Goal: Navigation & Orientation: Find specific page/section

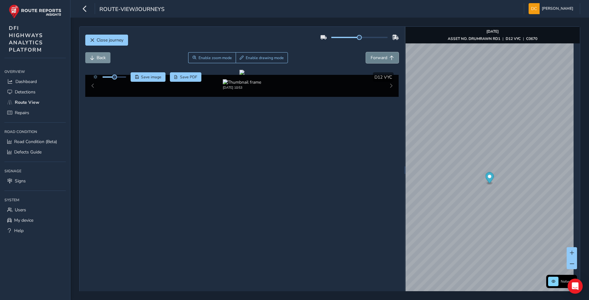
click at [373, 56] on span "Forward" at bounding box center [379, 58] width 17 height 6
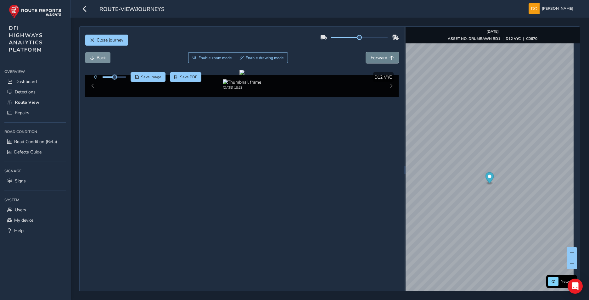
click at [373, 56] on span "Forward" at bounding box center [379, 58] width 17 height 6
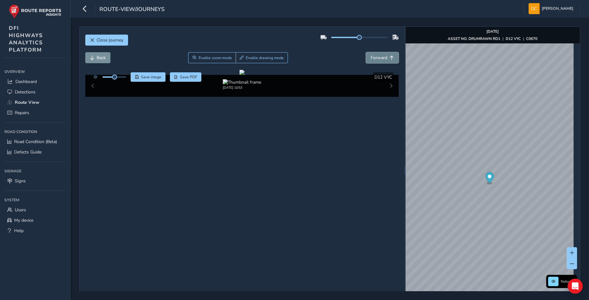
click at [373, 56] on span "Forward" at bounding box center [379, 58] width 17 height 6
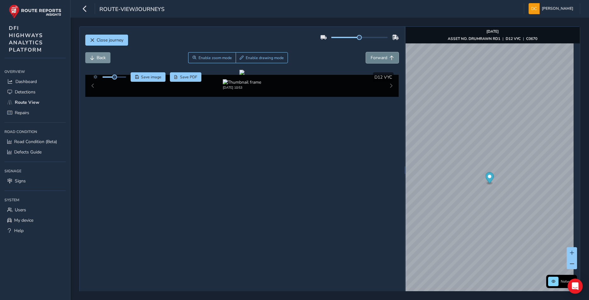
click at [373, 56] on span "Forward" at bounding box center [379, 58] width 17 height 6
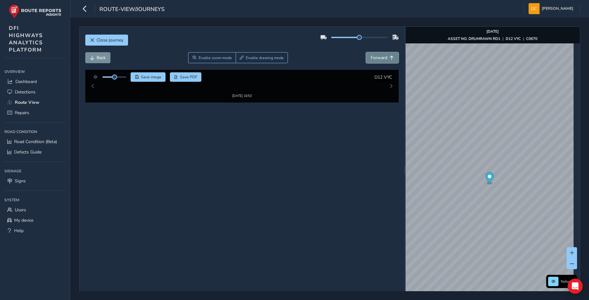
click at [373, 56] on span "Forward" at bounding box center [379, 58] width 17 height 6
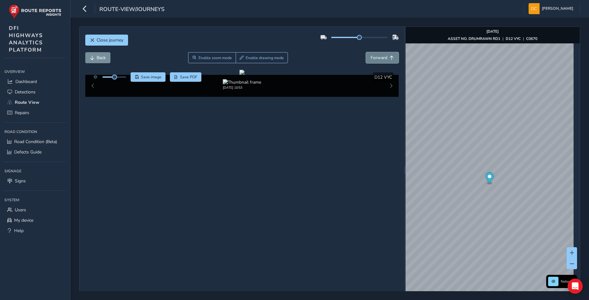
click at [373, 56] on span "Forward" at bounding box center [379, 58] width 17 height 6
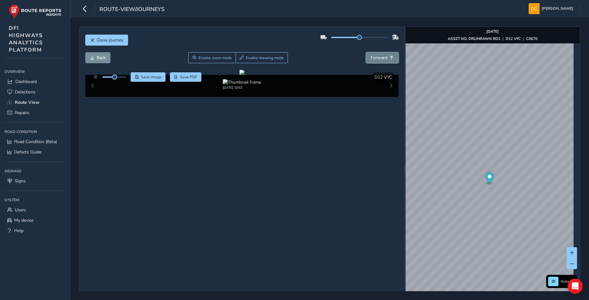
click at [373, 56] on span "Forward" at bounding box center [379, 58] width 17 height 6
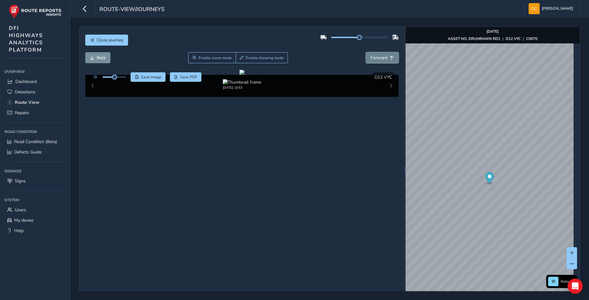
click at [373, 56] on span "Forward" at bounding box center [379, 58] width 17 height 6
click at [105, 56] on span "Back" at bounding box center [101, 58] width 9 height 6
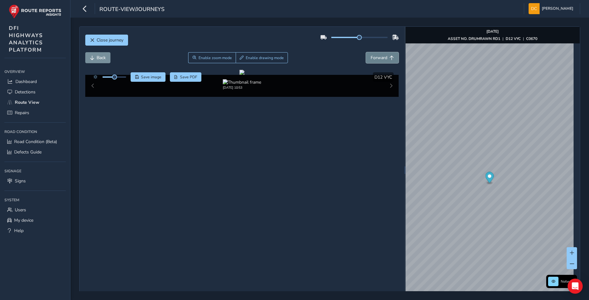
click at [381, 57] on span "Forward" at bounding box center [379, 58] width 17 height 6
click at [378, 54] on button "Forward" at bounding box center [382, 57] width 33 height 11
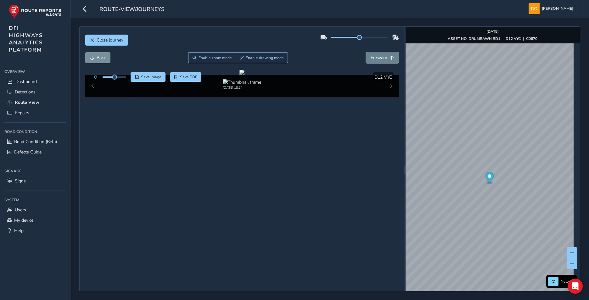
click at [378, 54] on button "Forward" at bounding box center [382, 57] width 33 height 11
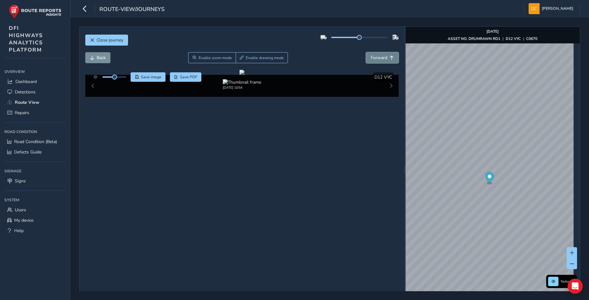
click at [378, 54] on button "Forward" at bounding box center [382, 57] width 33 height 11
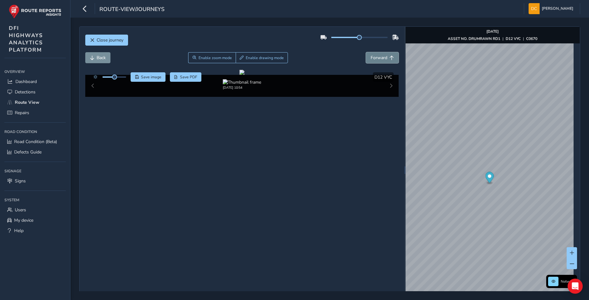
click at [378, 54] on button "Forward" at bounding box center [382, 57] width 33 height 11
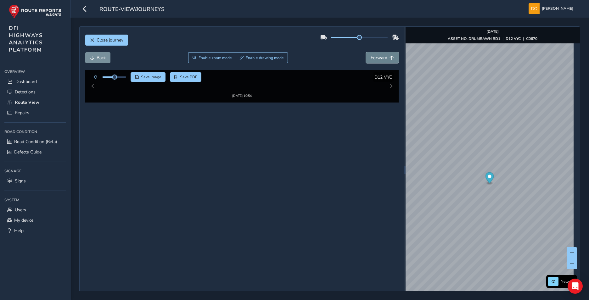
click at [378, 54] on button "Forward" at bounding box center [382, 57] width 33 height 11
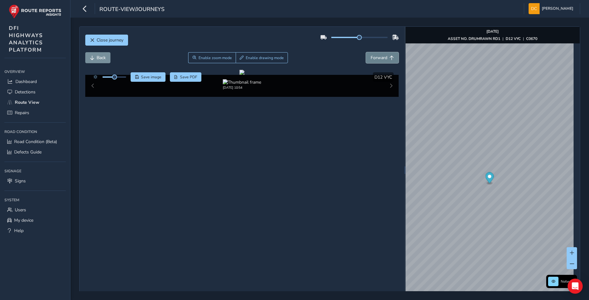
click at [378, 54] on button "Forward" at bounding box center [382, 57] width 33 height 11
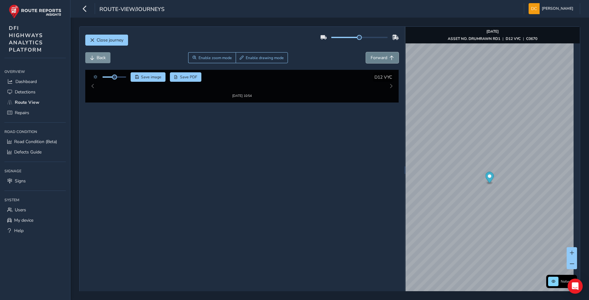
click at [378, 54] on button "Forward" at bounding box center [382, 57] width 33 height 11
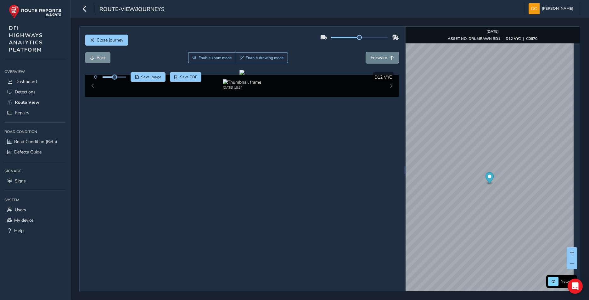
click at [378, 54] on button "Forward" at bounding box center [382, 57] width 33 height 11
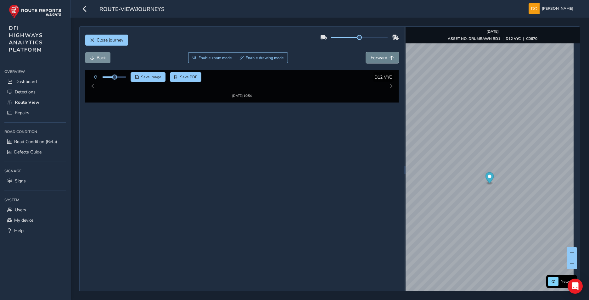
click at [378, 54] on button "Forward" at bounding box center [382, 57] width 33 height 11
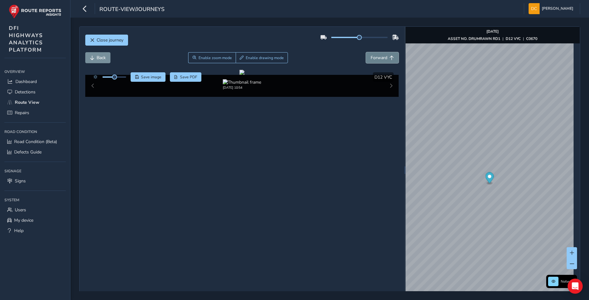
click at [378, 54] on button "Forward" at bounding box center [382, 57] width 33 height 11
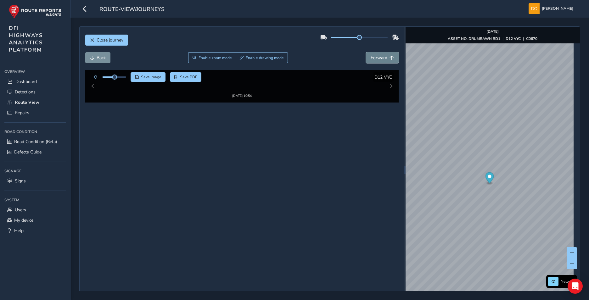
click at [378, 54] on button "Forward" at bounding box center [382, 57] width 33 height 11
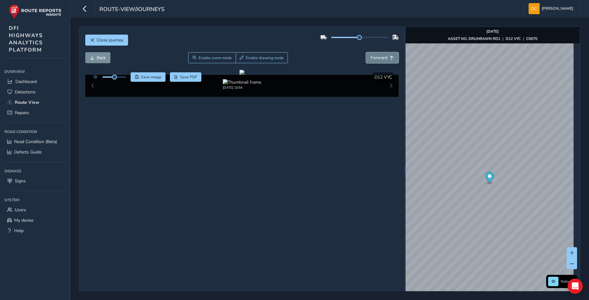
click at [378, 54] on button "Forward" at bounding box center [382, 57] width 33 height 11
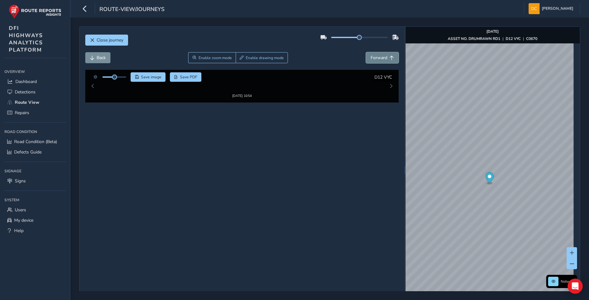
click at [378, 54] on button "Forward" at bounding box center [382, 57] width 33 height 11
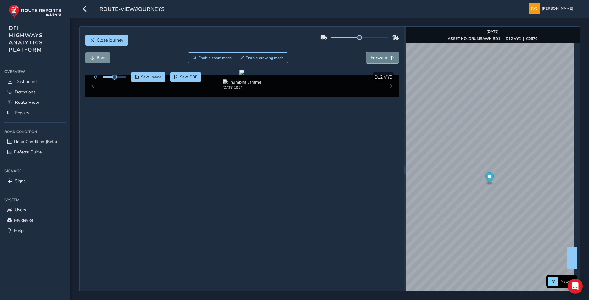
click at [379, 54] on button "Forward" at bounding box center [382, 57] width 33 height 11
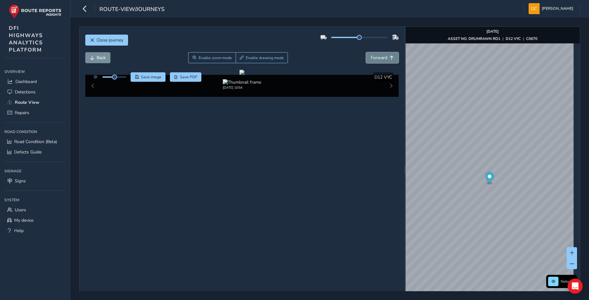
click at [379, 54] on button "Forward" at bounding box center [382, 57] width 33 height 11
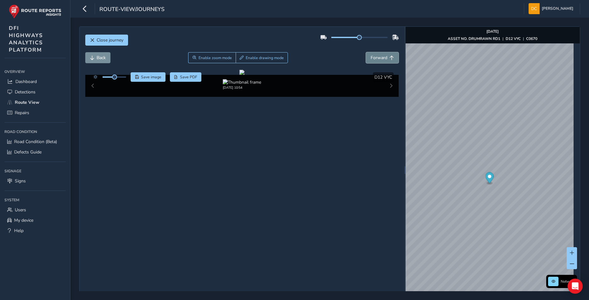
click at [379, 54] on button "Forward" at bounding box center [382, 57] width 33 height 11
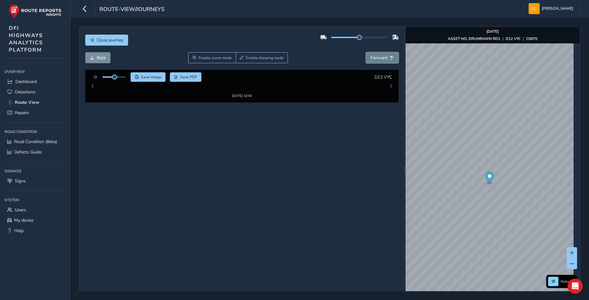
click at [379, 54] on button "Forward" at bounding box center [382, 57] width 33 height 11
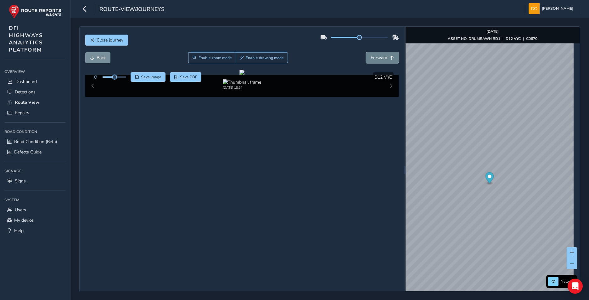
click at [379, 54] on button "Forward" at bounding box center [382, 57] width 33 height 11
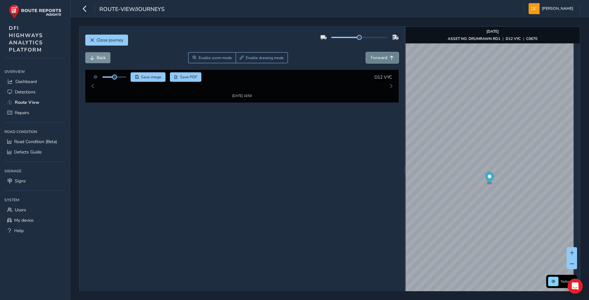
click at [379, 54] on button "Forward" at bounding box center [382, 57] width 33 height 11
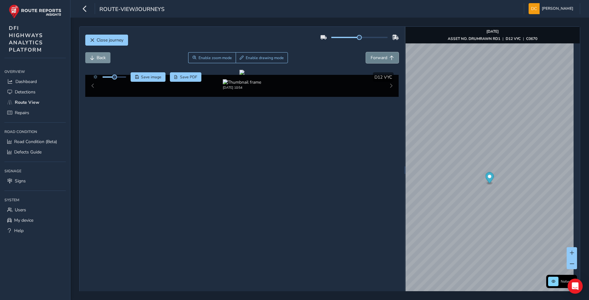
click at [379, 54] on button "Forward" at bounding box center [382, 57] width 33 height 11
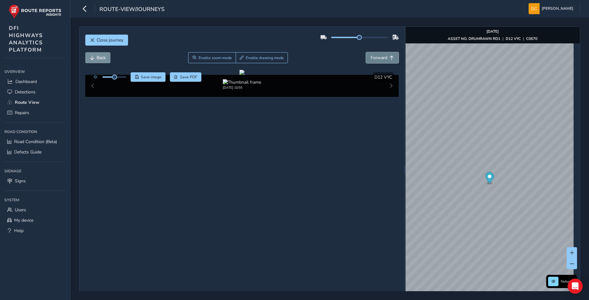
click at [379, 54] on button "Forward" at bounding box center [382, 57] width 33 height 11
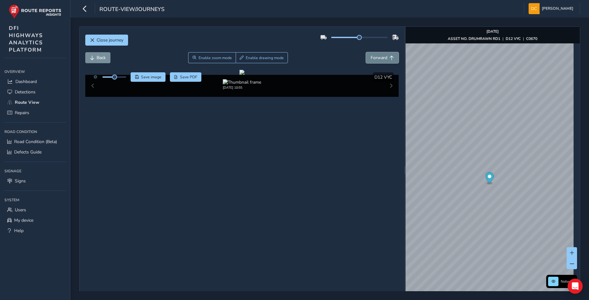
click at [379, 54] on button "Forward" at bounding box center [382, 57] width 33 height 11
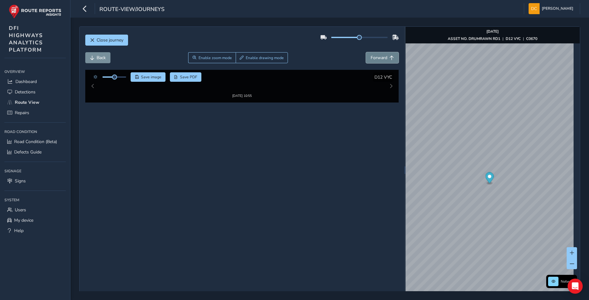
click at [379, 54] on button "Forward" at bounding box center [382, 57] width 33 height 11
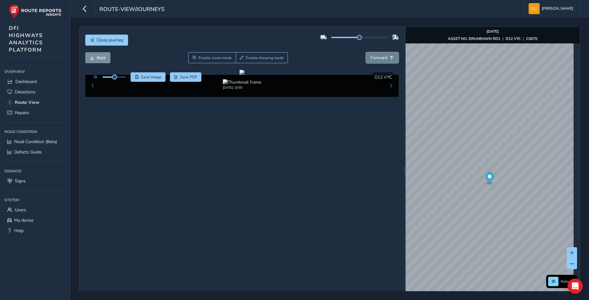
click at [379, 54] on button "Forward" at bounding box center [382, 57] width 33 height 11
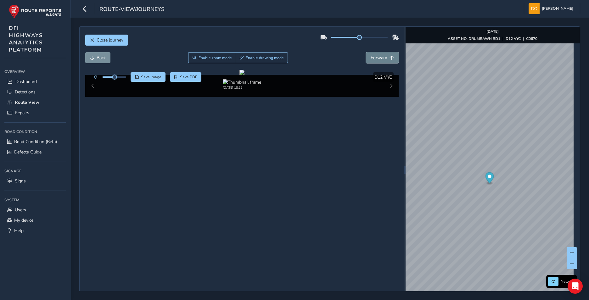
click at [379, 54] on button "Forward" at bounding box center [382, 57] width 33 height 11
drag, startPoint x: 97, startPoint y: 56, endPoint x: 111, endPoint y: 57, distance: 13.9
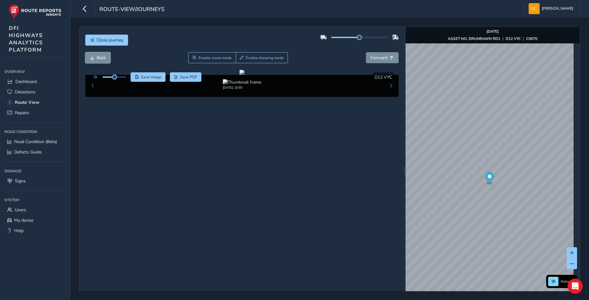
click at [97, 56] on span "Back" at bounding box center [101, 58] width 9 height 6
click at [212, 59] on span "Enable zoom mode" at bounding box center [214, 57] width 33 height 5
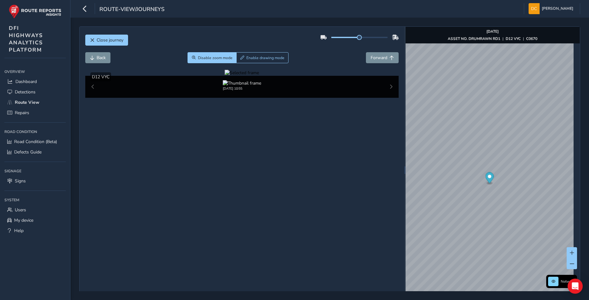
click at [259, 76] on div at bounding box center [242, 73] width 34 height 6
click at [374, 57] on span "Forward" at bounding box center [379, 58] width 17 height 6
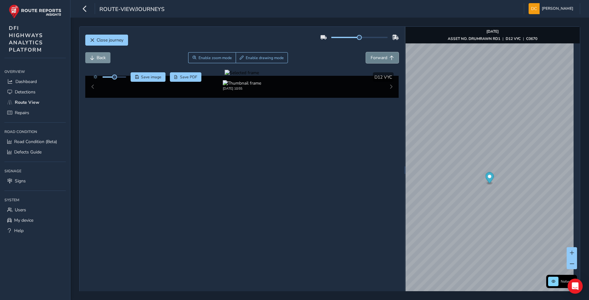
click at [374, 57] on span "Forward" at bounding box center [379, 58] width 17 height 6
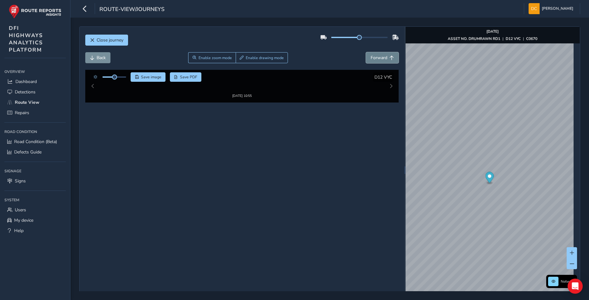
click at [374, 57] on span "Forward" at bounding box center [379, 58] width 17 height 6
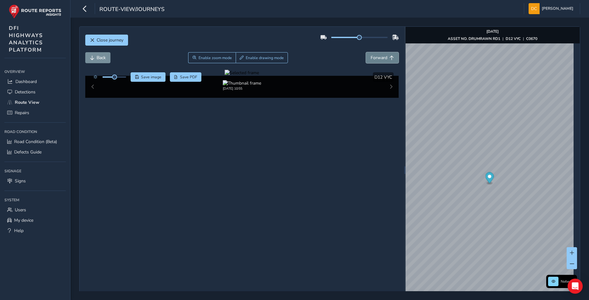
click at [374, 57] on span "Forward" at bounding box center [379, 58] width 17 height 6
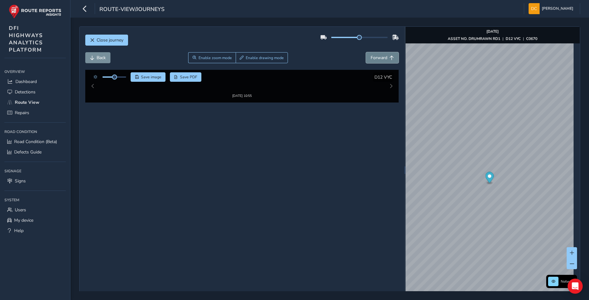
click at [374, 57] on span "Forward" at bounding box center [379, 58] width 17 height 6
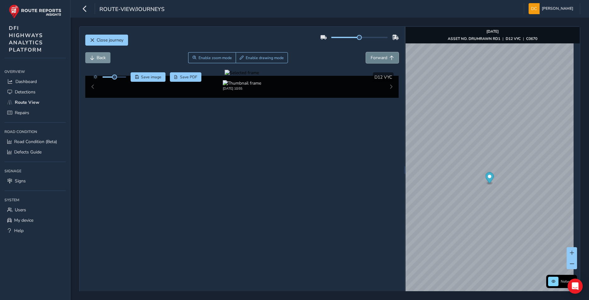
click at [374, 57] on span "Forward" at bounding box center [379, 58] width 17 height 6
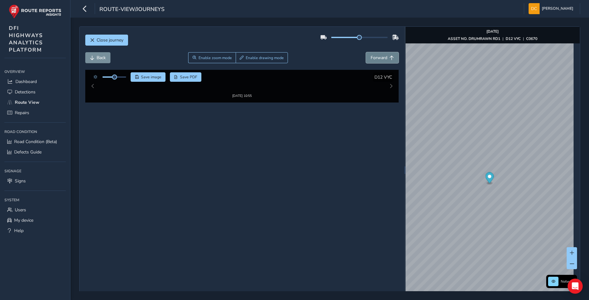
click at [374, 57] on span "Forward" at bounding box center [379, 58] width 17 height 6
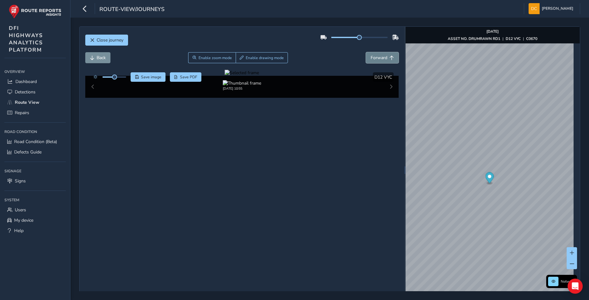
click at [374, 57] on span "Forward" at bounding box center [379, 58] width 17 height 6
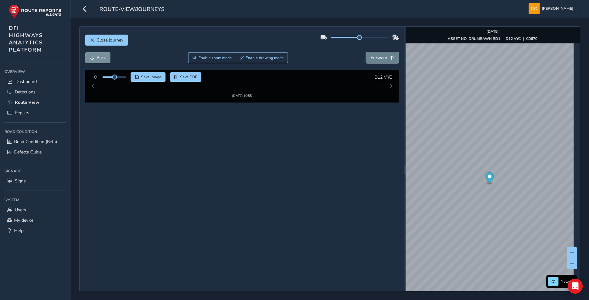
click at [374, 57] on span "Forward" at bounding box center [379, 58] width 17 height 6
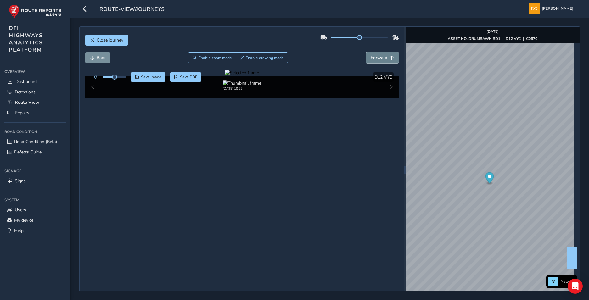
click at [374, 57] on span "Forward" at bounding box center [379, 58] width 17 height 6
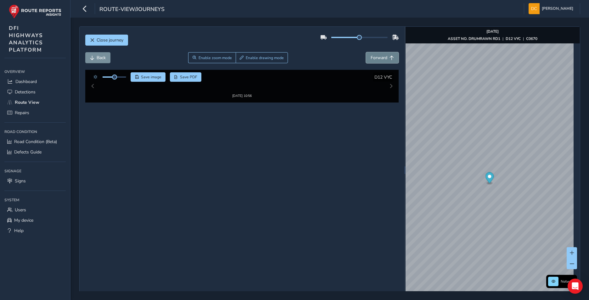
click at [374, 57] on span "Forward" at bounding box center [379, 58] width 17 height 6
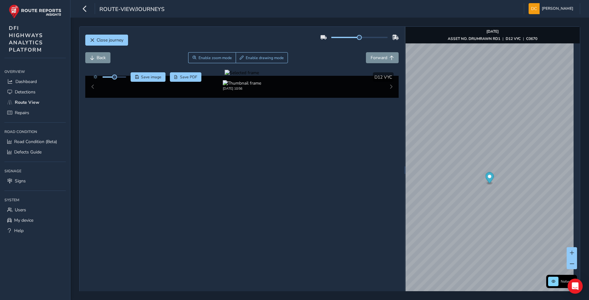
click at [259, 76] on div at bounding box center [242, 73] width 34 height 6
click at [352, 169] on img at bounding box center [165, 134] width 907 height 510
click at [346, 78] on span "Show detections" at bounding box center [349, 77] width 29 height 5
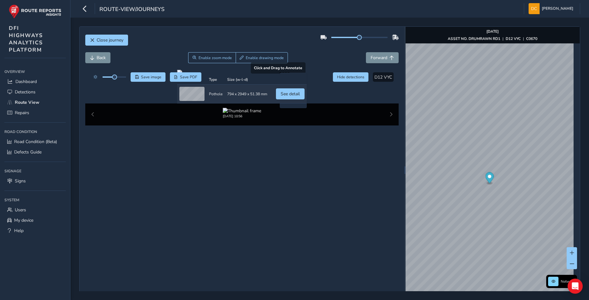
click at [307, 75] on div at bounding box center [242, 72] width 130 height 5
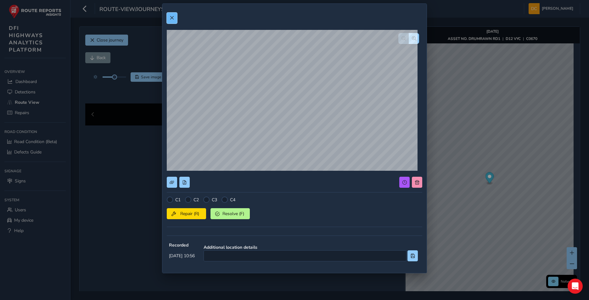
click at [168, 17] on button at bounding box center [172, 18] width 10 height 11
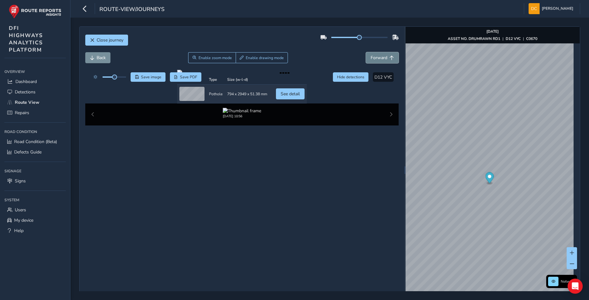
click at [378, 56] on span "Forward" at bounding box center [379, 58] width 17 height 6
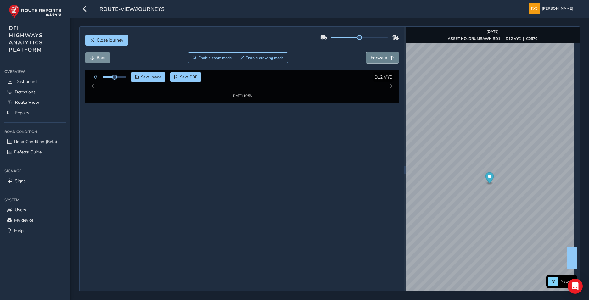
click at [378, 56] on span "Forward" at bounding box center [379, 58] width 17 height 6
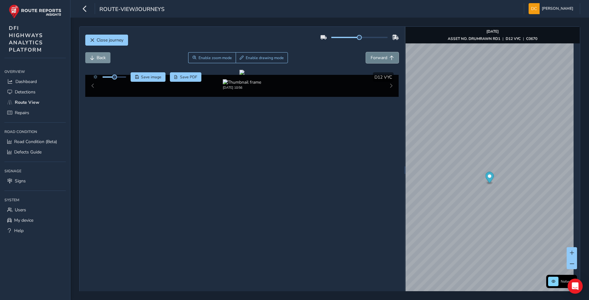
click at [378, 56] on span "Forward" at bounding box center [379, 58] width 17 height 6
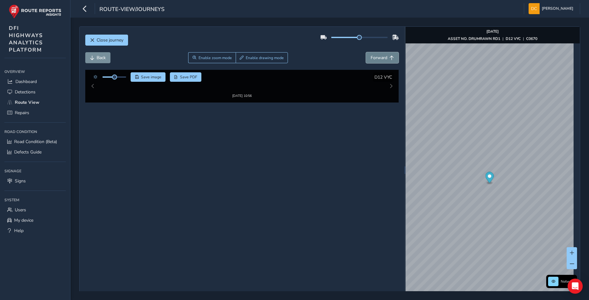
click at [378, 56] on span "Forward" at bounding box center [379, 58] width 17 height 6
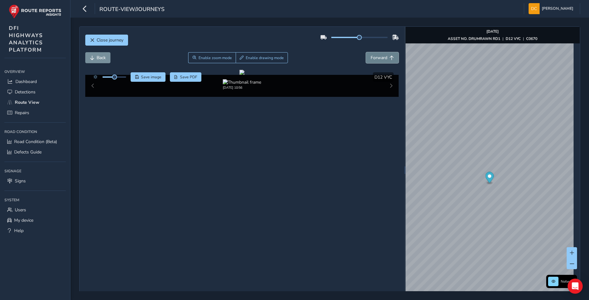
click at [378, 56] on span "Forward" at bounding box center [379, 58] width 17 height 6
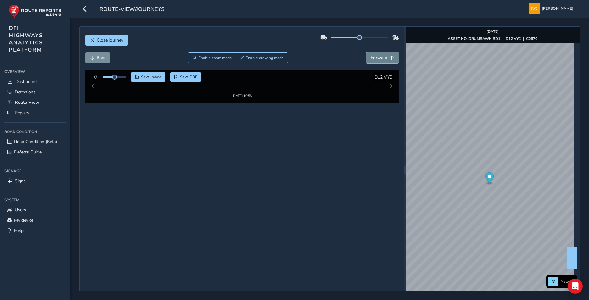
click at [378, 56] on span "Forward" at bounding box center [379, 58] width 17 height 6
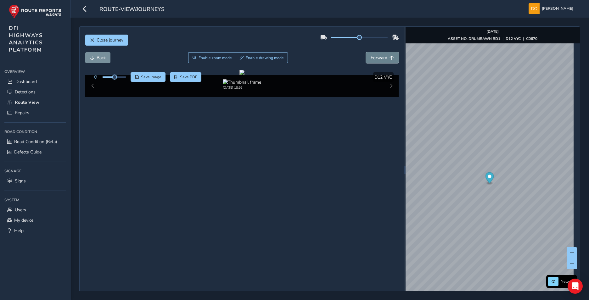
click at [378, 56] on span "Forward" at bounding box center [379, 58] width 17 height 6
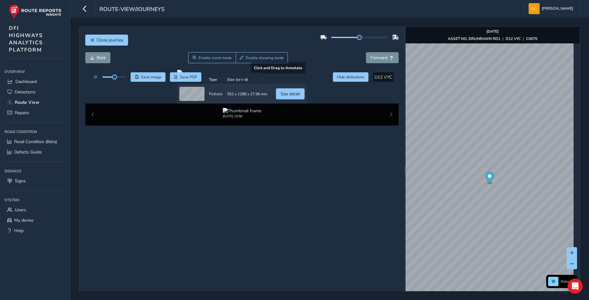
click at [195, 75] on div at bounding box center [242, 72] width 130 height 5
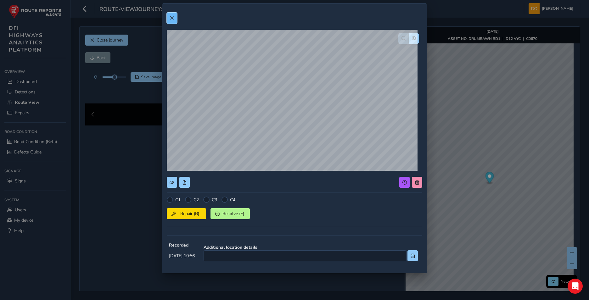
click at [171, 22] on button at bounding box center [172, 18] width 10 height 11
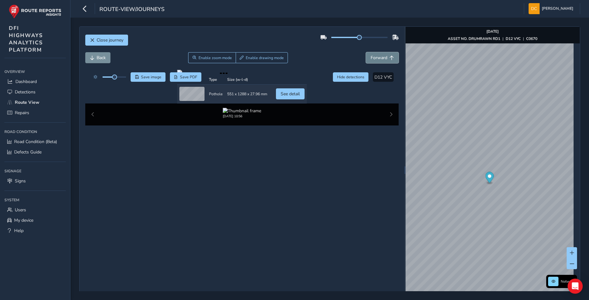
click at [380, 61] on button "Forward" at bounding box center [382, 57] width 33 height 11
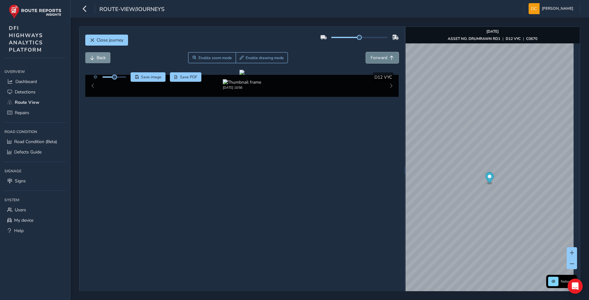
click at [380, 60] on span "Forward" at bounding box center [379, 58] width 17 height 6
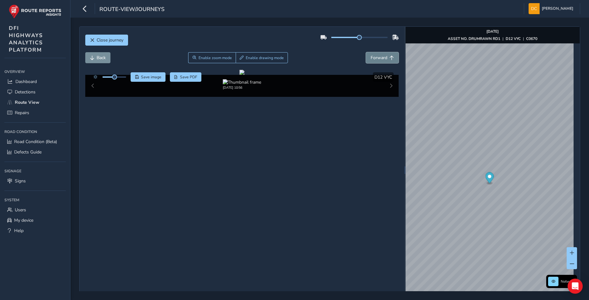
click at [380, 60] on span "Forward" at bounding box center [379, 58] width 17 height 6
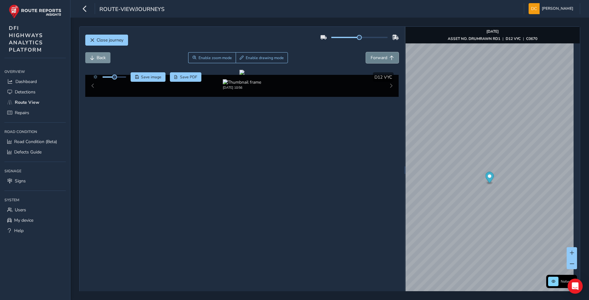
click at [380, 60] on span "Forward" at bounding box center [379, 58] width 17 height 6
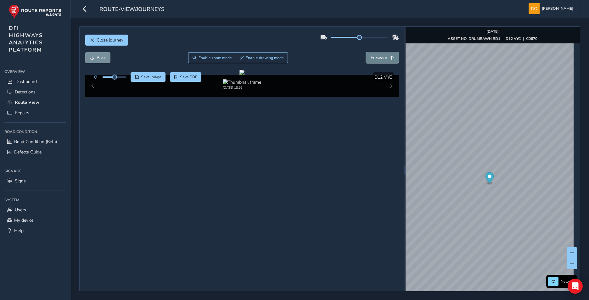
click at [380, 60] on span "Forward" at bounding box center [379, 58] width 17 height 6
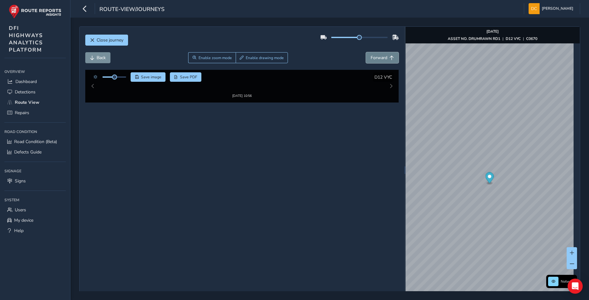
click at [380, 60] on span "Forward" at bounding box center [379, 58] width 17 height 6
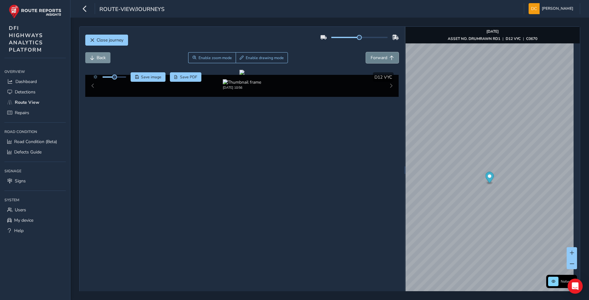
click at [380, 60] on span "Forward" at bounding box center [379, 58] width 17 height 6
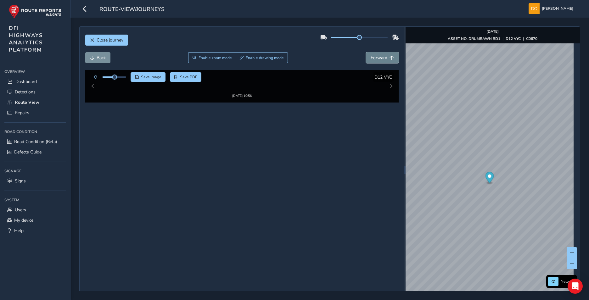
click at [380, 60] on span "Forward" at bounding box center [379, 58] width 17 height 6
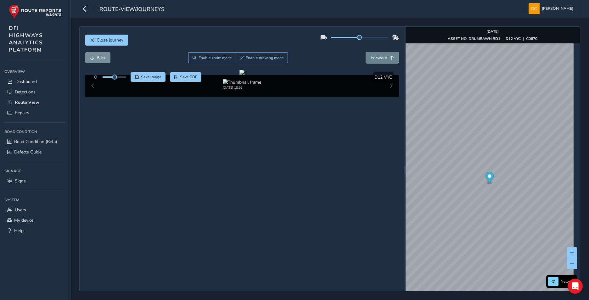
click at [380, 60] on span "Forward" at bounding box center [379, 58] width 17 height 6
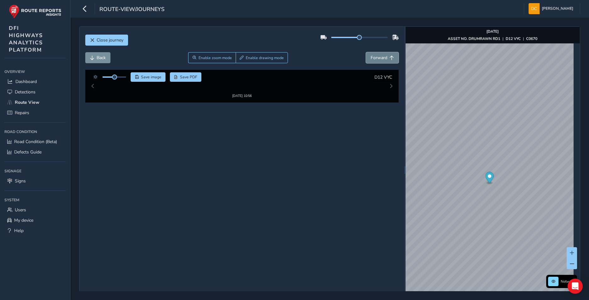
click at [380, 60] on span "Forward" at bounding box center [379, 58] width 17 height 6
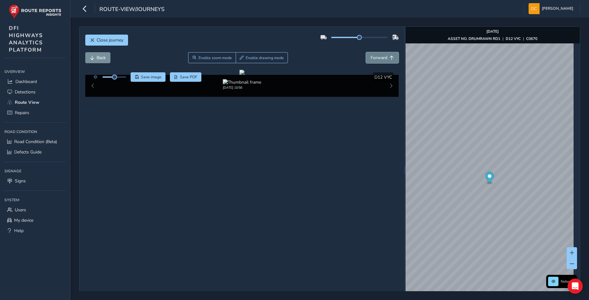
click at [380, 60] on span "Forward" at bounding box center [379, 58] width 17 height 6
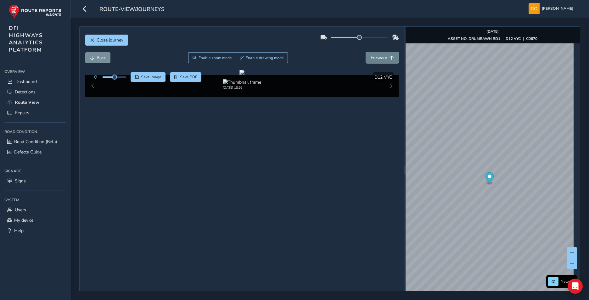
click at [380, 60] on span "Forward" at bounding box center [379, 58] width 17 height 6
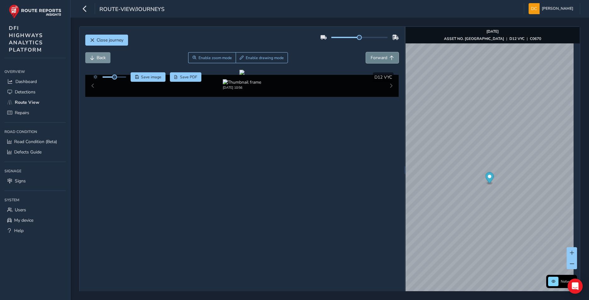
click at [380, 60] on span "Forward" at bounding box center [379, 58] width 17 height 6
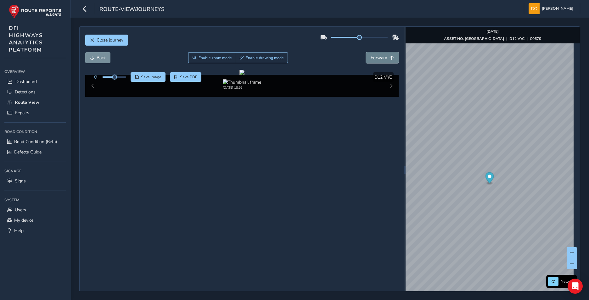
click at [380, 60] on span "Forward" at bounding box center [379, 58] width 17 height 6
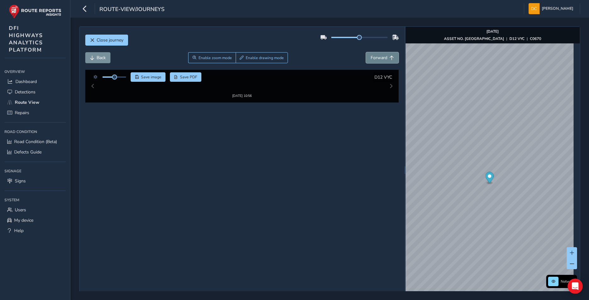
click at [380, 60] on span "Forward" at bounding box center [379, 58] width 17 height 6
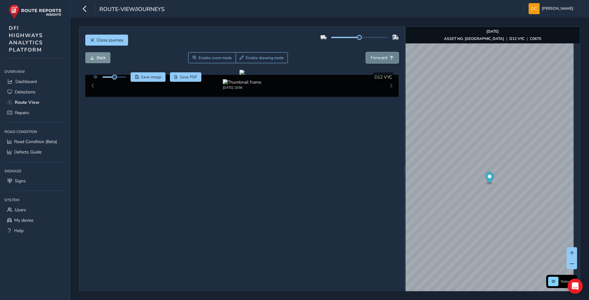
click at [380, 60] on span "Forward" at bounding box center [379, 58] width 17 height 6
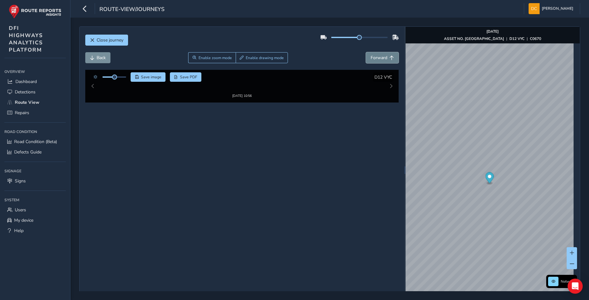
click at [380, 60] on span "Forward" at bounding box center [379, 58] width 17 height 6
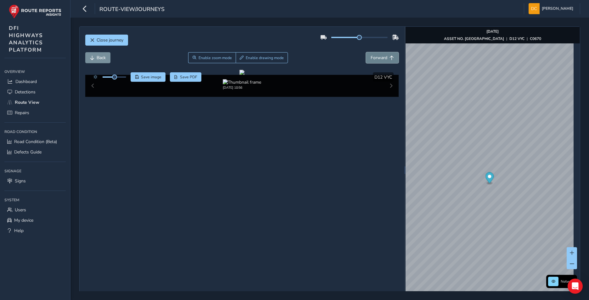
click at [380, 60] on span "Forward" at bounding box center [379, 58] width 17 height 6
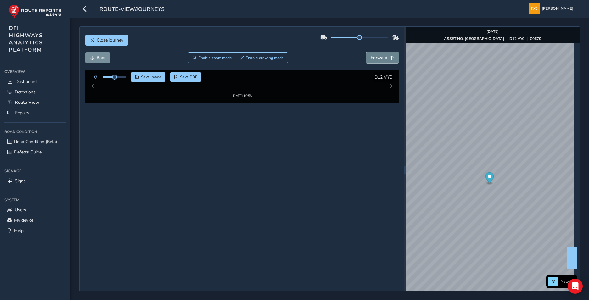
click at [380, 60] on span "Forward" at bounding box center [379, 58] width 17 height 6
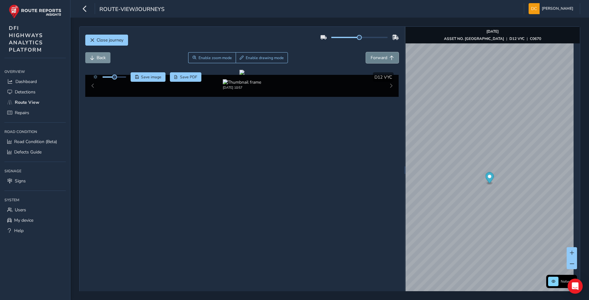
click at [380, 60] on span "Forward" at bounding box center [379, 58] width 17 height 6
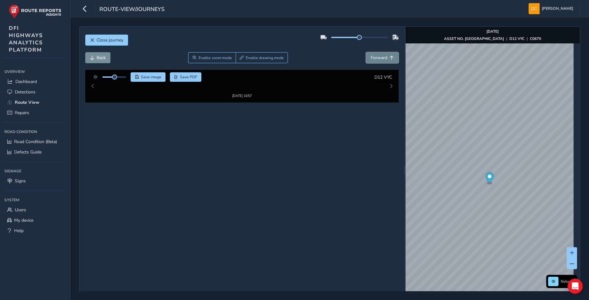
click at [380, 60] on span "Forward" at bounding box center [379, 58] width 17 height 6
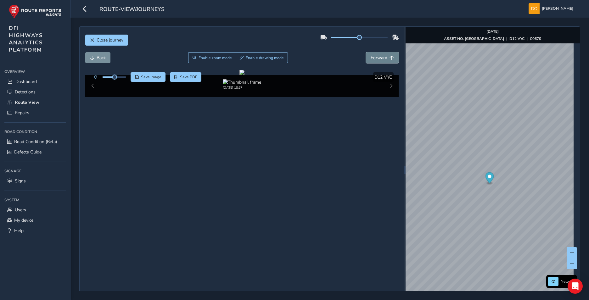
click at [380, 60] on span "Forward" at bounding box center [379, 58] width 17 height 6
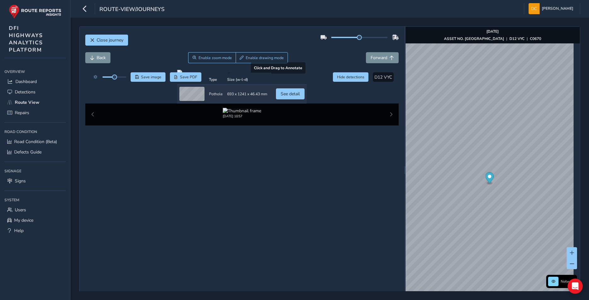
click at [225, 75] on div at bounding box center [242, 72] width 130 height 5
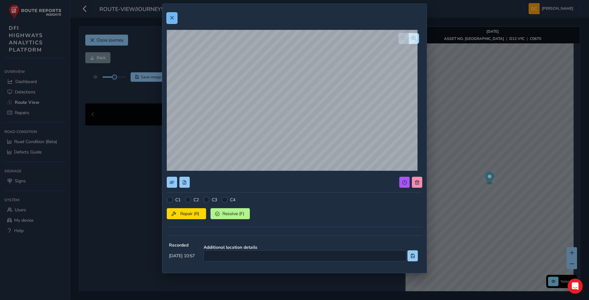
click at [170, 16] on span at bounding box center [172, 18] width 4 height 4
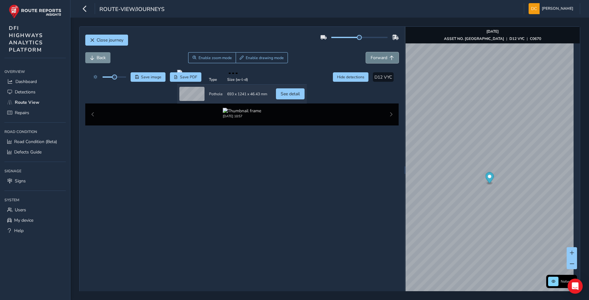
click at [383, 58] on span "Forward" at bounding box center [379, 58] width 17 height 6
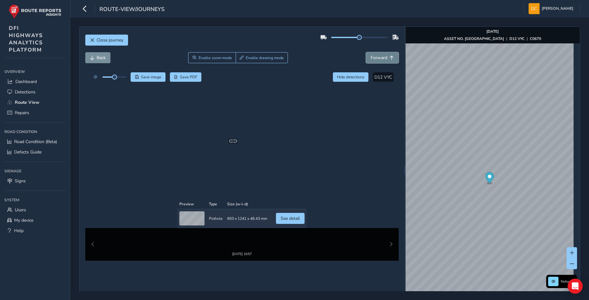
click at [380, 58] on span "Forward" at bounding box center [379, 58] width 17 height 6
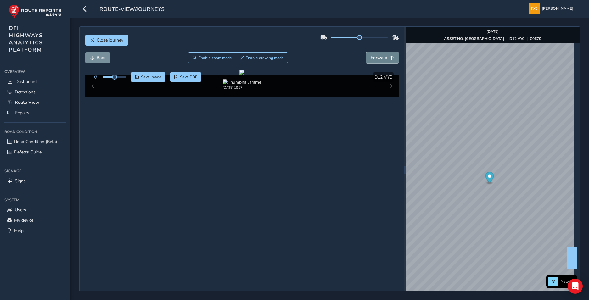
click at [380, 58] on span "Forward" at bounding box center [379, 58] width 17 height 6
click at [102, 59] on span "Back" at bounding box center [101, 58] width 9 height 6
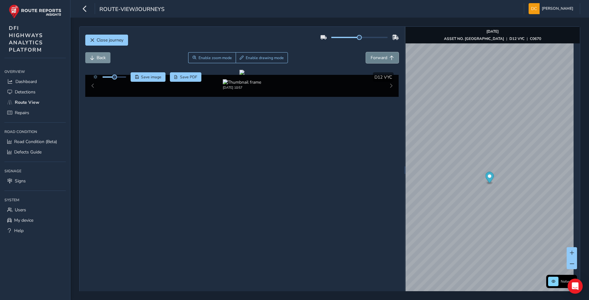
click at [381, 60] on span "Forward" at bounding box center [379, 58] width 17 height 6
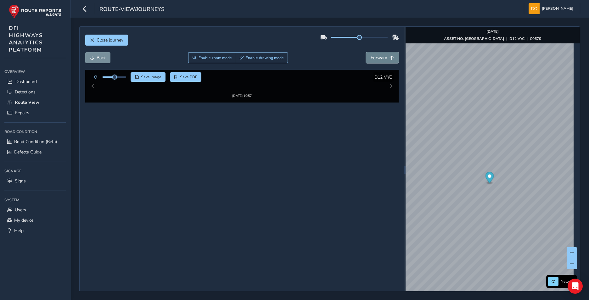
click at [381, 60] on span "Forward" at bounding box center [379, 58] width 17 height 6
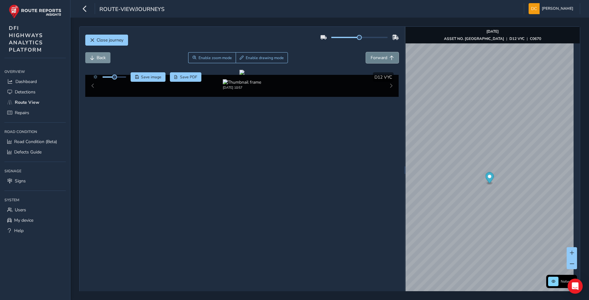
click at [381, 60] on span "Forward" at bounding box center [379, 58] width 17 height 6
click at [372, 55] on span "Forward" at bounding box center [379, 58] width 17 height 6
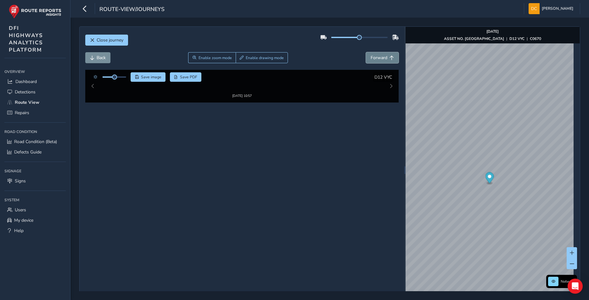
click at [372, 55] on span "Forward" at bounding box center [379, 58] width 17 height 6
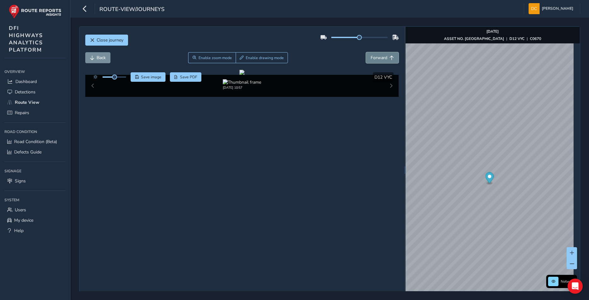
click at [372, 55] on span "Forward" at bounding box center [379, 58] width 17 height 6
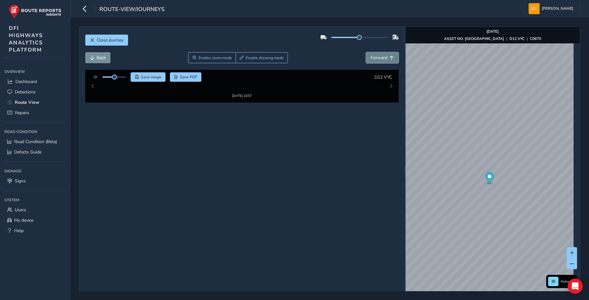
click at [372, 55] on span "Forward" at bounding box center [379, 58] width 17 height 6
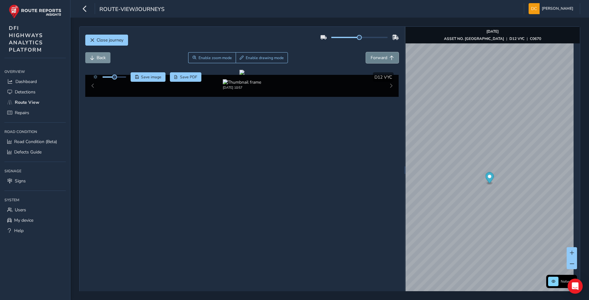
click at [372, 55] on span "Forward" at bounding box center [379, 58] width 17 height 6
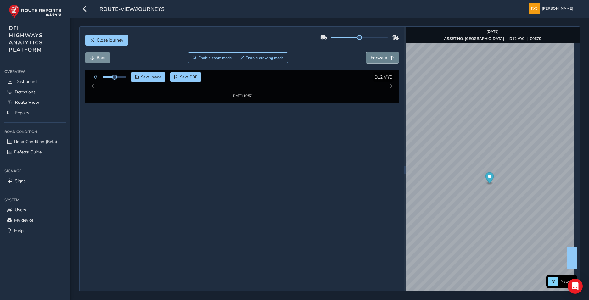
click at [372, 55] on span "Forward" at bounding box center [379, 58] width 17 height 6
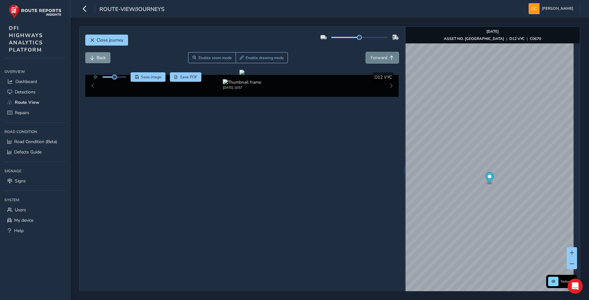
click at [372, 55] on span "Forward" at bounding box center [379, 58] width 17 height 6
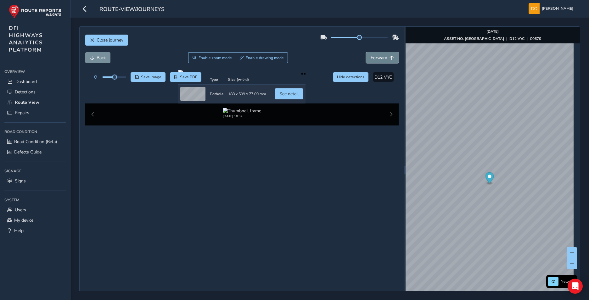
click at [372, 55] on span "Forward" at bounding box center [379, 58] width 17 height 6
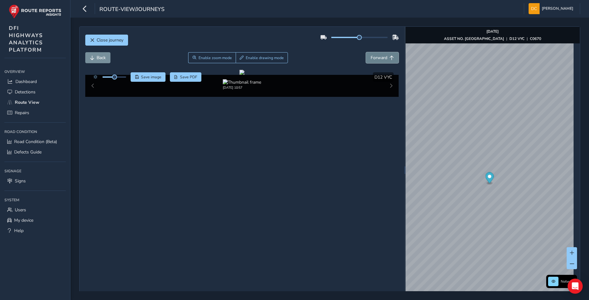
click at [372, 55] on span "Forward" at bounding box center [379, 58] width 17 height 6
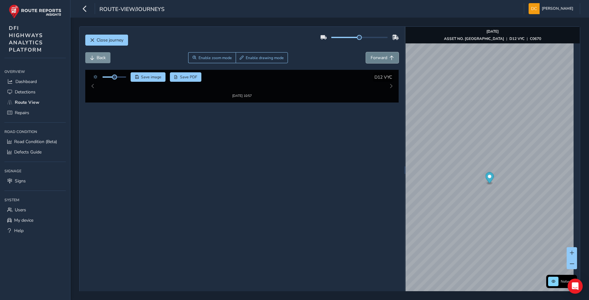
click at [372, 55] on span "Forward" at bounding box center [379, 58] width 17 height 6
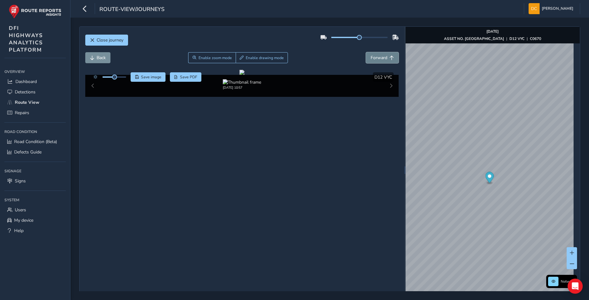
click at [372, 55] on span "Forward" at bounding box center [379, 58] width 17 height 6
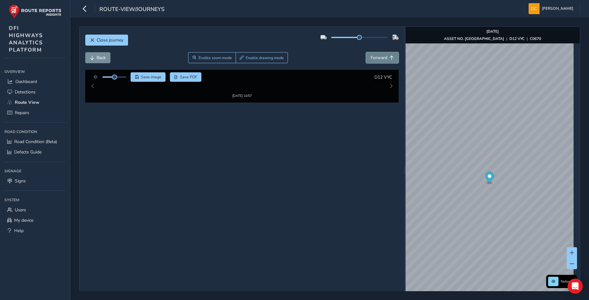
click at [372, 55] on span "Forward" at bounding box center [379, 58] width 17 height 6
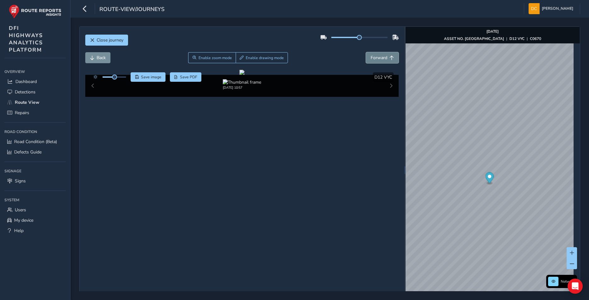
click at [372, 55] on span "Forward" at bounding box center [379, 58] width 17 height 6
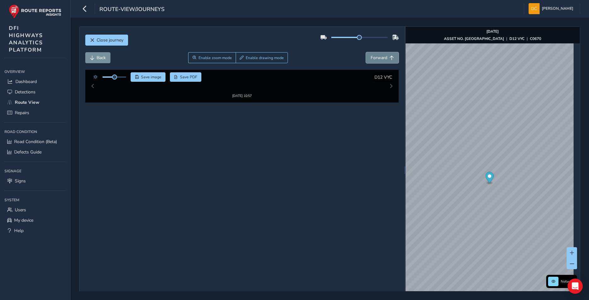
click at [372, 55] on span "Forward" at bounding box center [379, 58] width 17 height 6
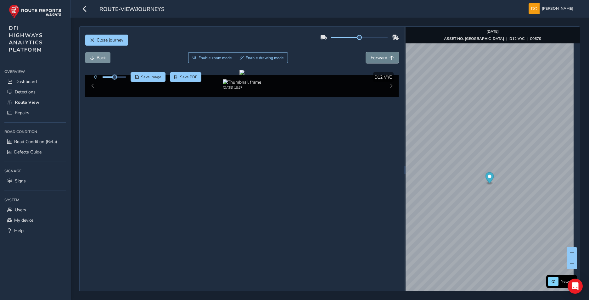
click at [372, 55] on span "Forward" at bounding box center [379, 58] width 17 height 6
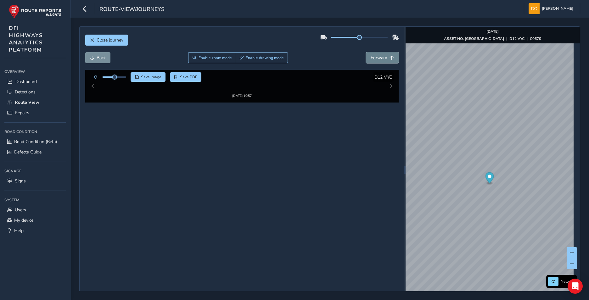
click at [372, 55] on span "Forward" at bounding box center [379, 58] width 17 height 6
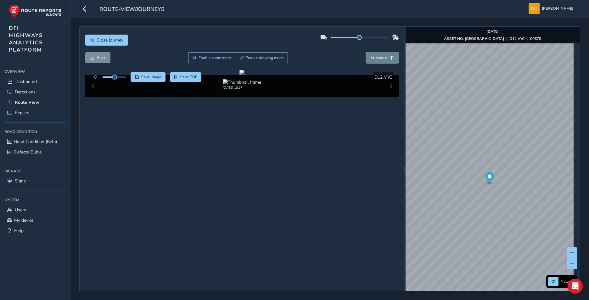
click at [372, 55] on span "Forward" at bounding box center [379, 58] width 17 height 6
click at [99, 61] on button "Back" at bounding box center [97, 57] width 25 height 11
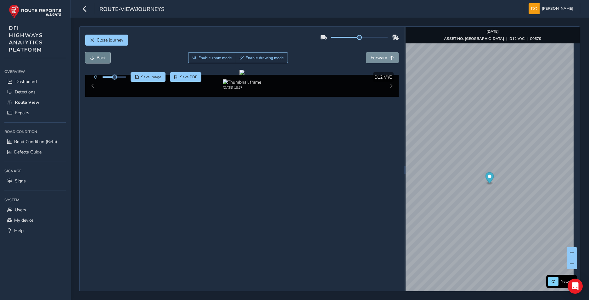
click at [99, 61] on button "Back" at bounding box center [97, 57] width 25 height 11
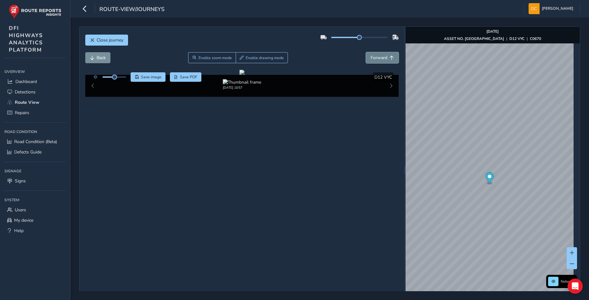
click at [383, 59] on span "Forward" at bounding box center [379, 58] width 17 height 6
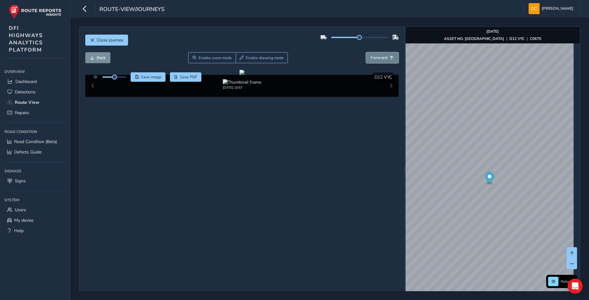
click at [383, 59] on span "Forward" at bounding box center [379, 58] width 17 height 6
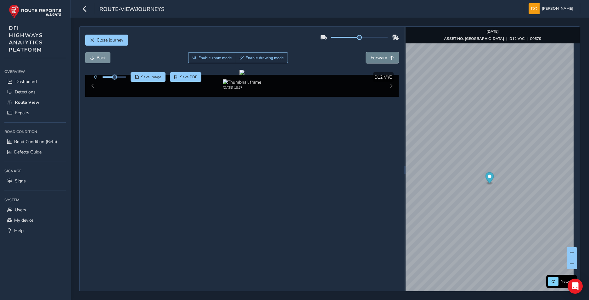
click at [383, 59] on span "Forward" at bounding box center [379, 58] width 17 height 6
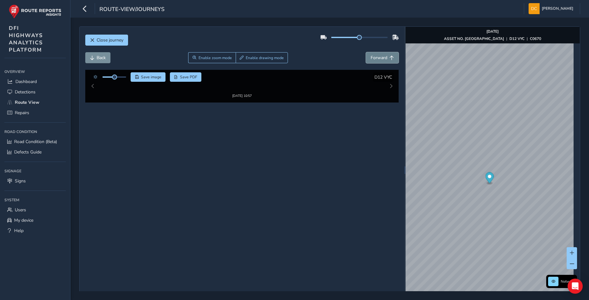
click at [383, 59] on span "Forward" at bounding box center [379, 58] width 17 height 6
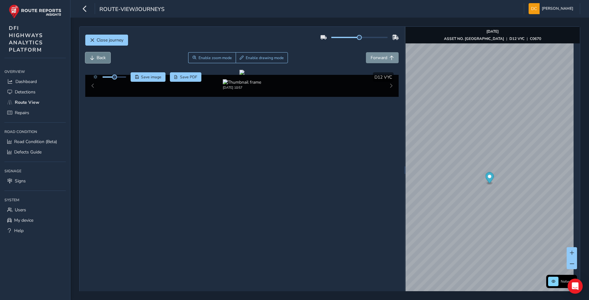
click at [99, 59] on span "Back" at bounding box center [101, 58] width 9 height 6
click at [383, 57] on span "Forward" at bounding box center [379, 58] width 17 height 6
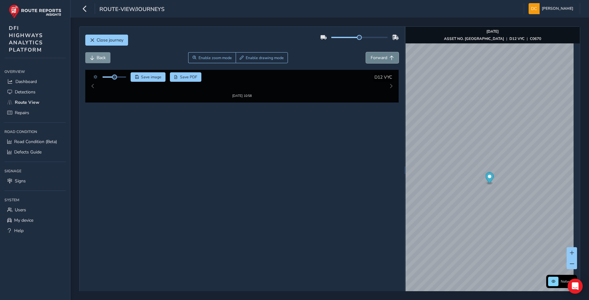
click at [383, 57] on span "Forward" at bounding box center [379, 58] width 17 height 6
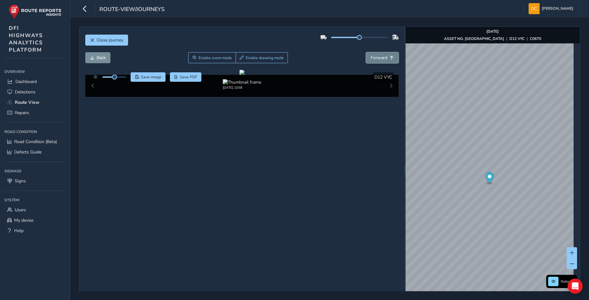
click at [383, 57] on span "Forward" at bounding box center [379, 58] width 17 height 6
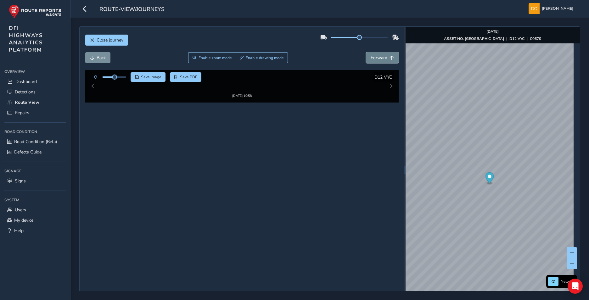
click at [383, 57] on span "Forward" at bounding box center [379, 58] width 17 height 6
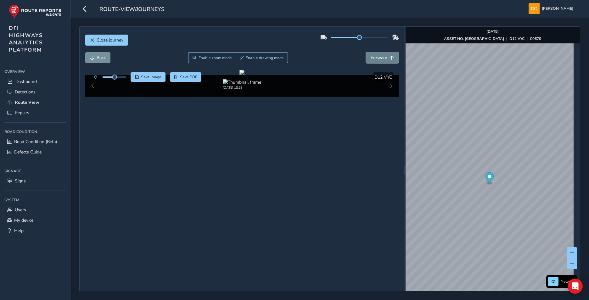
click at [383, 57] on span "Forward" at bounding box center [379, 58] width 17 height 6
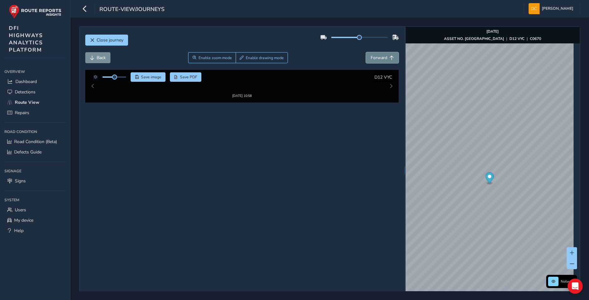
click at [383, 57] on span "Forward" at bounding box center [379, 58] width 17 height 6
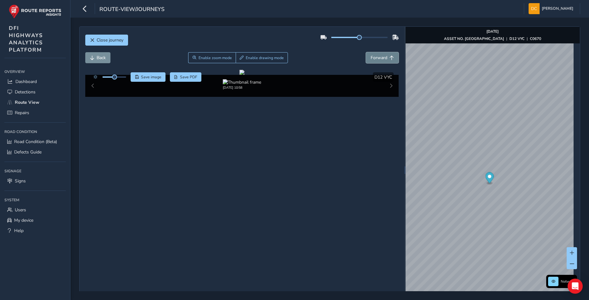
click at [383, 57] on span "Forward" at bounding box center [379, 58] width 17 height 6
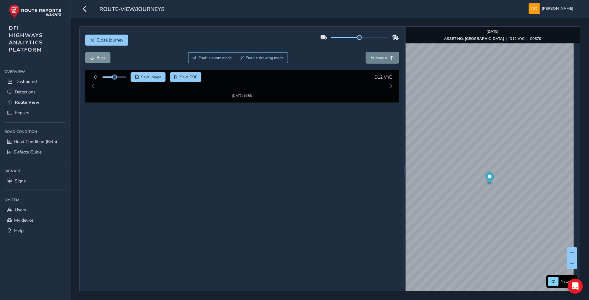
click at [383, 57] on span "Forward" at bounding box center [379, 58] width 17 height 6
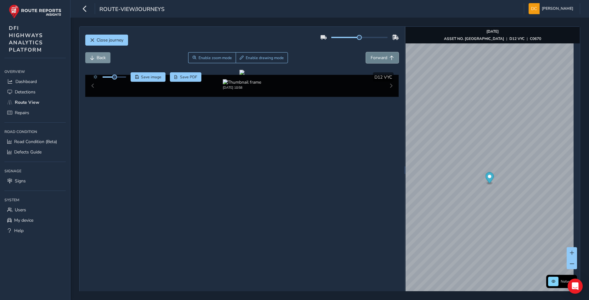
click at [383, 57] on span "Forward" at bounding box center [379, 58] width 17 height 6
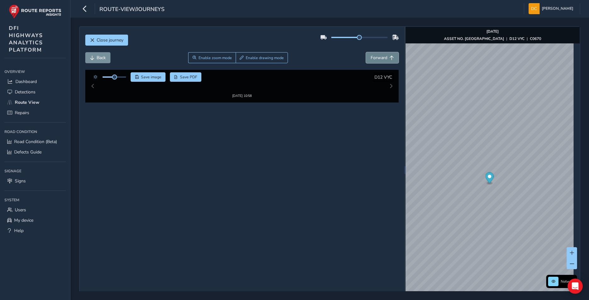
click at [383, 57] on span "Forward" at bounding box center [379, 58] width 17 height 6
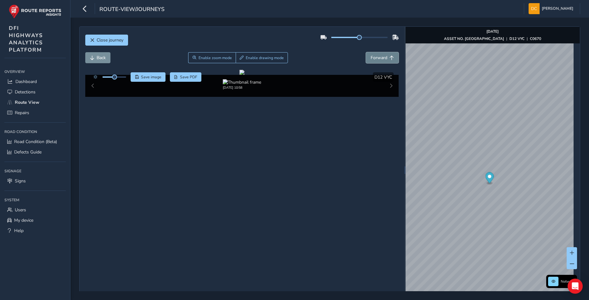
click at [383, 57] on span "Forward" at bounding box center [379, 58] width 17 height 6
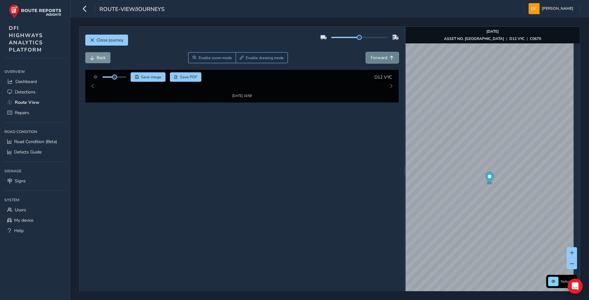
click at [383, 57] on span "Forward" at bounding box center [379, 58] width 17 height 6
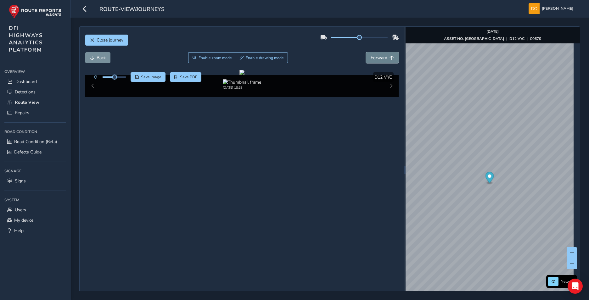
click at [383, 57] on span "Forward" at bounding box center [379, 58] width 17 height 6
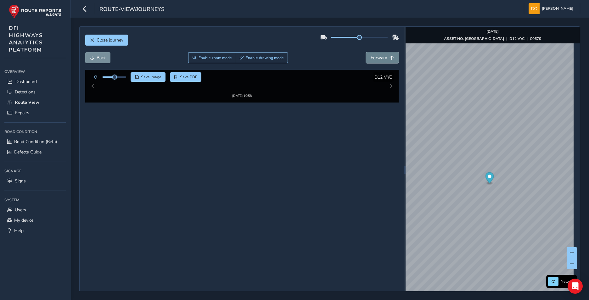
click at [383, 57] on span "Forward" at bounding box center [379, 58] width 17 height 6
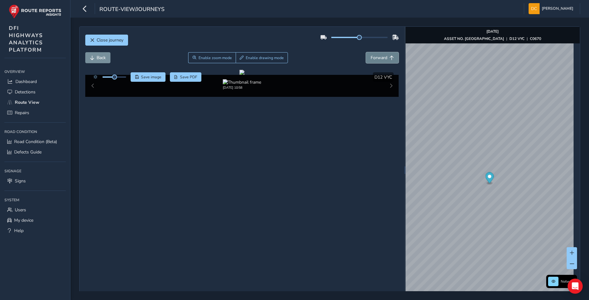
click at [383, 57] on span "Forward" at bounding box center [379, 58] width 17 height 6
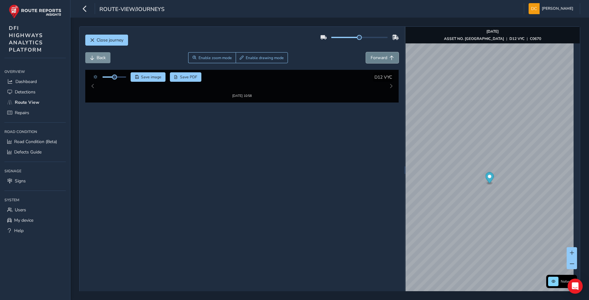
click at [383, 57] on span "Forward" at bounding box center [379, 58] width 17 height 6
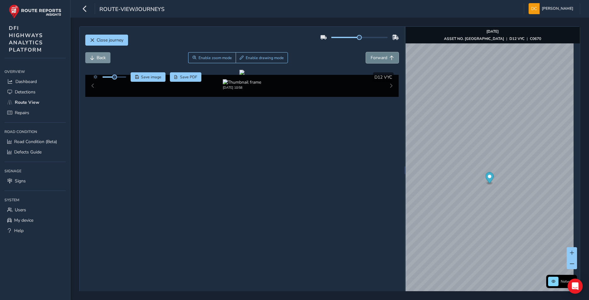
click at [383, 57] on span "Forward" at bounding box center [379, 58] width 17 height 6
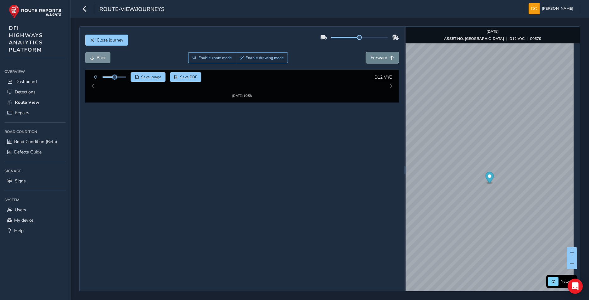
click at [383, 57] on span "Forward" at bounding box center [379, 58] width 17 height 6
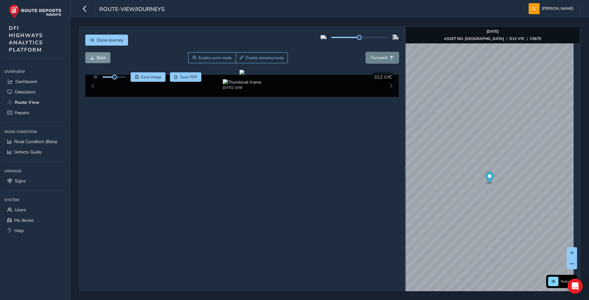
click at [383, 57] on span "Forward" at bounding box center [379, 58] width 17 height 6
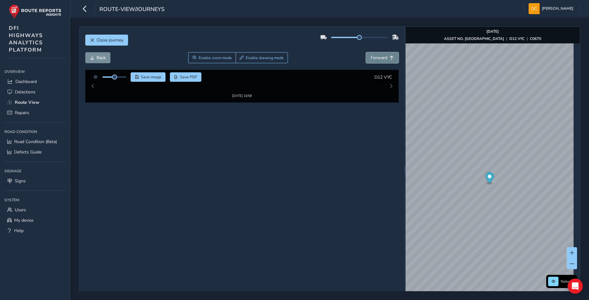
click at [383, 57] on span "Forward" at bounding box center [379, 58] width 17 height 6
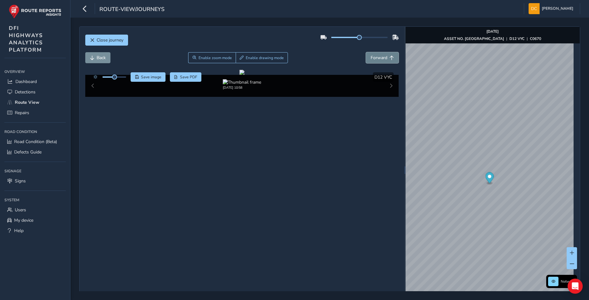
click at [383, 57] on span "Forward" at bounding box center [379, 58] width 17 height 6
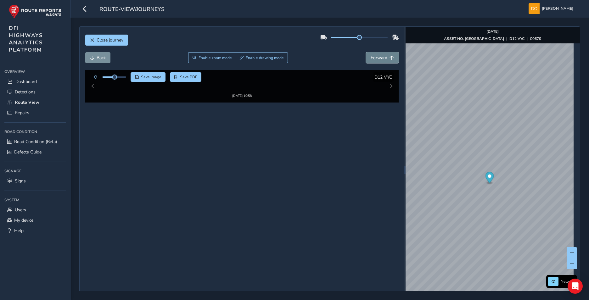
click at [383, 57] on span "Forward" at bounding box center [379, 58] width 17 height 6
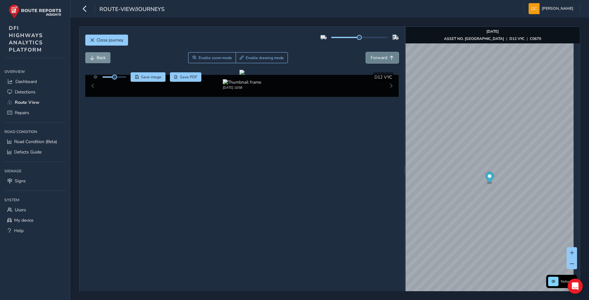
click at [383, 57] on span "Forward" at bounding box center [379, 58] width 17 height 6
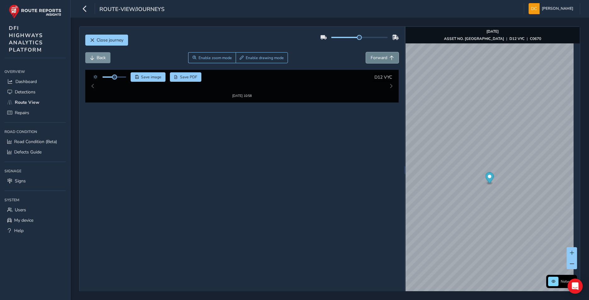
click at [383, 57] on span "Forward" at bounding box center [379, 58] width 17 height 6
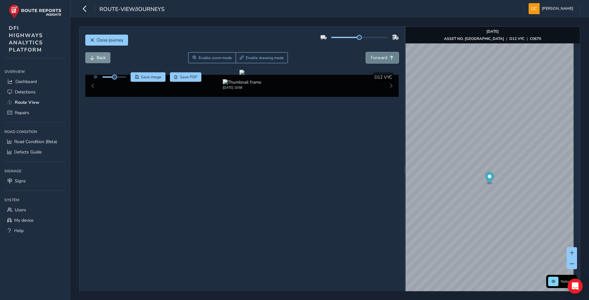
click at [383, 57] on span "Forward" at bounding box center [379, 58] width 17 height 6
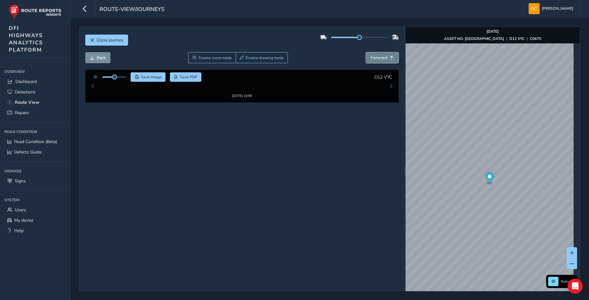
click at [383, 57] on span "Forward" at bounding box center [379, 58] width 17 height 6
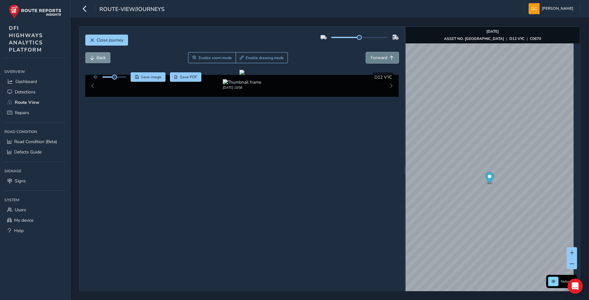
click at [383, 57] on span "Forward" at bounding box center [379, 58] width 17 height 6
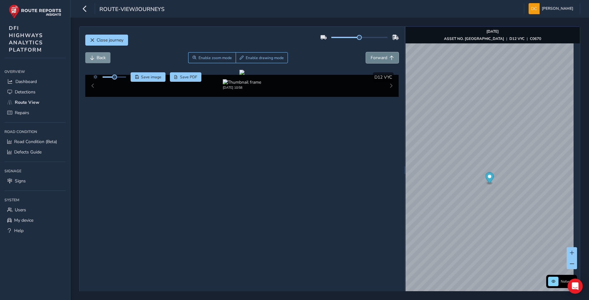
click at [383, 57] on span "Forward" at bounding box center [379, 58] width 17 height 6
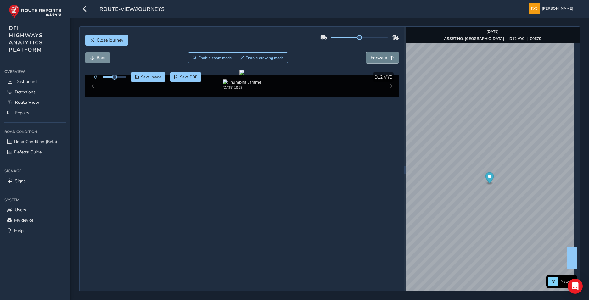
click at [390, 57] on span "Forward" at bounding box center [392, 58] width 4 height 4
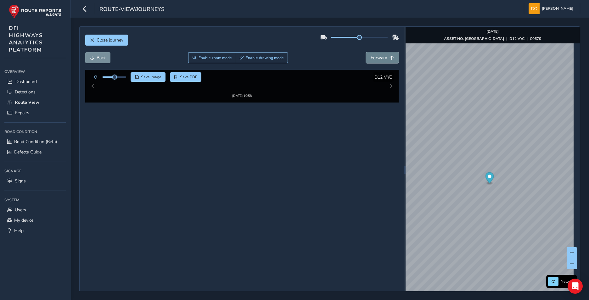
click at [386, 57] on button "Forward" at bounding box center [382, 57] width 33 height 11
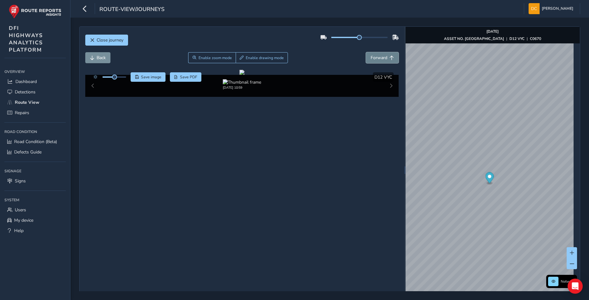
click at [386, 57] on button "Forward" at bounding box center [382, 57] width 33 height 11
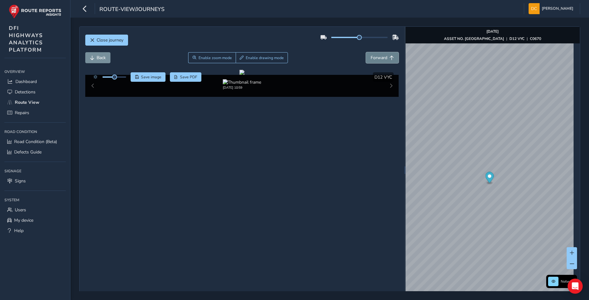
click at [386, 57] on button "Forward" at bounding box center [382, 57] width 33 height 11
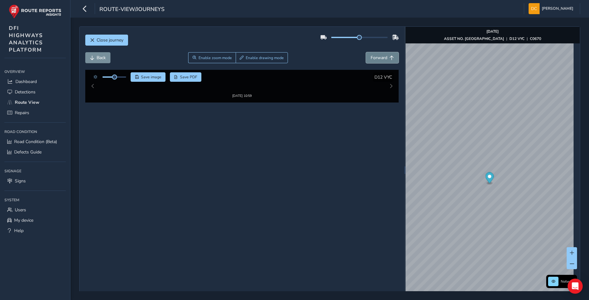
click at [386, 57] on button "Forward" at bounding box center [382, 57] width 33 height 11
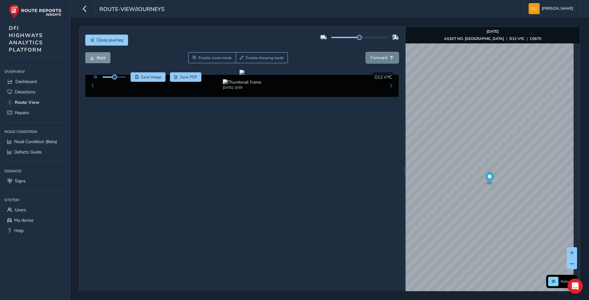
click at [386, 57] on button "Forward" at bounding box center [382, 57] width 33 height 11
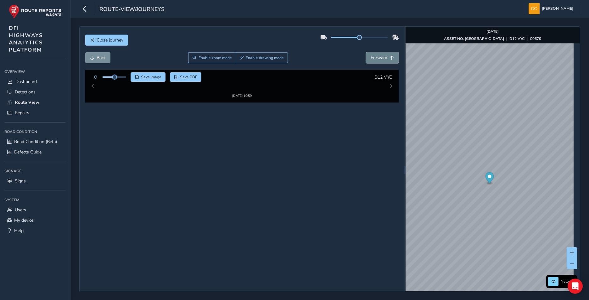
click at [386, 57] on button "Forward" at bounding box center [382, 57] width 33 height 11
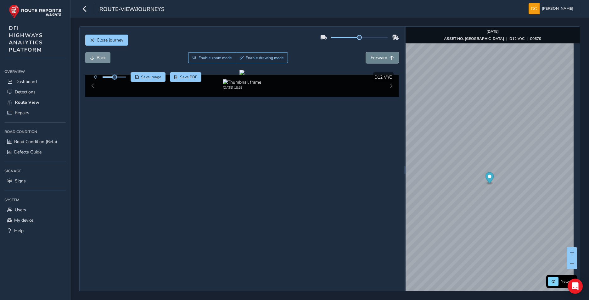
click at [386, 57] on button "Forward" at bounding box center [382, 57] width 33 height 11
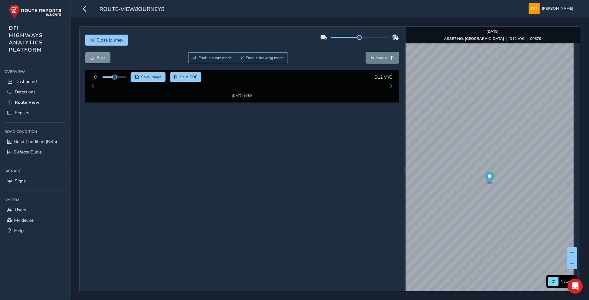
click at [386, 57] on button "Forward" at bounding box center [382, 57] width 33 height 11
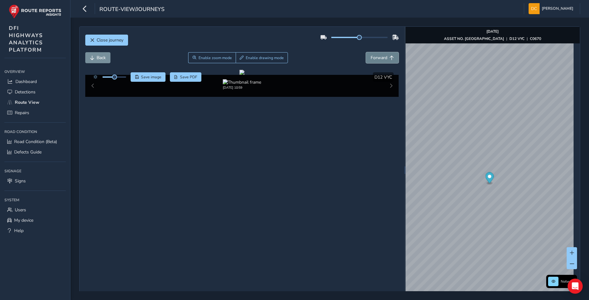
click at [386, 57] on button "Forward" at bounding box center [382, 57] width 33 height 11
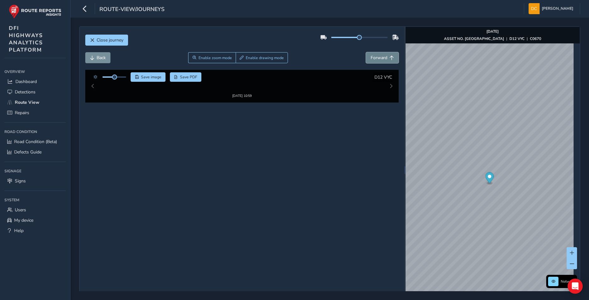
click at [386, 57] on button "Forward" at bounding box center [382, 57] width 33 height 11
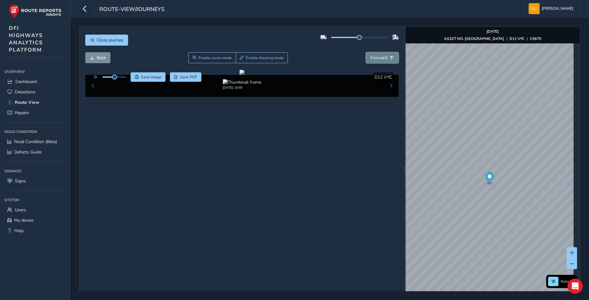
click at [386, 57] on button "Forward" at bounding box center [382, 57] width 33 height 11
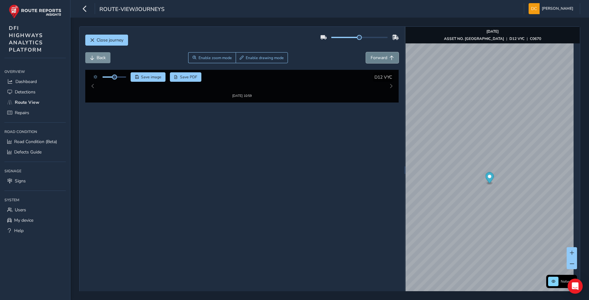
click at [386, 57] on button "Forward" at bounding box center [382, 57] width 33 height 11
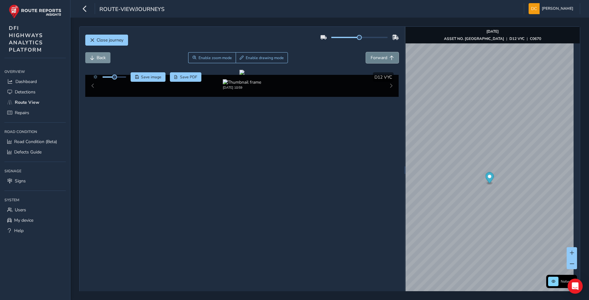
click at [386, 57] on button "Forward" at bounding box center [382, 57] width 33 height 11
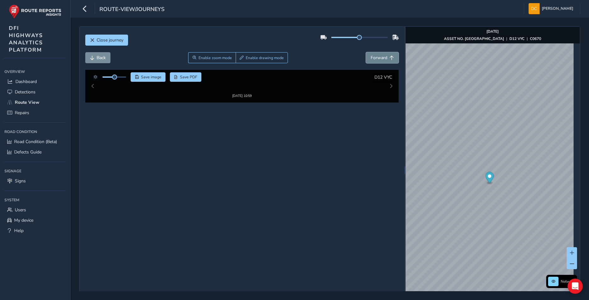
click at [386, 57] on button "Forward" at bounding box center [382, 57] width 33 height 11
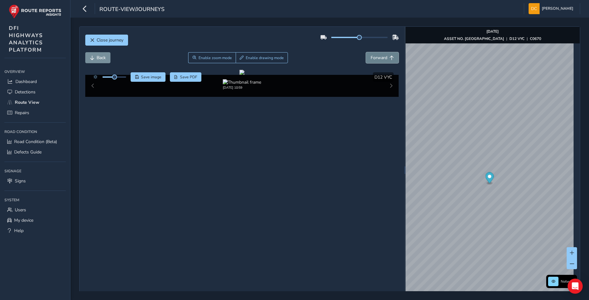
click at [386, 57] on button "Forward" at bounding box center [382, 57] width 33 height 11
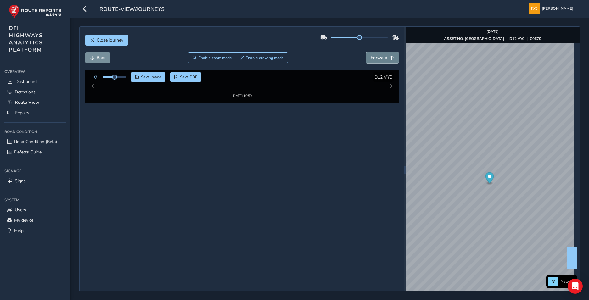
click at [386, 57] on button "Forward" at bounding box center [382, 57] width 33 height 11
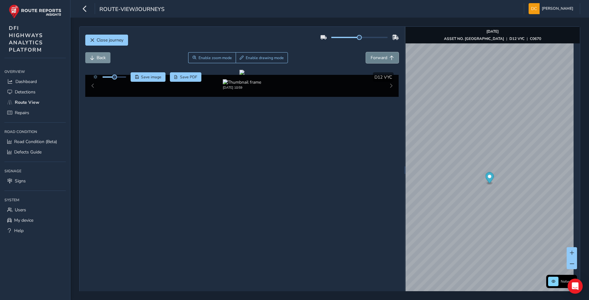
click at [386, 57] on button "Forward" at bounding box center [382, 57] width 33 height 11
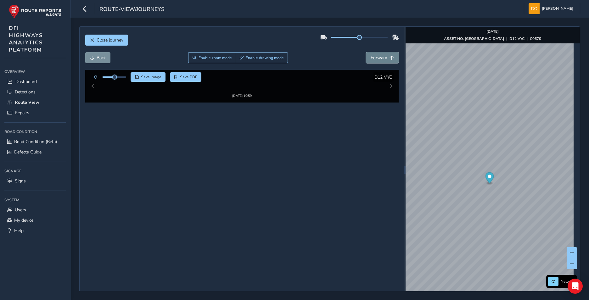
click at [386, 57] on button "Forward" at bounding box center [382, 57] width 33 height 11
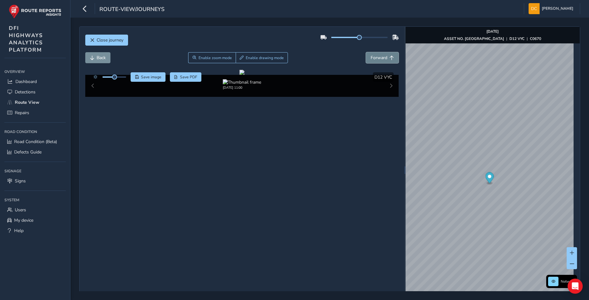
click at [386, 57] on button "Forward" at bounding box center [382, 57] width 33 height 11
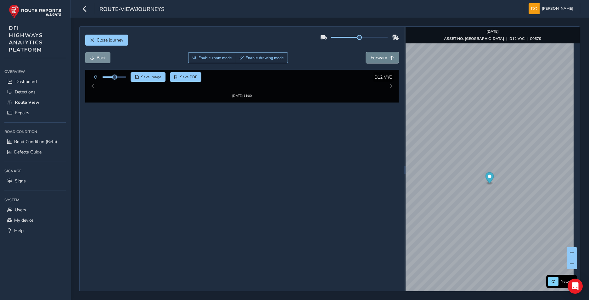
click at [386, 57] on button "Forward" at bounding box center [382, 57] width 33 height 11
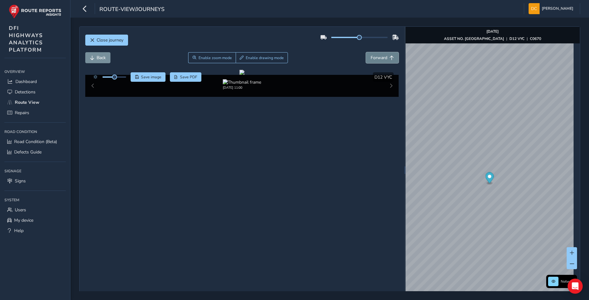
click at [386, 57] on button "Forward" at bounding box center [382, 57] width 33 height 11
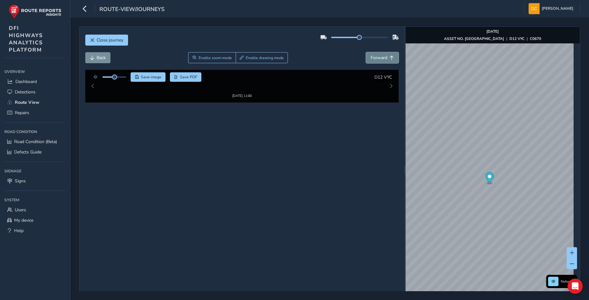
click at [386, 57] on button "Forward" at bounding box center [382, 57] width 33 height 11
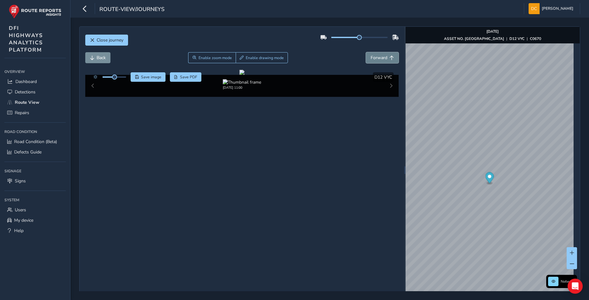
click at [386, 57] on button "Forward" at bounding box center [382, 57] width 33 height 11
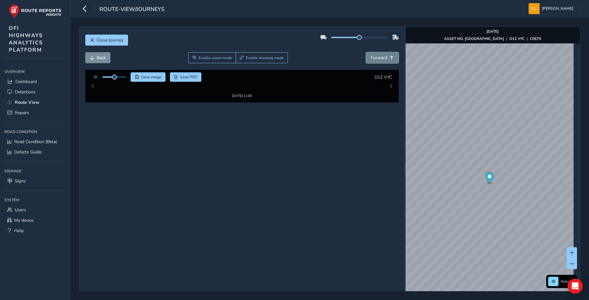
click at [386, 57] on button "Forward" at bounding box center [382, 57] width 33 height 11
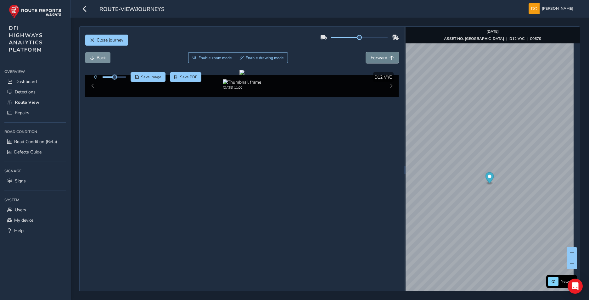
click at [386, 57] on button "Forward" at bounding box center [382, 57] width 33 height 11
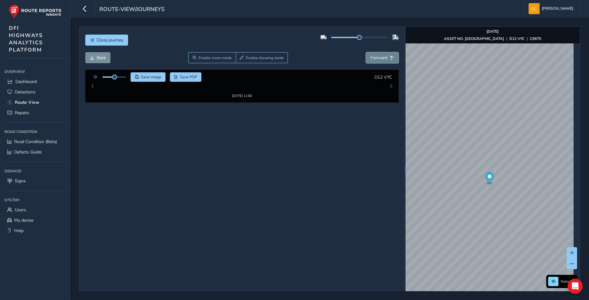
click at [386, 57] on button "Forward" at bounding box center [382, 57] width 33 height 11
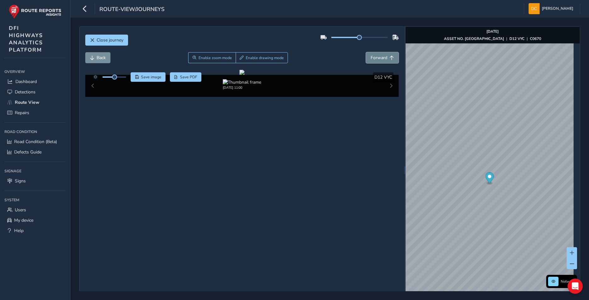
click at [386, 57] on button "Forward" at bounding box center [382, 57] width 33 height 11
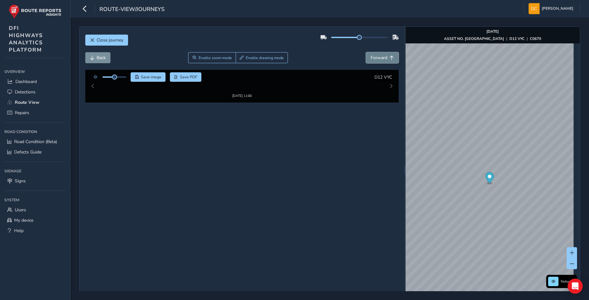
click at [386, 57] on button "Forward" at bounding box center [382, 57] width 33 height 11
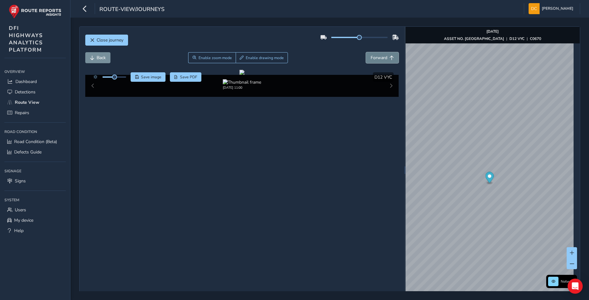
click at [386, 57] on button "Forward" at bounding box center [382, 57] width 33 height 11
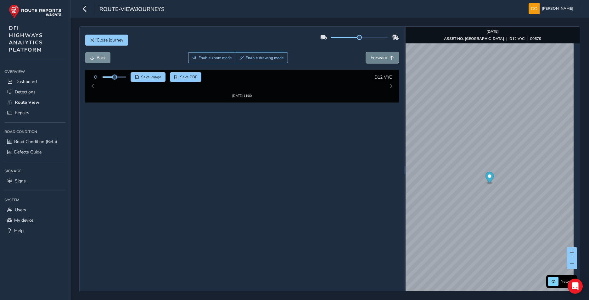
click at [386, 57] on button "Forward" at bounding box center [382, 57] width 33 height 11
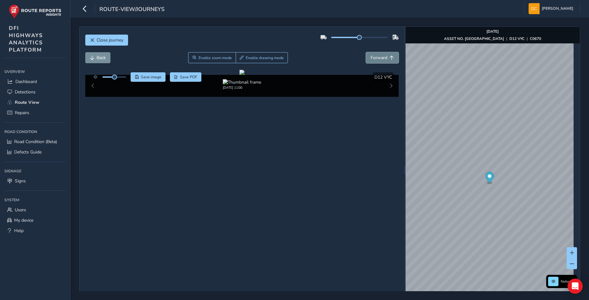
click at [386, 57] on button "Forward" at bounding box center [382, 57] width 33 height 11
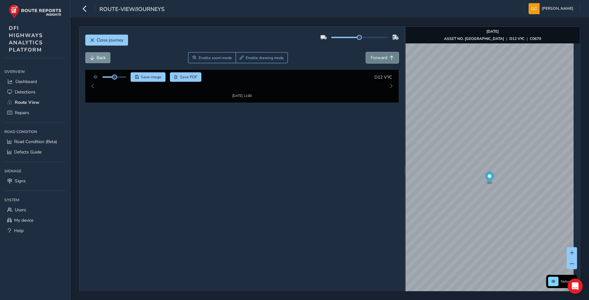
click at [386, 57] on button "Forward" at bounding box center [382, 57] width 33 height 11
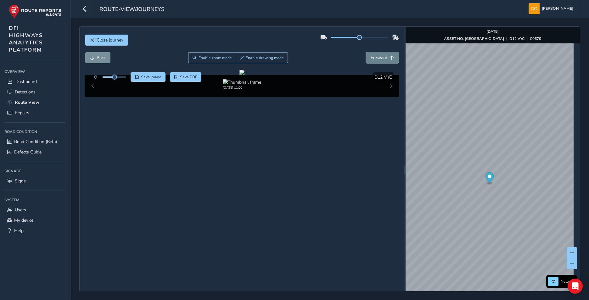
click at [386, 57] on button "Forward" at bounding box center [382, 57] width 33 height 11
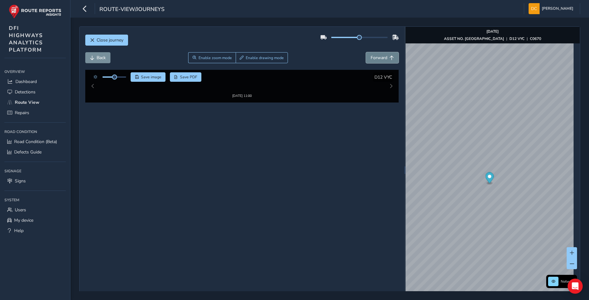
click at [386, 57] on button "Forward" at bounding box center [382, 57] width 33 height 11
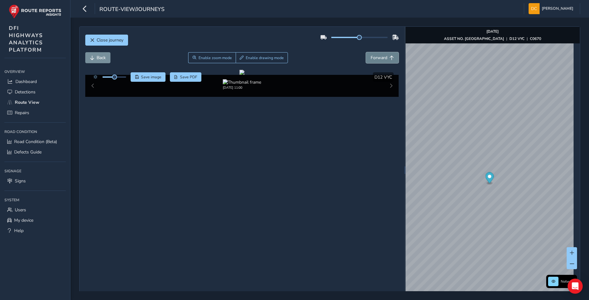
click at [386, 57] on button "Forward" at bounding box center [382, 57] width 33 height 11
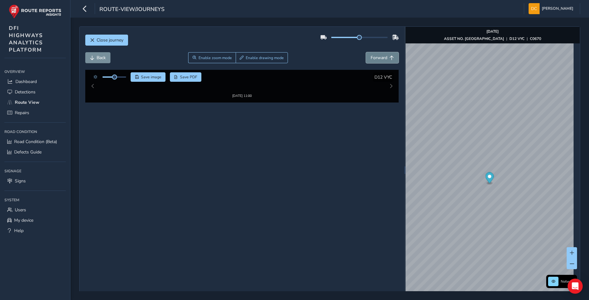
click at [386, 57] on button "Forward" at bounding box center [382, 57] width 33 height 11
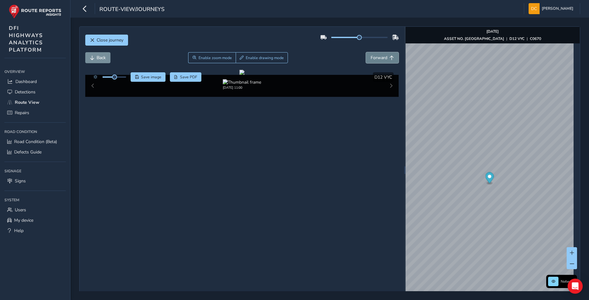
click at [386, 57] on button "Forward" at bounding box center [382, 57] width 33 height 11
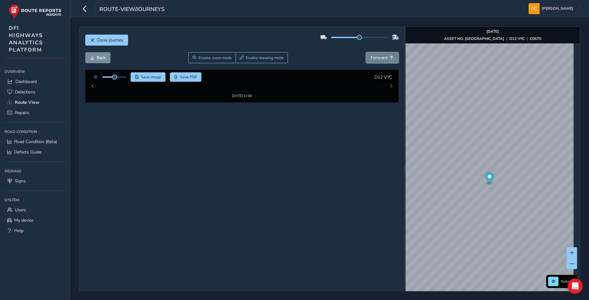
click at [386, 57] on button "Forward" at bounding box center [382, 57] width 33 height 11
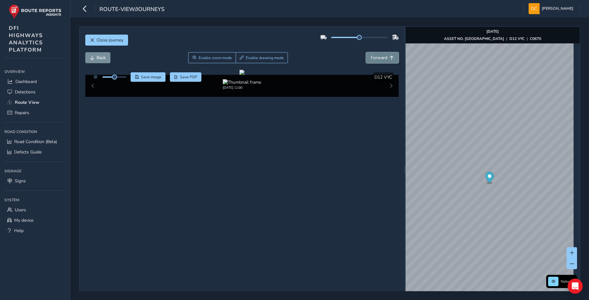
click at [386, 57] on button "Forward" at bounding box center [382, 57] width 33 height 11
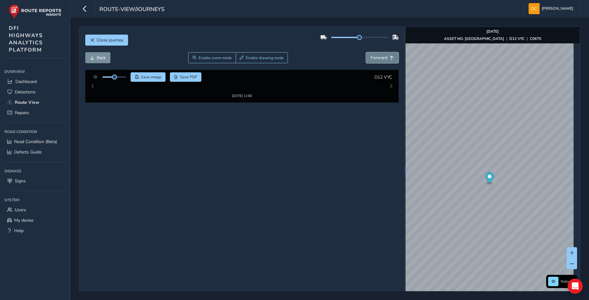
click at [386, 57] on button "Forward" at bounding box center [382, 57] width 33 height 11
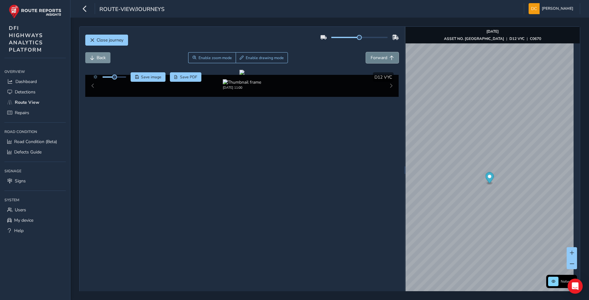
click at [386, 57] on button "Forward" at bounding box center [382, 57] width 33 height 11
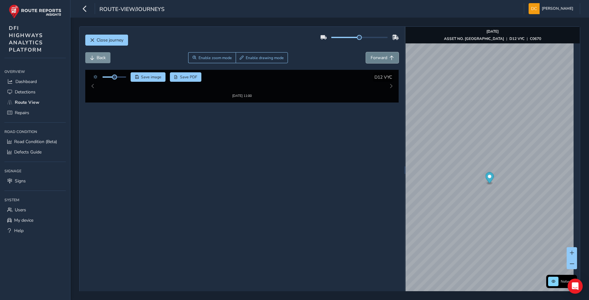
click at [386, 57] on button "Forward" at bounding box center [382, 57] width 33 height 11
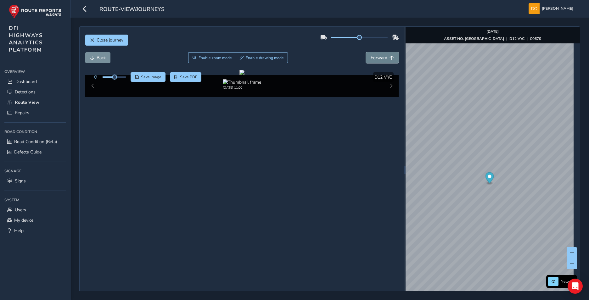
click at [386, 57] on button "Forward" at bounding box center [382, 57] width 33 height 11
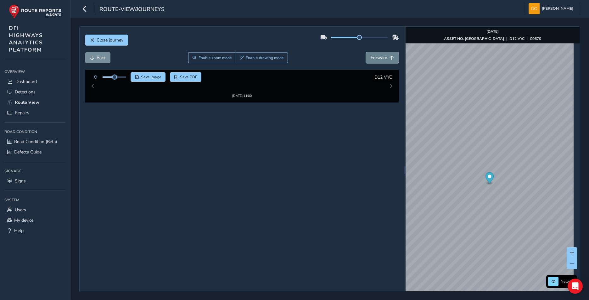
click at [386, 57] on button "Forward" at bounding box center [382, 57] width 33 height 11
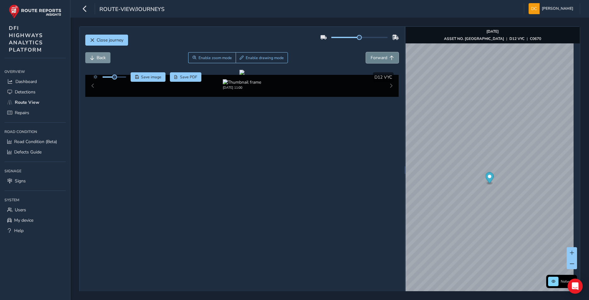
click at [386, 57] on button "Forward" at bounding box center [382, 57] width 33 height 11
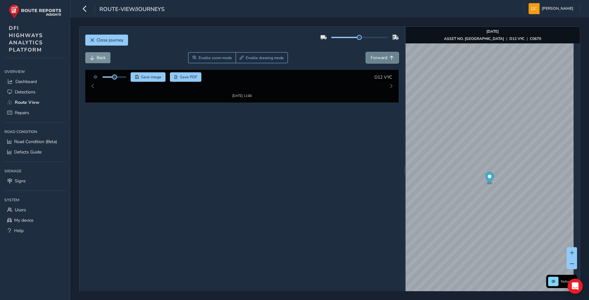
click at [386, 57] on button "Forward" at bounding box center [382, 57] width 33 height 11
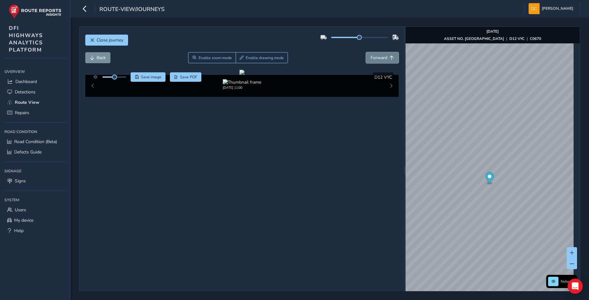
click at [386, 57] on button "Forward" at bounding box center [382, 57] width 33 height 11
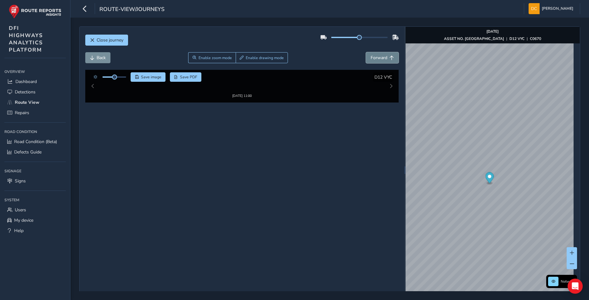
click at [386, 57] on button "Forward" at bounding box center [382, 57] width 33 height 11
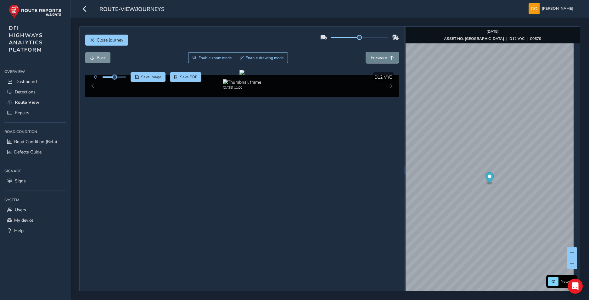
click at [386, 57] on button "Forward" at bounding box center [382, 57] width 33 height 11
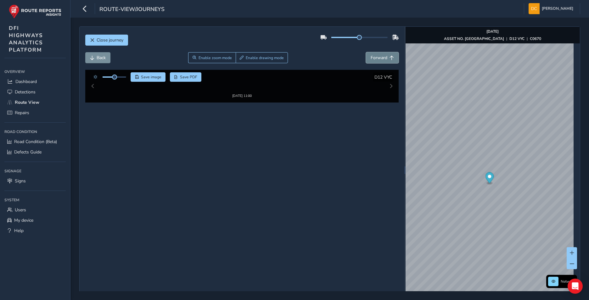
click at [386, 57] on button "Forward" at bounding box center [382, 57] width 33 height 11
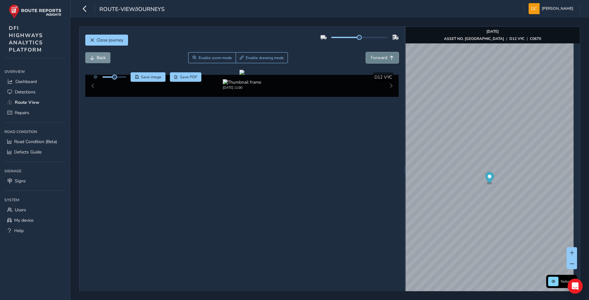
click at [386, 57] on button "Forward" at bounding box center [382, 57] width 33 height 11
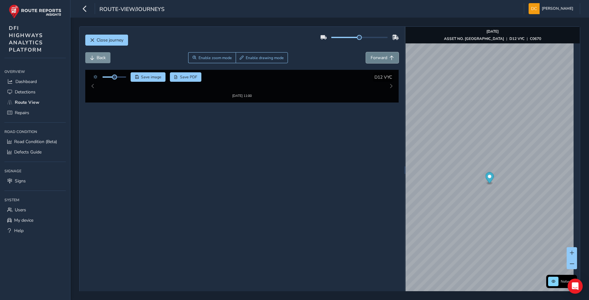
click at [386, 57] on button "Forward" at bounding box center [382, 57] width 33 height 11
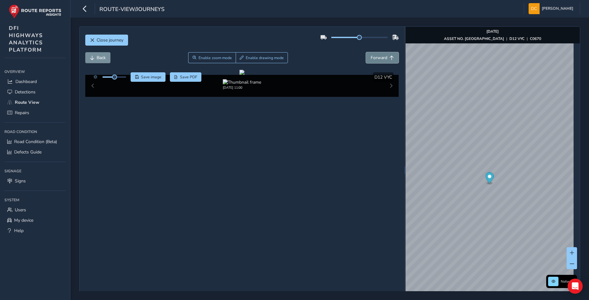
click at [386, 57] on button "Forward" at bounding box center [382, 57] width 33 height 11
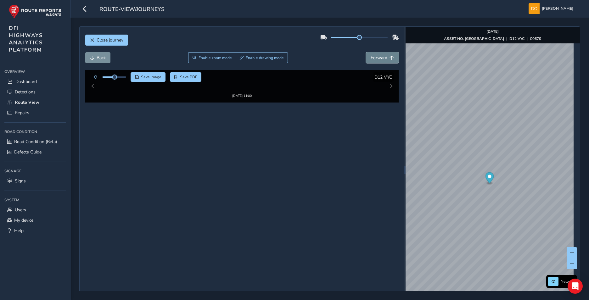
click at [386, 57] on button "Forward" at bounding box center [382, 57] width 33 height 11
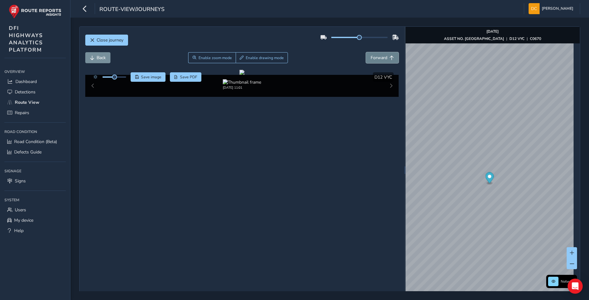
click at [386, 57] on button "Forward" at bounding box center [382, 57] width 33 height 11
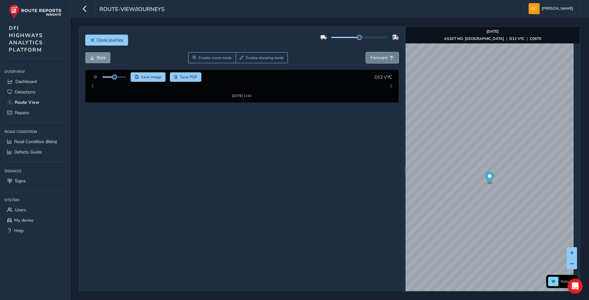
click at [386, 57] on button "Forward" at bounding box center [382, 57] width 33 height 11
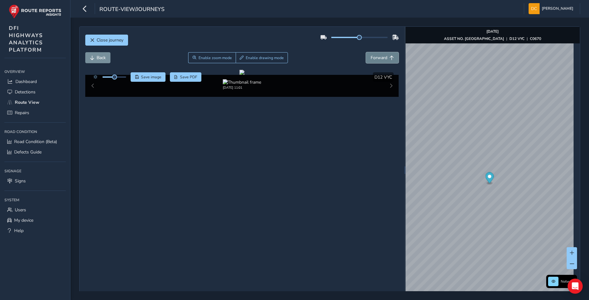
click at [386, 57] on button "Forward" at bounding box center [382, 57] width 33 height 11
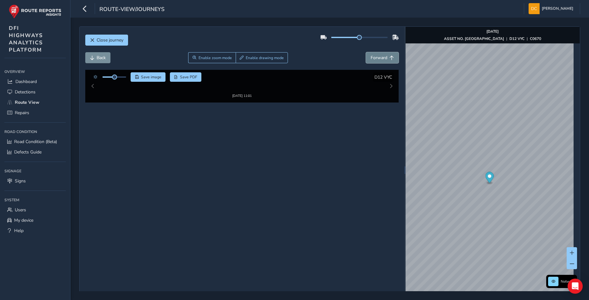
click at [386, 57] on button "Forward" at bounding box center [382, 57] width 33 height 11
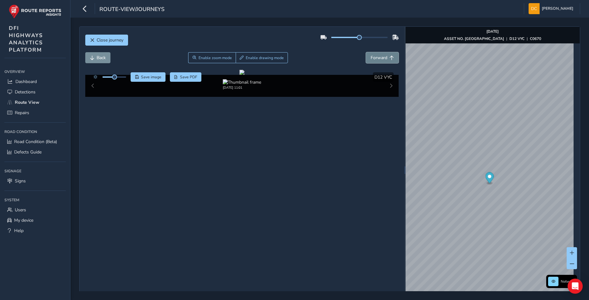
click at [386, 57] on button "Forward" at bounding box center [382, 57] width 33 height 11
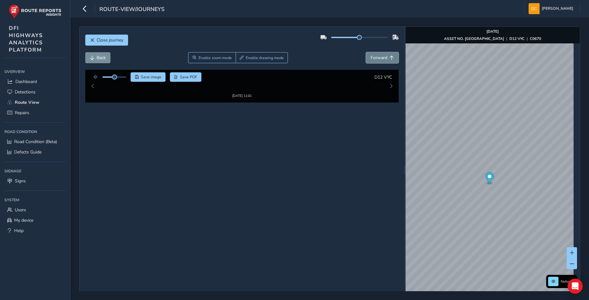
click at [386, 57] on button "Forward" at bounding box center [382, 57] width 33 height 11
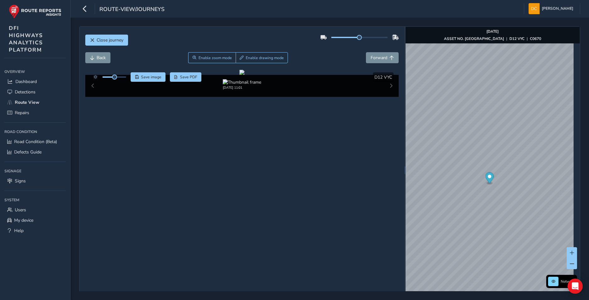
click at [105, 51] on div "Close journey" at bounding box center [242, 42] width 314 height 20
click at [102, 58] on span "Back" at bounding box center [101, 58] width 9 height 6
click at [384, 54] on button "Forward" at bounding box center [382, 57] width 33 height 11
click at [382, 56] on span "Forward" at bounding box center [379, 58] width 17 height 6
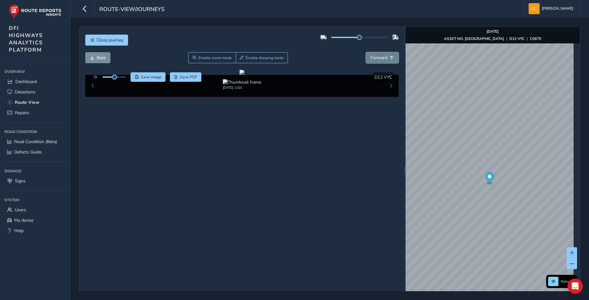
click at [382, 56] on span "Forward" at bounding box center [379, 58] width 17 height 6
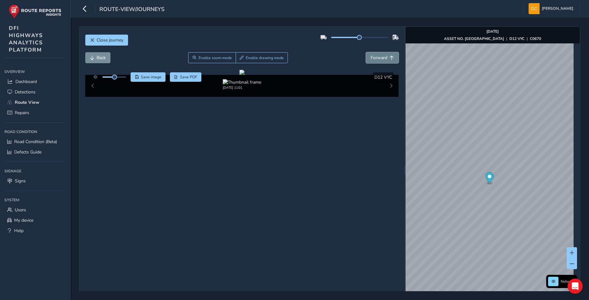
click at [382, 56] on span "Forward" at bounding box center [379, 58] width 17 height 6
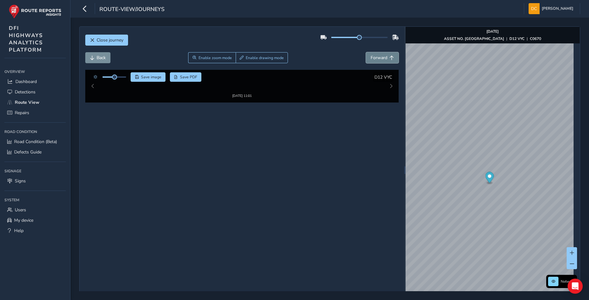
click at [382, 56] on span "Forward" at bounding box center [379, 58] width 17 height 6
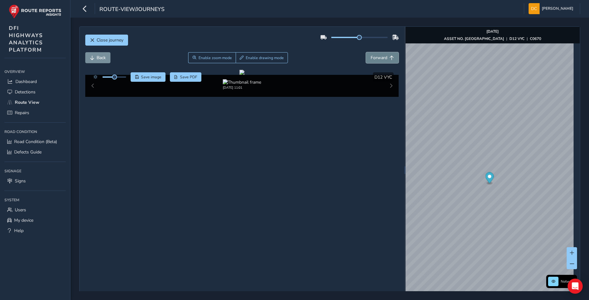
click at [382, 56] on span "Forward" at bounding box center [379, 58] width 17 height 6
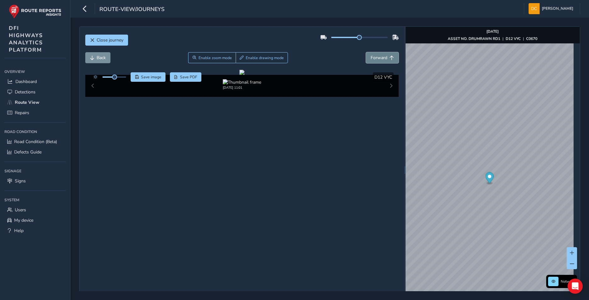
click at [382, 56] on span "Forward" at bounding box center [379, 58] width 17 height 6
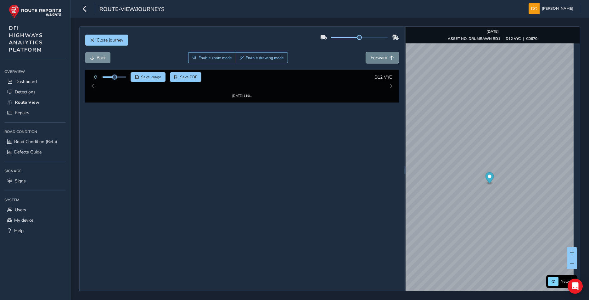
click at [382, 56] on span "Forward" at bounding box center [379, 58] width 17 height 6
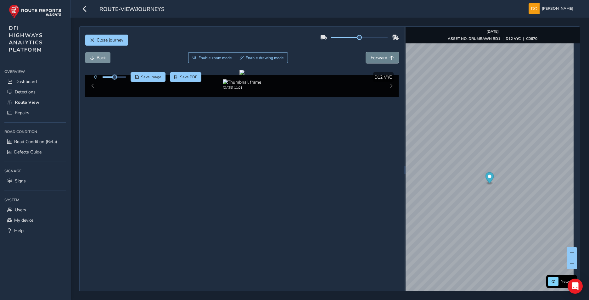
click at [382, 56] on span "Forward" at bounding box center [379, 58] width 17 height 6
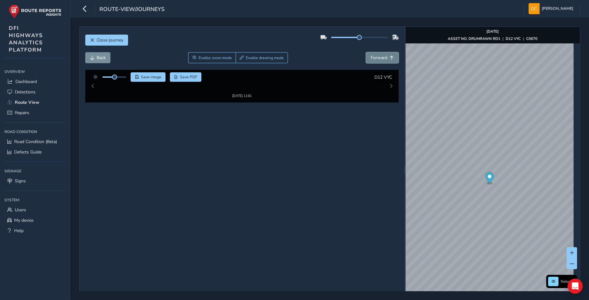
click at [382, 56] on span "Forward" at bounding box center [379, 58] width 17 height 6
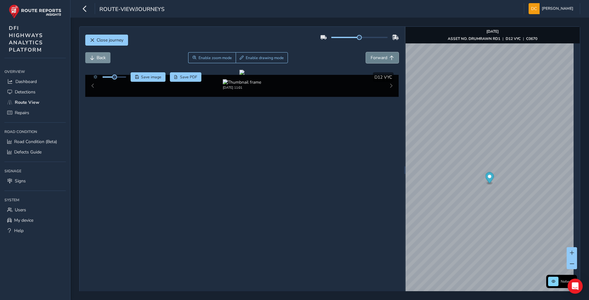
click at [382, 56] on span "Forward" at bounding box center [379, 58] width 17 height 6
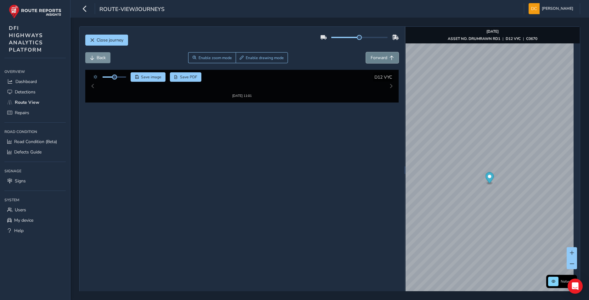
click at [382, 56] on span "Forward" at bounding box center [379, 58] width 17 height 6
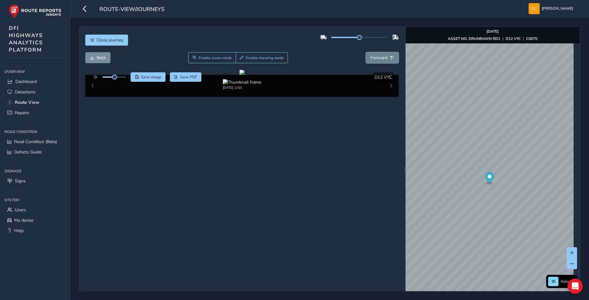
click at [382, 56] on span "Forward" at bounding box center [379, 58] width 17 height 6
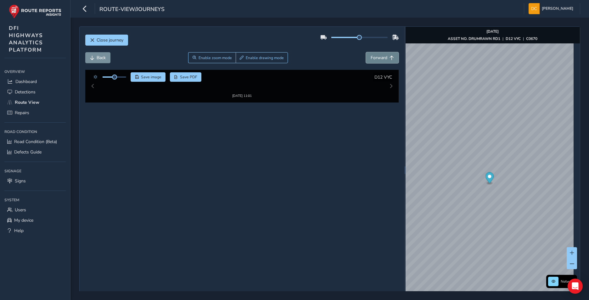
click at [382, 56] on span "Forward" at bounding box center [379, 58] width 17 height 6
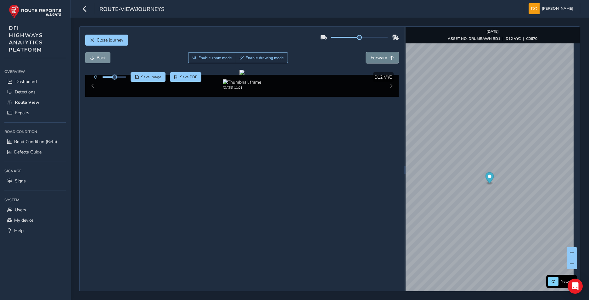
click at [382, 56] on span "Forward" at bounding box center [379, 58] width 17 height 6
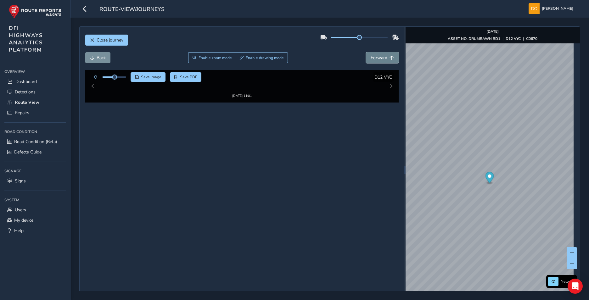
click at [382, 56] on span "Forward" at bounding box center [379, 58] width 17 height 6
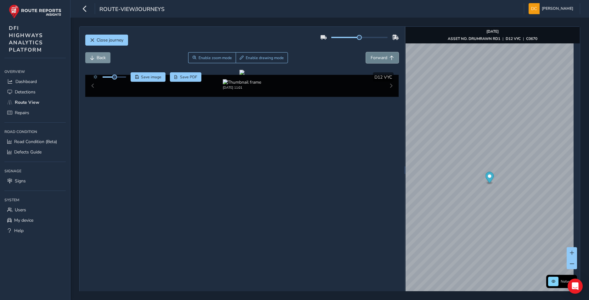
click at [382, 56] on span "Forward" at bounding box center [379, 58] width 17 height 6
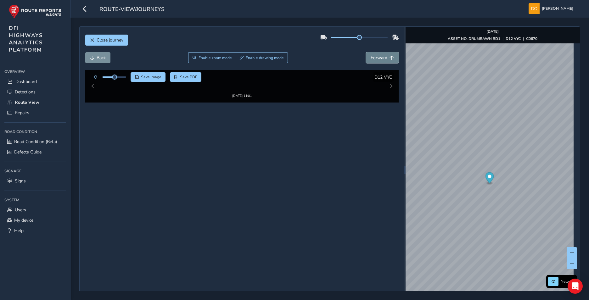
click at [382, 56] on span "Forward" at bounding box center [379, 58] width 17 height 6
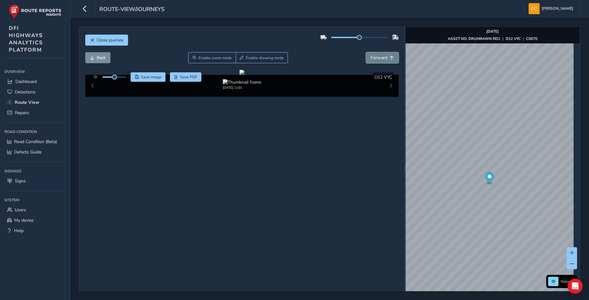
click at [382, 56] on span "Forward" at bounding box center [379, 58] width 17 height 6
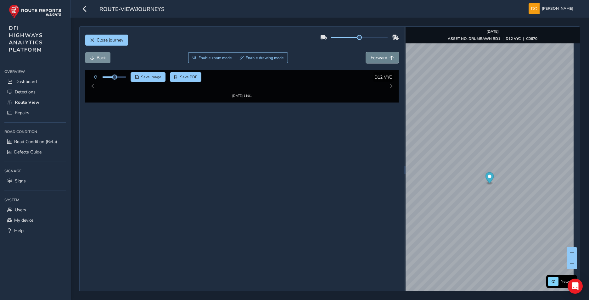
click at [382, 56] on span "Forward" at bounding box center [379, 58] width 17 height 6
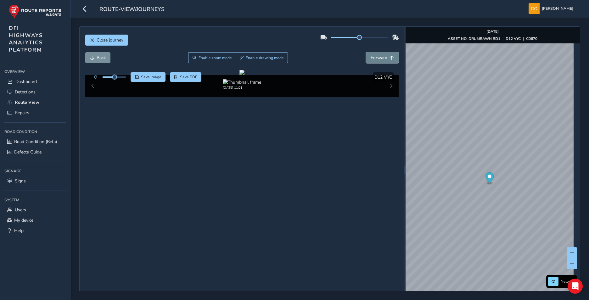
click at [382, 56] on span "Forward" at bounding box center [379, 58] width 17 height 6
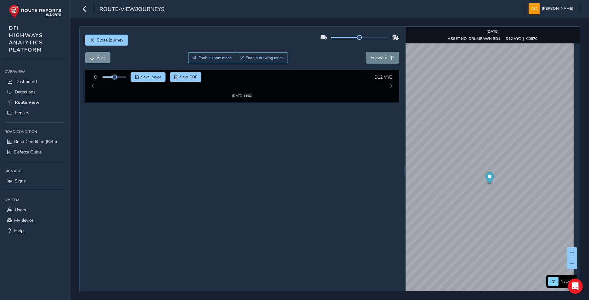
click at [382, 56] on span "Forward" at bounding box center [379, 58] width 17 height 6
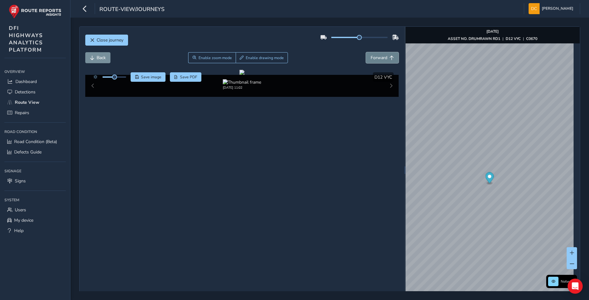
click at [382, 56] on span "Forward" at bounding box center [379, 58] width 17 height 6
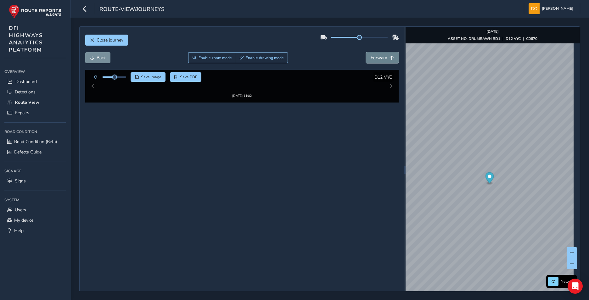
click at [382, 56] on span "Forward" at bounding box center [379, 58] width 17 height 6
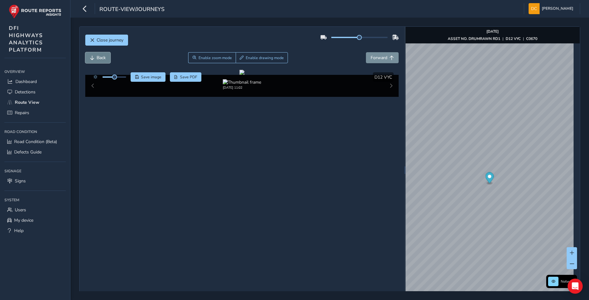
click at [100, 59] on span "Back" at bounding box center [101, 58] width 9 height 6
click at [224, 58] on span "Enable zoom mode" at bounding box center [214, 57] width 33 height 5
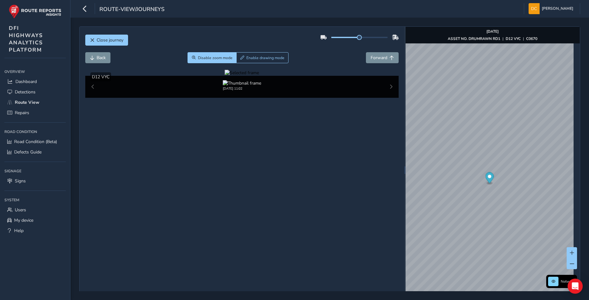
click at [259, 76] on div at bounding box center [242, 73] width 34 height 6
click at [381, 59] on span "Forward" at bounding box center [379, 58] width 17 height 6
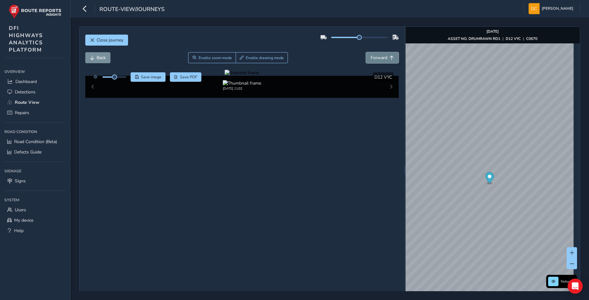
click at [381, 59] on span "Forward" at bounding box center [379, 58] width 17 height 6
click at [378, 59] on span "Forward" at bounding box center [379, 58] width 17 height 6
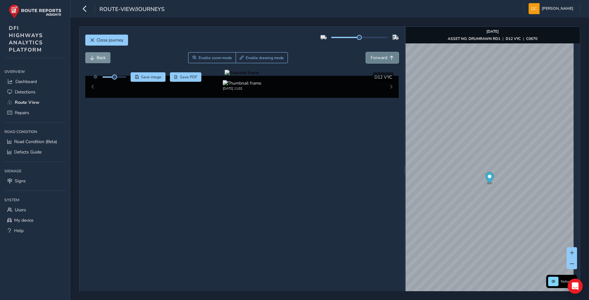
click at [378, 59] on span "Forward" at bounding box center [379, 58] width 17 height 6
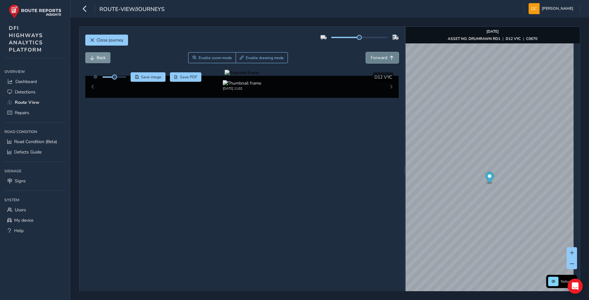
click at [378, 59] on span "Forward" at bounding box center [379, 58] width 17 height 6
click at [101, 58] on span "Back" at bounding box center [101, 58] width 9 height 6
click at [381, 58] on span "Forward" at bounding box center [379, 58] width 17 height 6
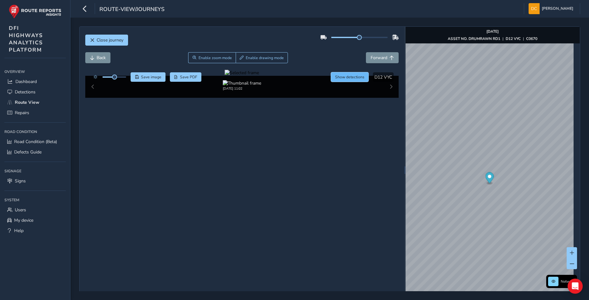
click at [349, 77] on span "Show detections" at bounding box center [349, 77] width 29 height 5
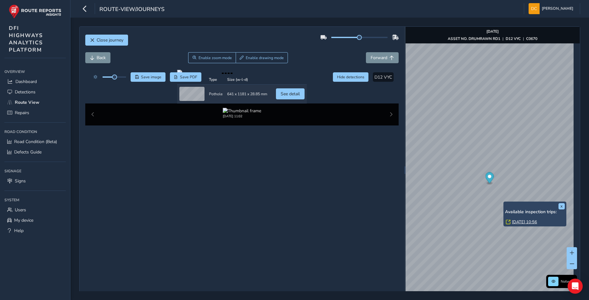
click at [504, 202] on div "x Available inspection trips: [DATE] 10:56" at bounding box center [535, 214] width 63 height 25
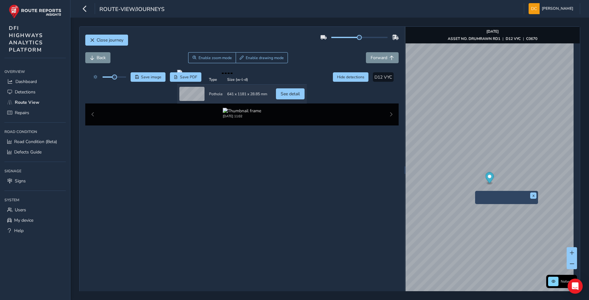
click at [477, 192] on div "x" at bounding box center [506, 198] width 63 height 14
click at [499, 204] on img "Preview frame" at bounding box center [507, 201] width 16 height 5
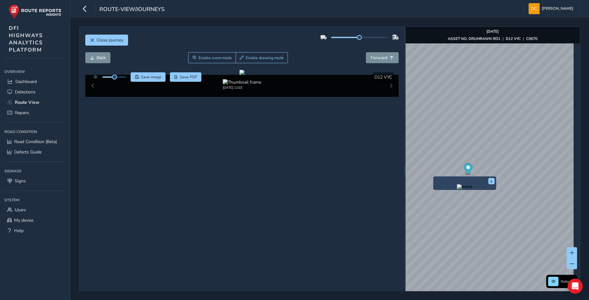
click at [434, 177] on div "x" at bounding box center [465, 184] width 63 height 14
click at [457, 190] on img "Preview frame" at bounding box center [465, 187] width 16 height 5
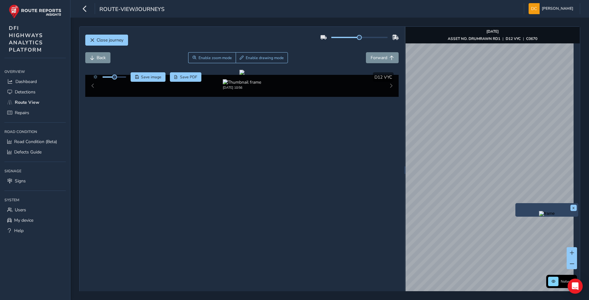
click at [516, 204] on div "x" at bounding box center [547, 210] width 63 height 14
click at [539, 212] on img "Preview frame" at bounding box center [547, 213] width 16 height 5
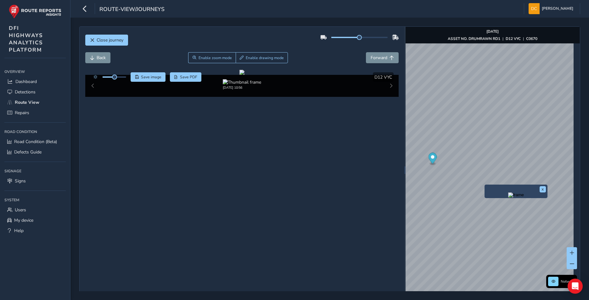
click at [509, 198] on img "Preview frame" at bounding box center [517, 195] width 16 height 5
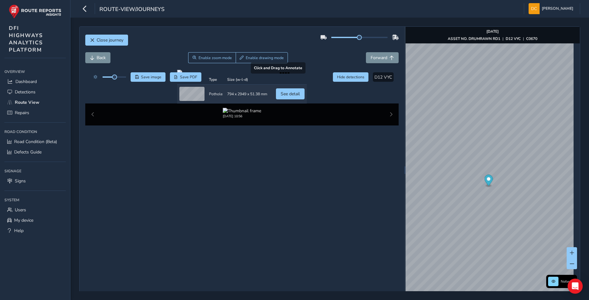
scroll to position [22, 0]
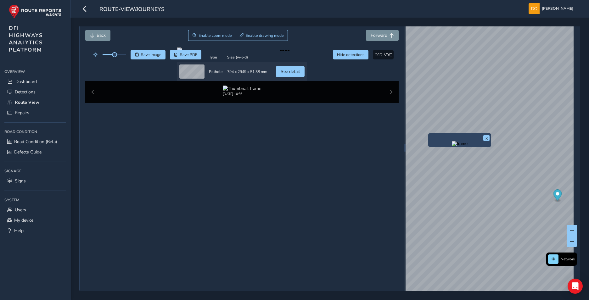
click at [429, 134] on div "x" at bounding box center [460, 141] width 63 height 14
click at [452, 146] on img "Preview frame" at bounding box center [460, 143] width 16 height 5
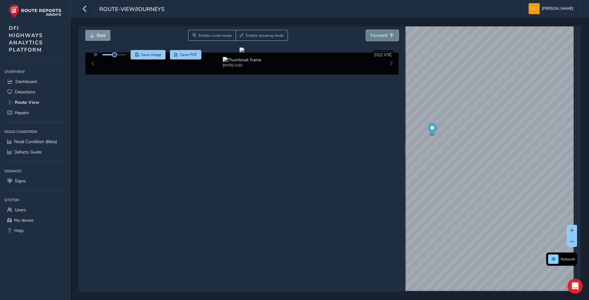
click at [377, 36] on span "Forward" at bounding box center [379, 35] width 17 height 6
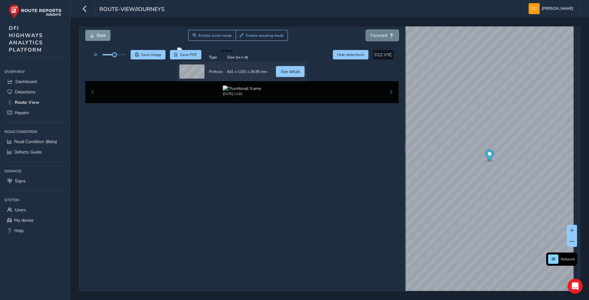
click at [379, 34] on span "Forward" at bounding box center [379, 35] width 17 height 6
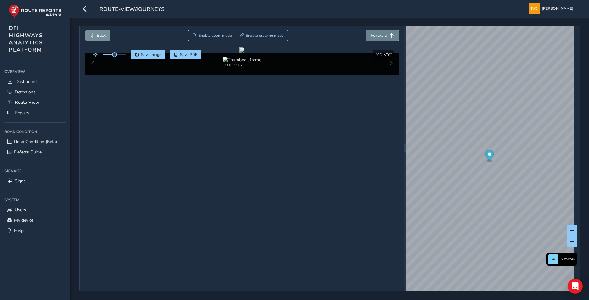
click at [379, 34] on span "Forward" at bounding box center [379, 35] width 17 height 6
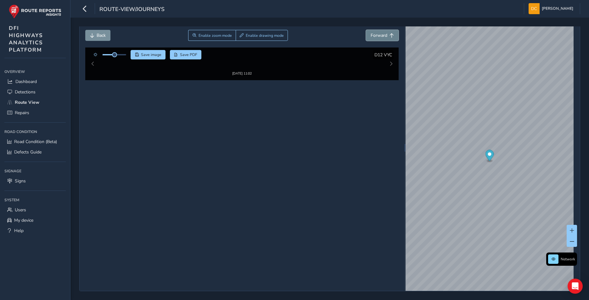
click at [379, 34] on span "Forward" at bounding box center [379, 35] width 17 height 6
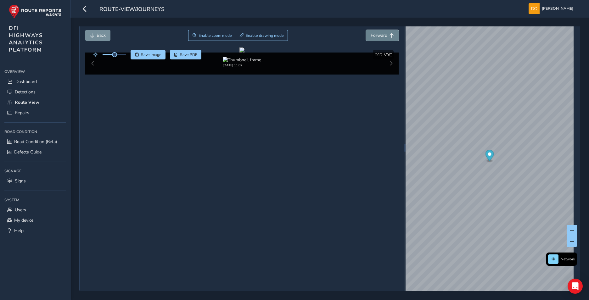
click at [379, 34] on span "Forward" at bounding box center [379, 35] width 17 height 6
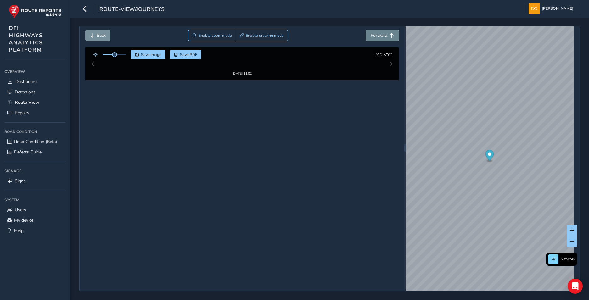
click at [379, 34] on span "Forward" at bounding box center [379, 35] width 17 height 6
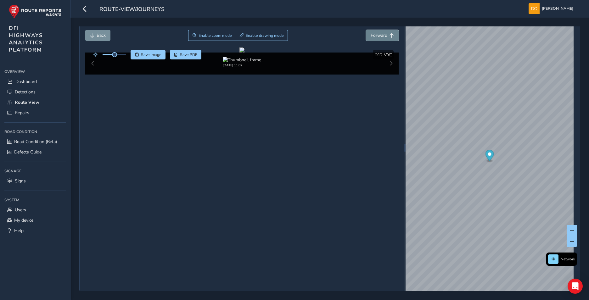
click at [379, 34] on span "Forward" at bounding box center [379, 35] width 17 height 6
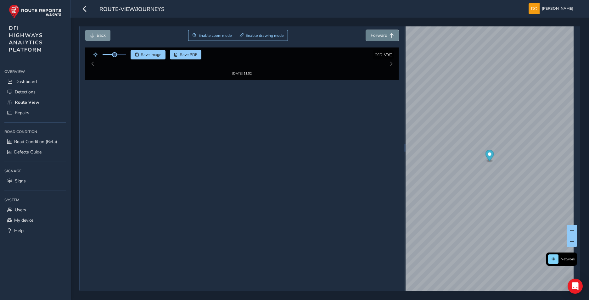
click at [379, 34] on span "Forward" at bounding box center [379, 35] width 17 height 6
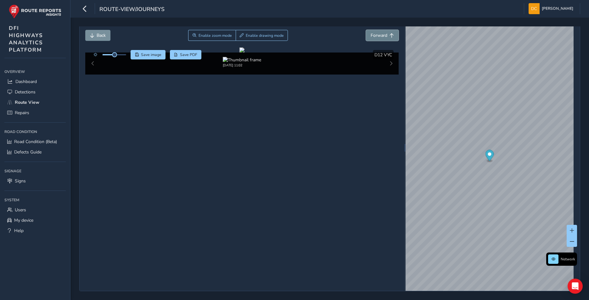
click at [379, 34] on span "Forward" at bounding box center [379, 35] width 17 height 6
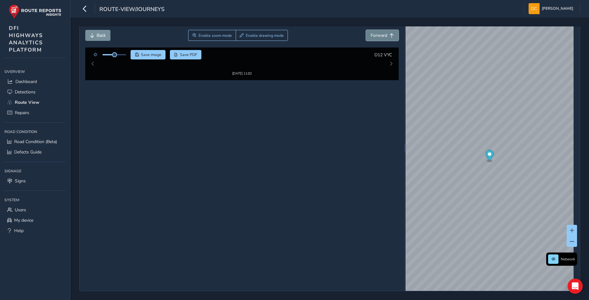
click at [379, 34] on span "Forward" at bounding box center [379, 35] width 17 height 6
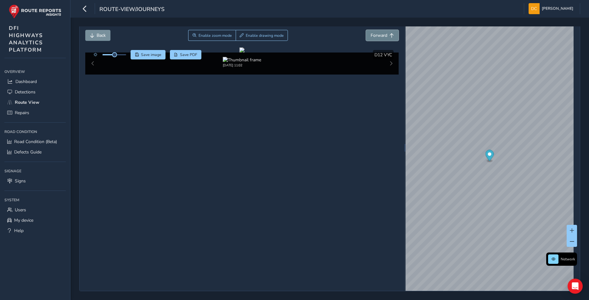
click at [379, 34] on span "Forward" at bounding box center [379, 35] width 17 height 6
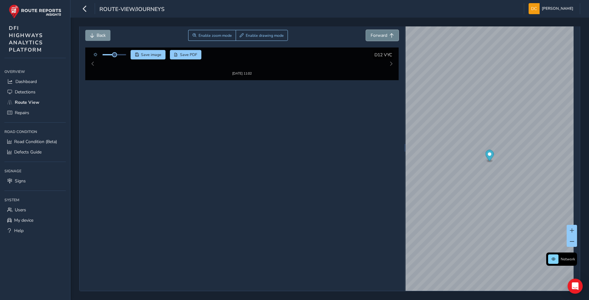
click at [379, 34] on span "Forward" at bounding box center [379, 35] width 17 height 6
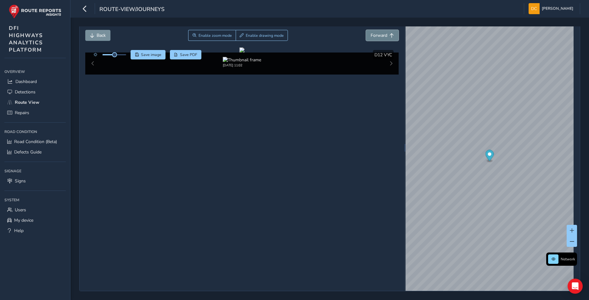
click at [379, 34] on span "Forward" at bounding box center [379, 35] width 17 height 6
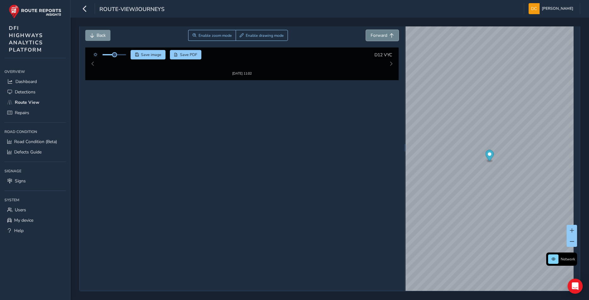
click at [379, 34] on span "Forward" at bounding box center [379, 35] width 17 height 6
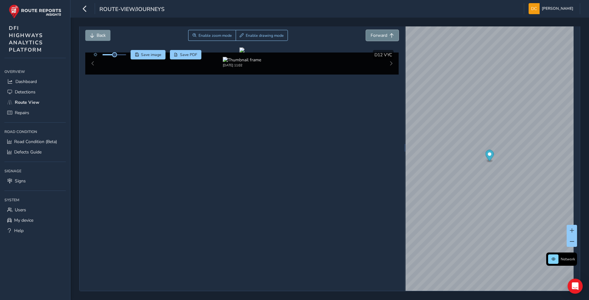
click at [379, 34] on span "Forward" at bounding box center [379, 35] width 17 height 6
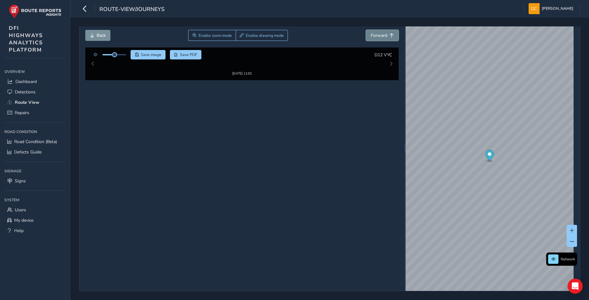
click at [379, 34] on span "Forward" at bounding box center [379, 35] width 17 height 6
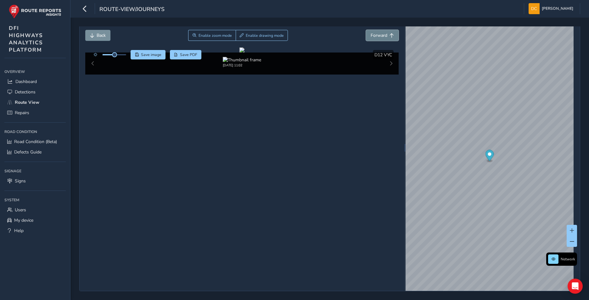
click at [379, 34] on span "Forward" at bounding box center [379, 35] width 17 height 6
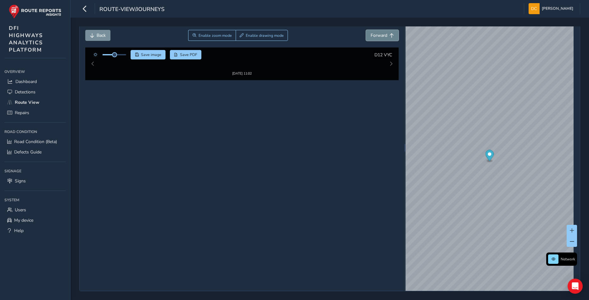
click at [379, 34] on span "Forward" at bounding box center [379, 35] width 17 height 6
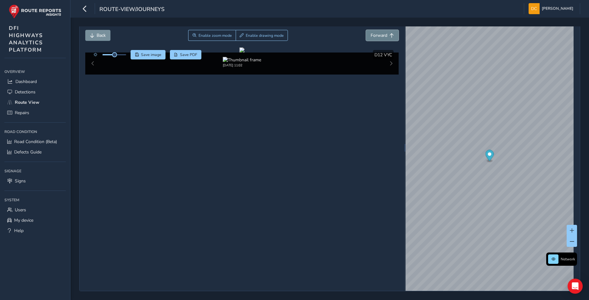
click at [379, 34] on span "Forward" at bounding box center [379, 35] width 17 height 6
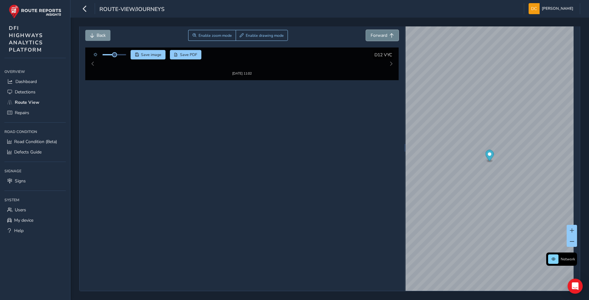
click at [379, 34] on span "Forward" at bounding box center [379, 35] width 17 height 6
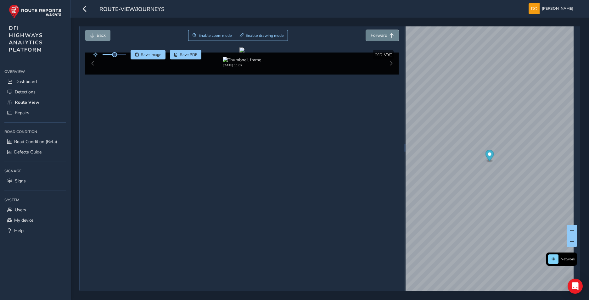
click at [379, 34] on span "Forward" at bounding box center [379, 35] width 17 height 6
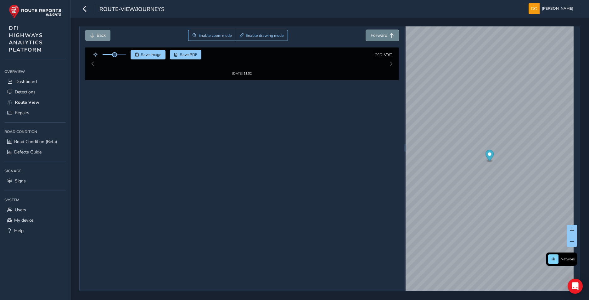
click at [379, 34] on span "Forward" at bounding box center [379, 35] width 17 height 6
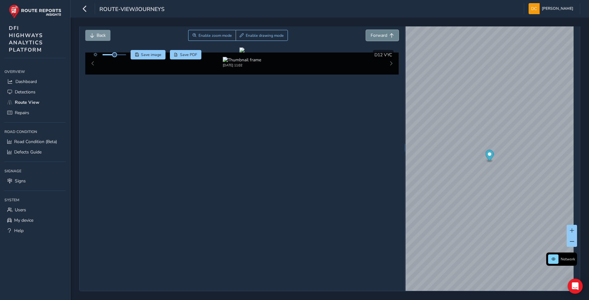
click at [379, 34] on span "Forward" at bounding box center [379, 35] width 17 height 6
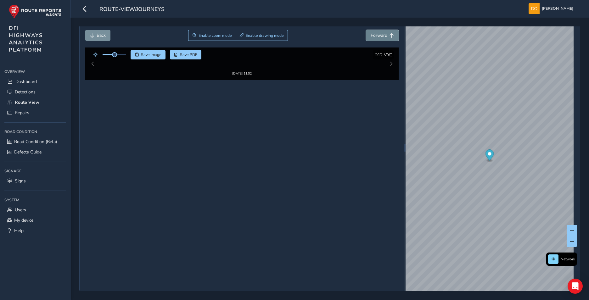
click at [379, 34] on span "Forward" at bounding box center [379, 35] width 17 height 6
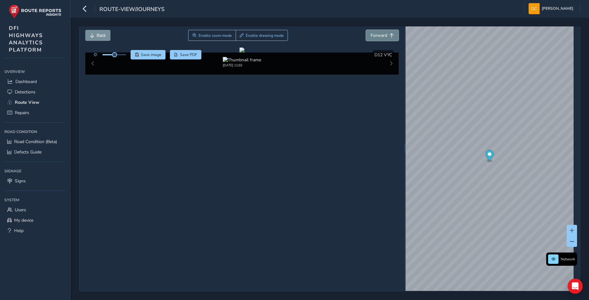
click at [379, 34] on span "Forward" at bounding box center [379, 35] width 17 height 6
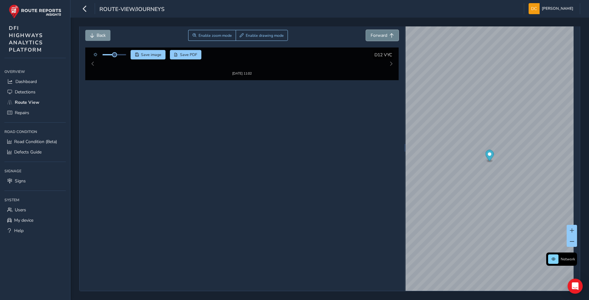
click at [379, 34] on span "Forward" at bounding box center [379, 35] width 17 height 6
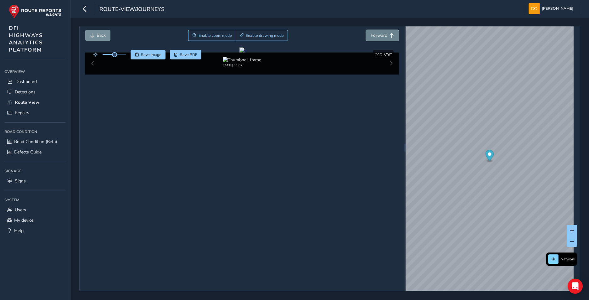
click at [379, 34] on span "Forward" at bounding box center [379, 35] width 17 height 6
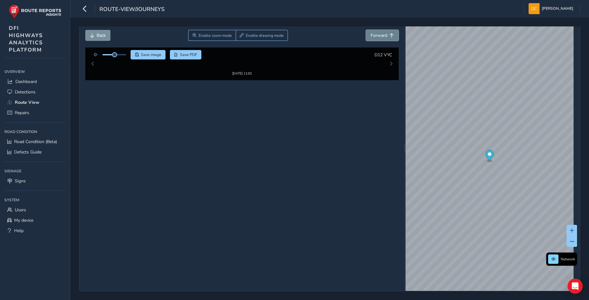
click at [379, 34] on span "Forward" at bounding box center [379, 35] width 17 height 6
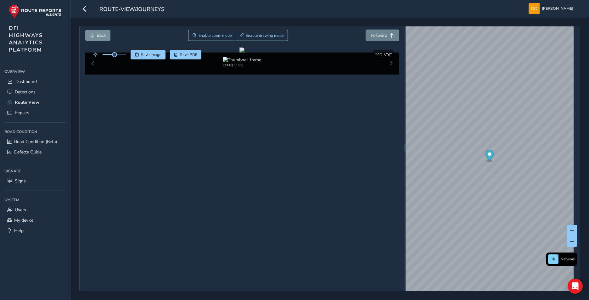
click at [379, 34] on span "Forward" at bounding box center [379, 35] width 17 height 6
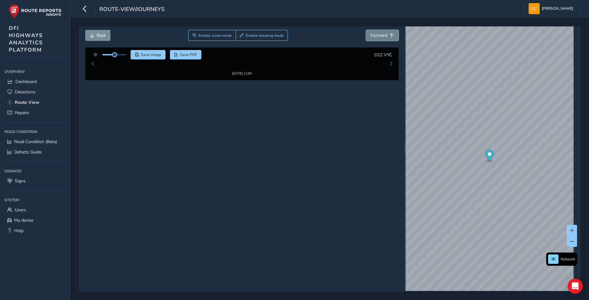
click at [379, 34] on span "Forward" at bounding box center [379, 35] width 17 height 6
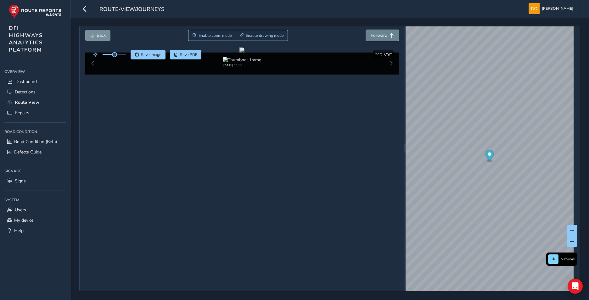
click at [379, 34] on span "Forward" at bounding box center [379, 35] width 17 height 6
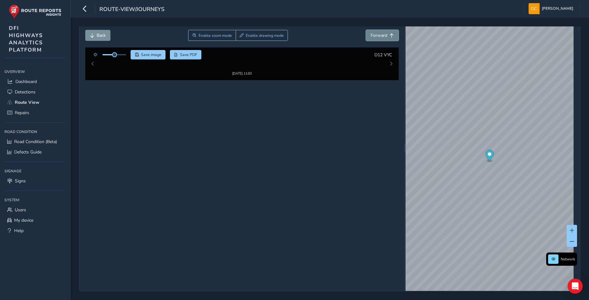
click at [379, 34] on span "Forward" at bounding box center [379, 35] width 17 height 6
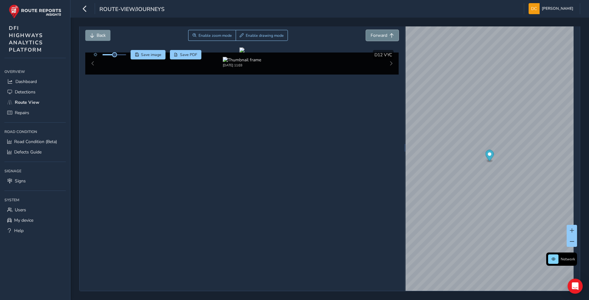
click at [379, 34] on span "Forward" at bounding box center [379, 35] width 17 height 6
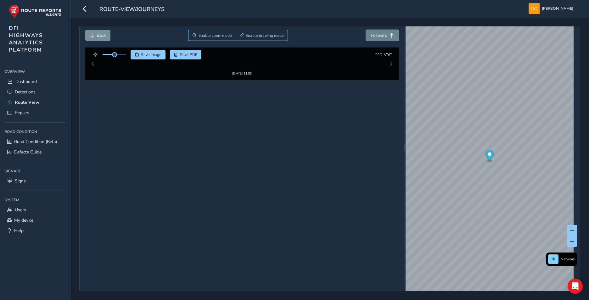
click at [379, 34] on span "Forward" at bounding box center [379, 35] width 17 height 6
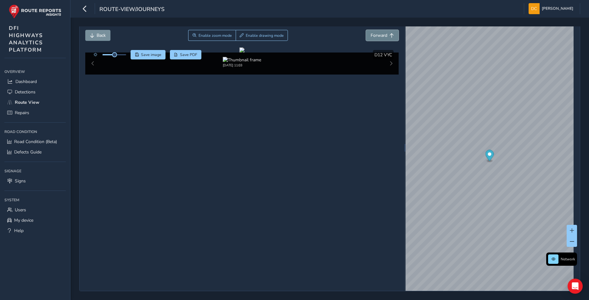
click at [379, 34] on span "Forward" at bounding box center [379, 35] width 17 height 6
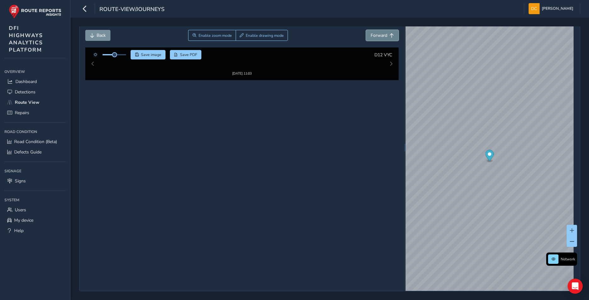
click at [379, 34] on span "Forward" at bounding box center [379, 35] width 17 height 6
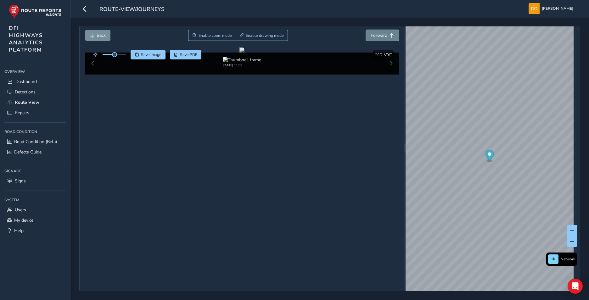
click at [379, 34] on span "Forward" at bounding box center [379, 35] width 17 height 6
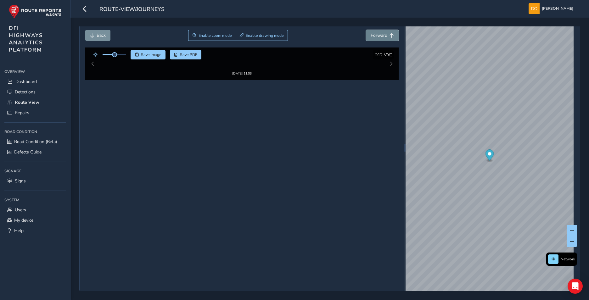
click at [379, 34] on span "Forward" at bounding box center [379, 35] width 17 height 6
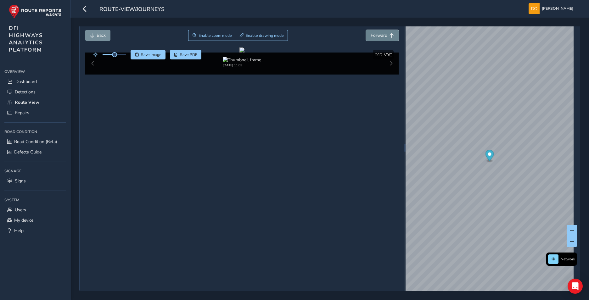
click at [379, 34] on span "Forward" at bounding box center [379, 35] width 17 height 6
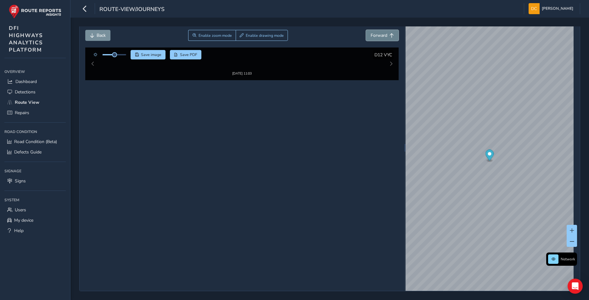
click at [379, 34] on span "Forward" at bounding box center [379, 35] width 17 height 6
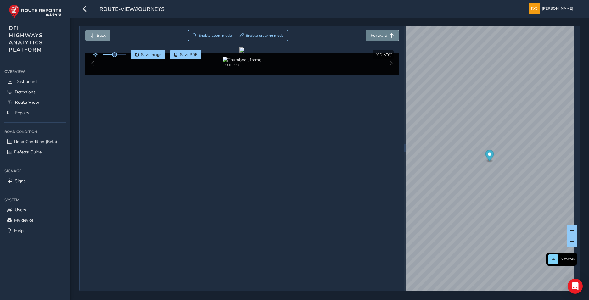
click at [379, 34] on span "Forward" at bounding box center [379, 35] width 17 height 6
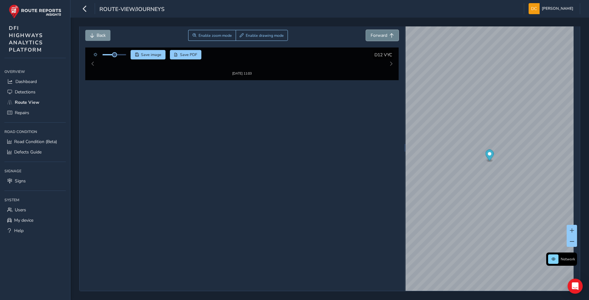
click at [379, 34] on span "Forward" at bounding box center [379, 35] width 17 height 6
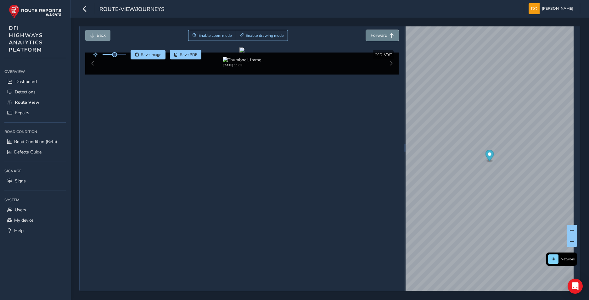
click at [379, 34] on span "Forward" at bounding box center [379, 35] width 17 height 6
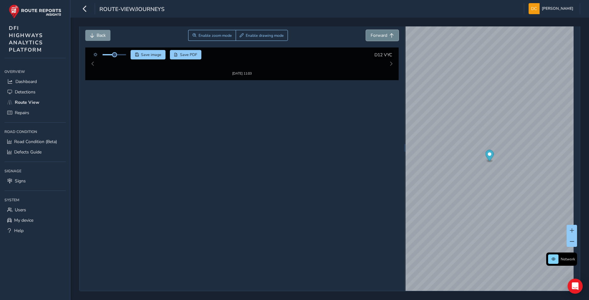
click at [379, 34] on span "Forward" at bounding box center [379, 35] width 17 height 6
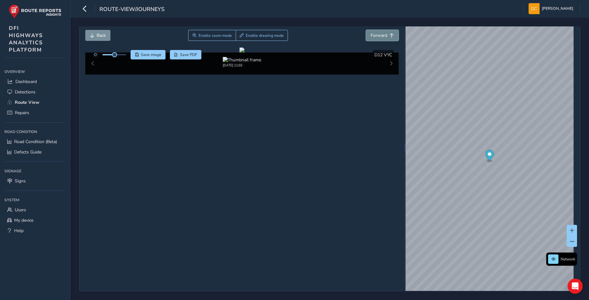
click at [379, 34] on span "Forward" at bounding box center [379, 35] width 17 height 6
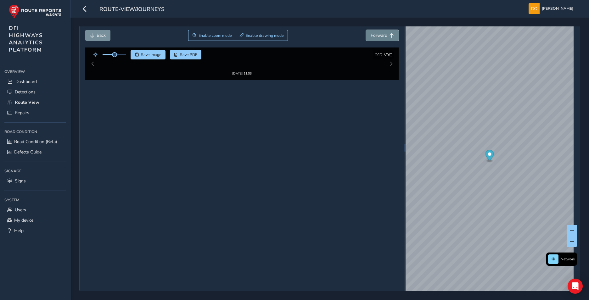
click at [379, 34] on span "Forward" at bounding box center [379, 35] width 17 height 6
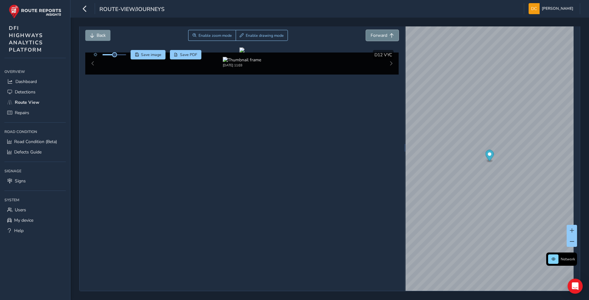
click at [379, 34] on span "Forward" at bounding box center [379, 35] width 17 height 6
click at [379, 33] on span "Forward" at bounding box center [379, 35] width 17 height 6
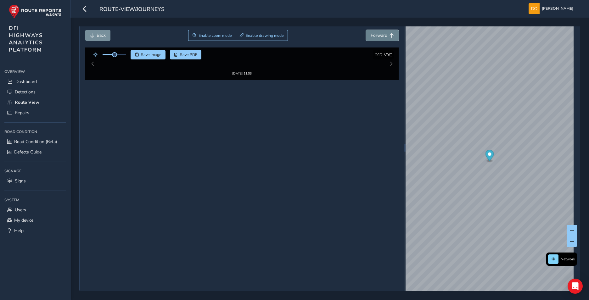
click at [379, 33] on span "Forward" at bounding box center [379, 35] width 17 height 6
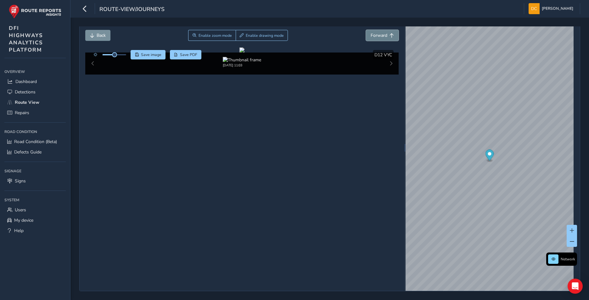
click at [379, 33] on span "Forward" at bounding box center [379, 35] width 17 height 6
click at [104, 33] on span "Back" at bounding box center [101, 35] width 9 height 6
click at [377, 33] on span "Forward" at bounding box center [379, 35] width 17 height 6
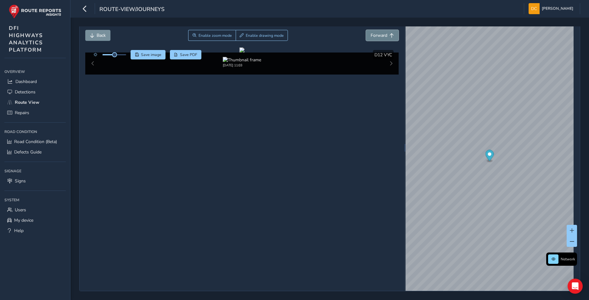
click at [377, 33] on span "Forward" at bounding box center [379, 35] width 17 height 6
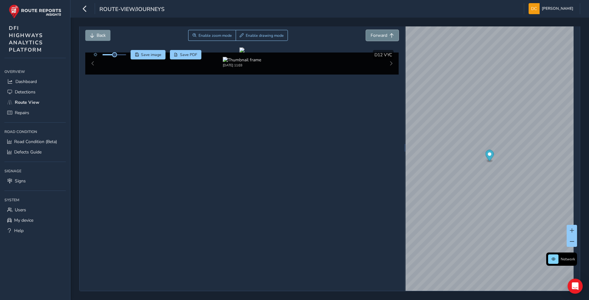
click at [377, 33] on span "Forward" at bounding box center [379, 35] width 17 height 6
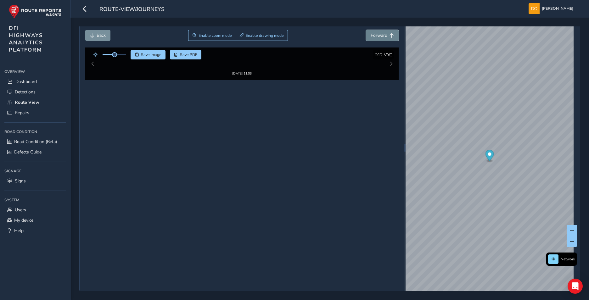
click at [377, 33] on span "Forward" at bounding box center [379, 35] width 17 height 6
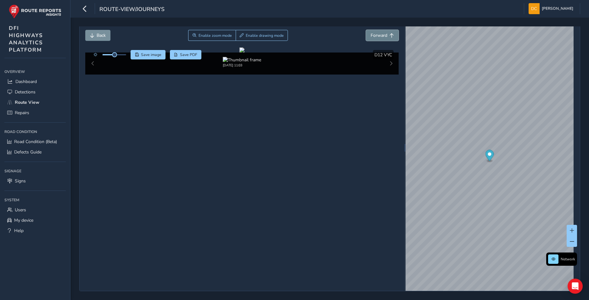
click at [377, 33] on span "Forward" at bounding box center [379, 35] width 17 height 6
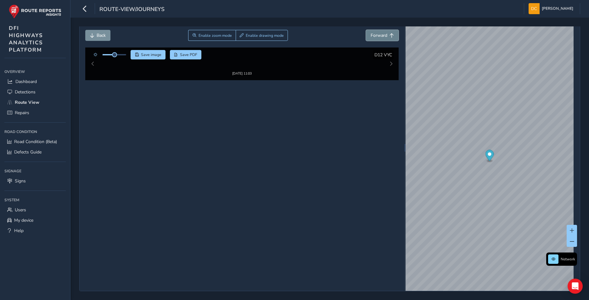
click at [377, 33] on span "Forward" at bounding box center [379, 35] width 17 height 6
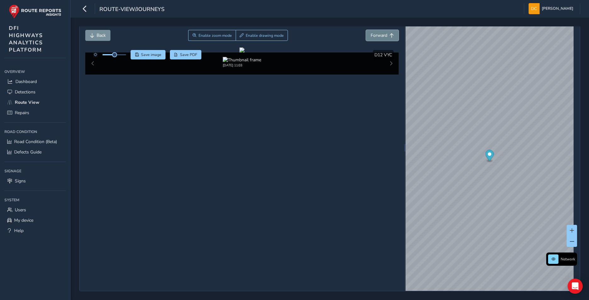
click at [377, 33] on span "Forward" at bounding box center [379, 35] width 17 height 6
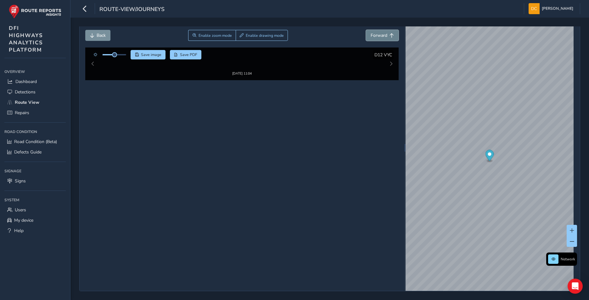
click at [377, 33] on span "Forward" at bounding box center [379, 35] width 17 height 6
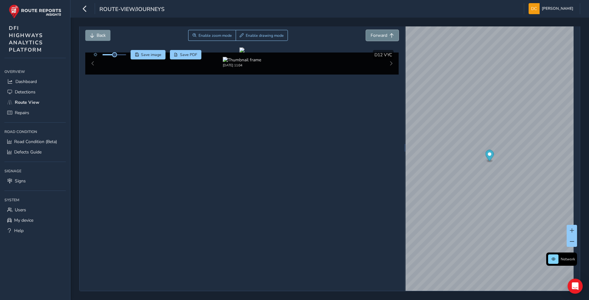
click at [377, 33] on span "Forward" at bounding box center [379, 35] width 17 height 6
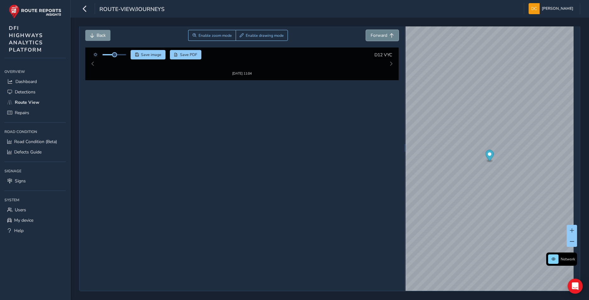
click at [377, 33] on span "Forward" at bounding box center [379, 35] width 17 height 6
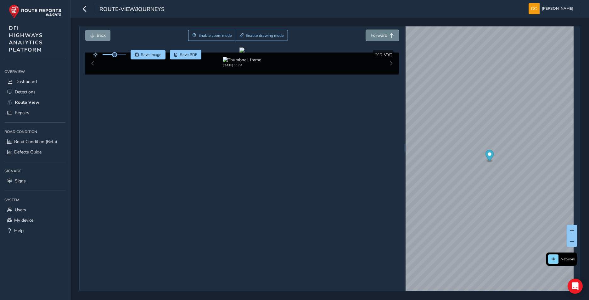
click at [377, 33] on span "Forward" at bounding box center [379, 35] width 17 height 6
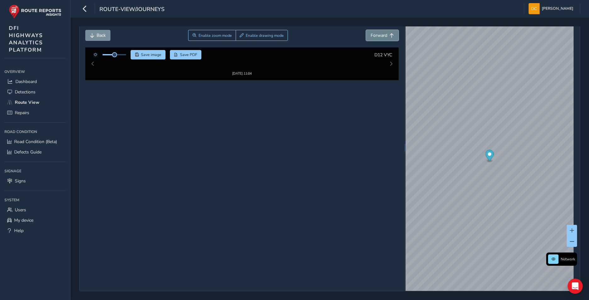
click at [377, 33] on span "Forward" at bounding box center [379, 35] width 17 height 6
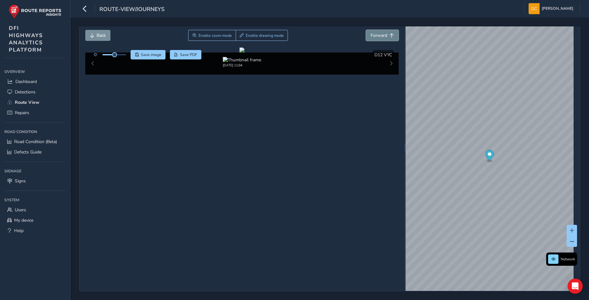
click at [377, 33] on span "Forward" at bounding box center [379, 35] width 17 height 6
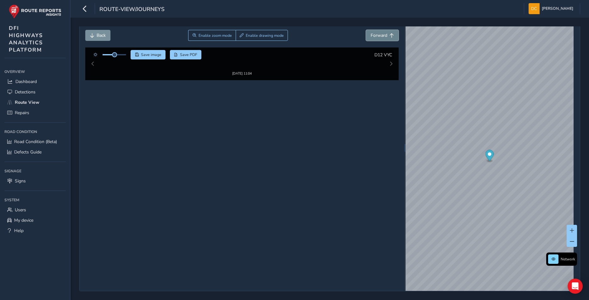
click at [377, 33] on span "Forward" at bounding box center [379, 35] width 17 height 6
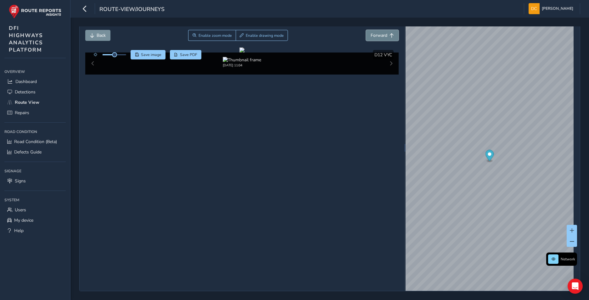
click at [377, 33] on span "Forward" at bounding box center [379, 35] width 17 height 6
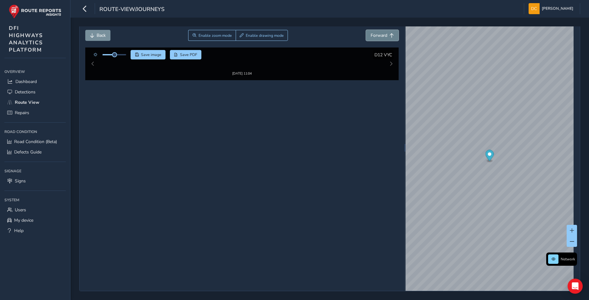
click at [377, 33] on span "Forward" at bounding box center [379, 35] width 17 height 6
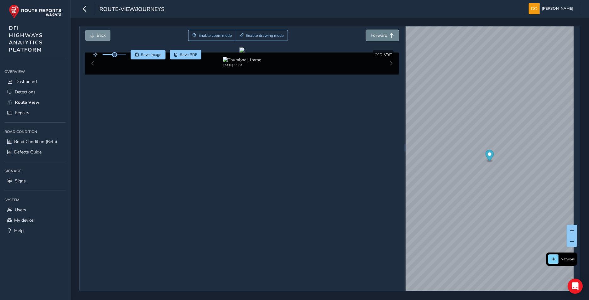
click at [377, 33] on span "Forward" at bounding box center [379, 35] width 17 height 6
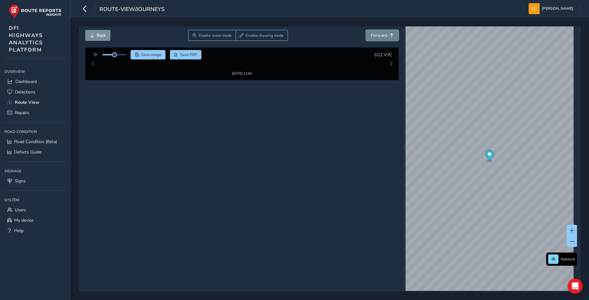
click at [377, 33] on span "Forward" at bounding box center [379, 35] width 17 height 6
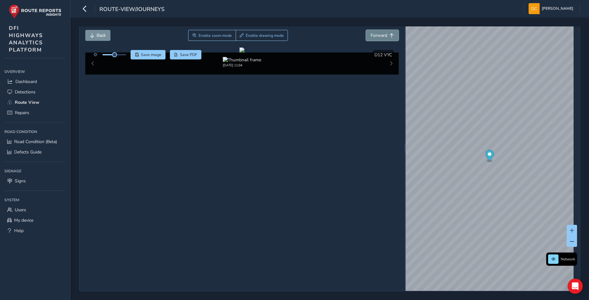
click at [377, 33] on span "Forward" at bounding box center [379, 35] width 17 height 6
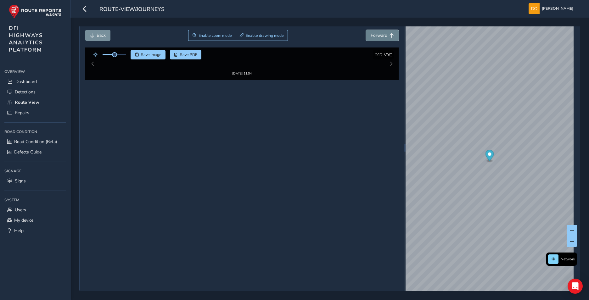
click at [377, 33] on span "Forward" at bounding box center [379, 35] width 17 height 6
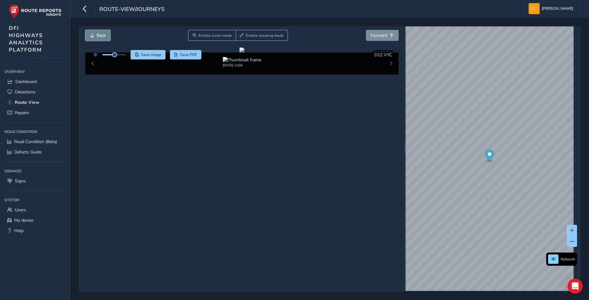
click at [94, 36] on span "Back" at bounding box center [92, 35] width 4 height 4
click at [105, 39] on button "Back" at bounding box center [97, 35] width 25 height 11
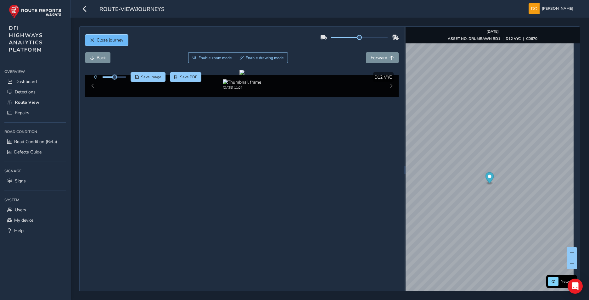
click at [105, 41] on span "Close journey" at bounding box center [110, 40] width 27 height 6
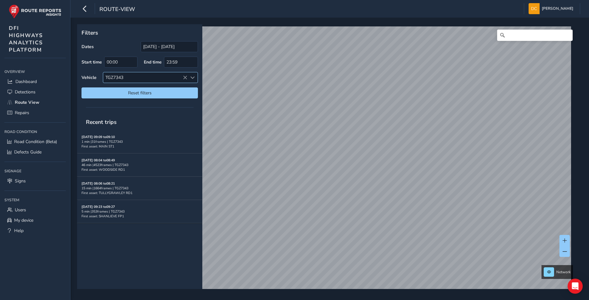
click at [185, 77] on icon at bounding box center [185, 78] width 4 height 4
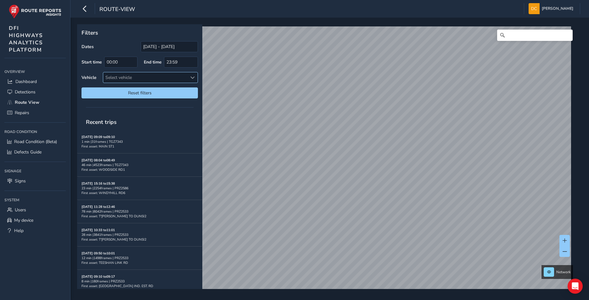
click at [192, 78] on span at bounding box center [192, 78] width 4 height 4
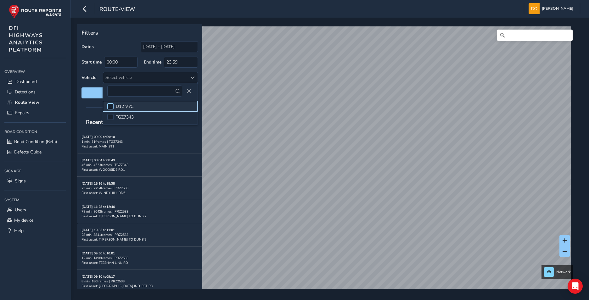
click at [111, 106] on div at bounding box center [110, 106] width 6 height 6
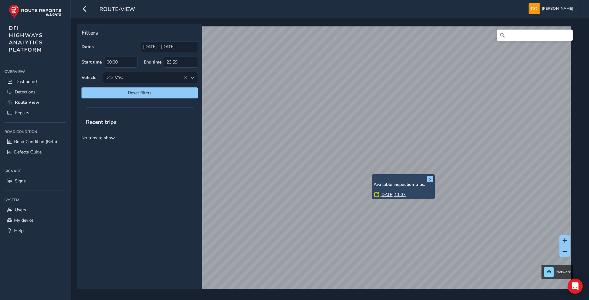
click at [389, 195] on link "[DATE] 11:07" at bounding box center [393, 195] width 25 height 6
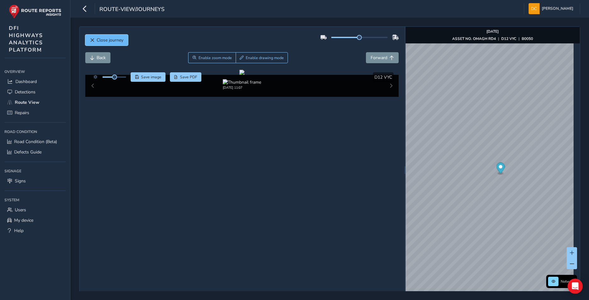
click at [101, 43] on button "Close journey" at bounding box center [106, 40] width 43 height 11
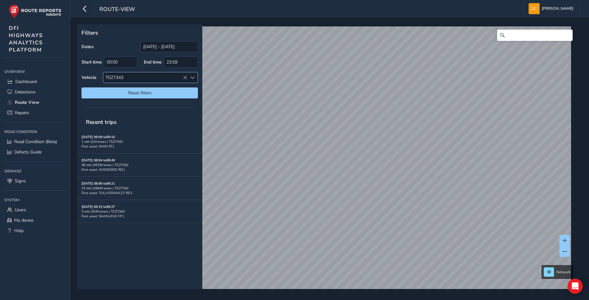
click at [185, 78] on icon at bounding box center [185, 78] width 4 height 4
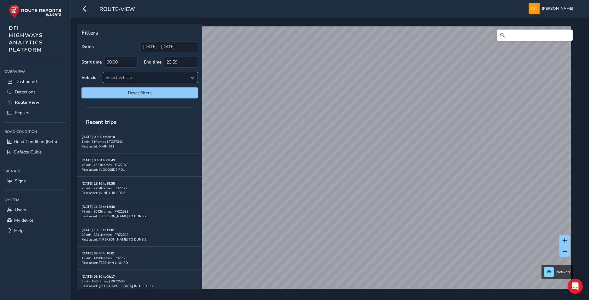
click at [192, 77] on span at bounding box center [192, 78] width 4 height 4
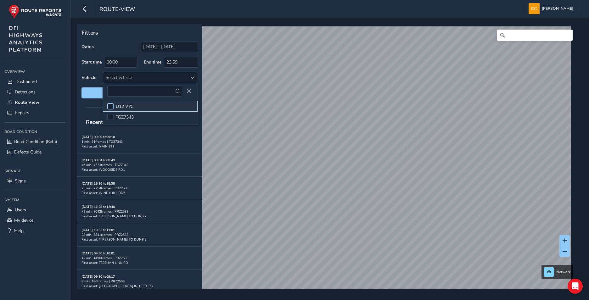
click at [110, 105] on div at bounding box center [110, 106] width 6 height 6
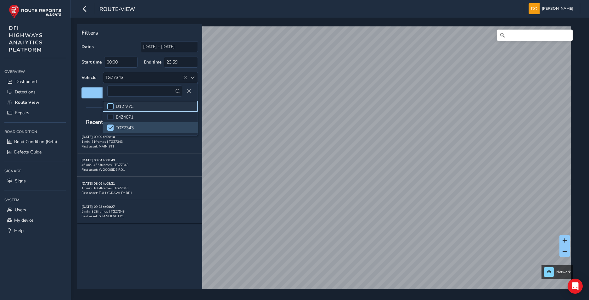
click at [111, 105] on div at bounding box center [110, 106] width 6 height 6
click at [109, 127] on span at bounding box center [110, 128] width 5 height 4
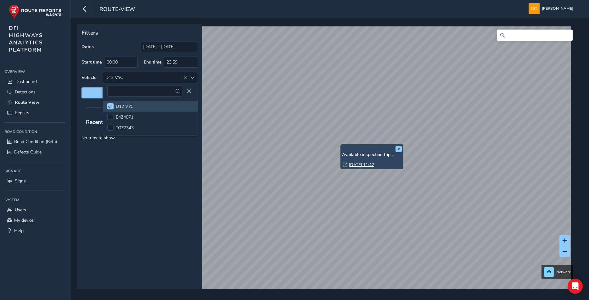
click at [355, 165] on link "[DATE] 11:42" at bounding box center [361, 165] width 25 height 6
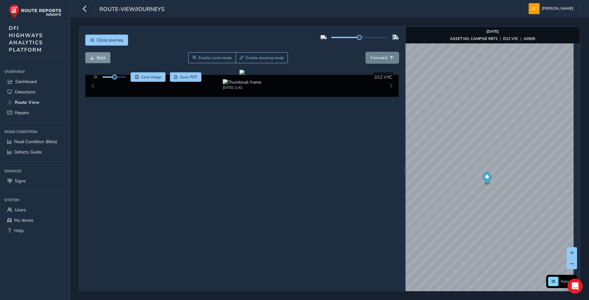
click at [376, 59] on span "Forward" at bounding box center [379, 58] width 17 height 6
click at [419, 140] on div "x" at bounding box center [449, 146] width 63 height 14
click at [442, 154] on img "Preview frame" at bounding box center [450, 151] width 16 height 5
click at [379, 60] on span "Forward" at bounding box center [379, 58] width 17 height 6
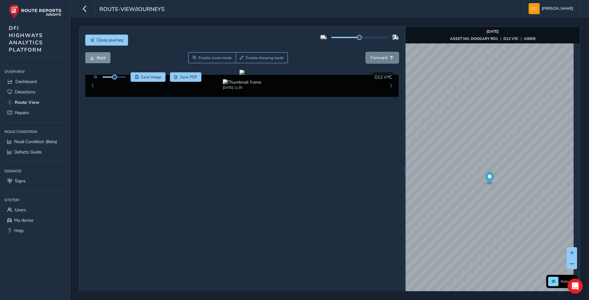
click at [379, 60] on span "Forward" at bounding box center [379, 58] width 17 height 6
click at [380, 60] on span "Forward" at bounding box center [379, 58] width 17 height 6
click at [380, 58] on span "Forward" at bounding box center [379, 58] width 17 height 6
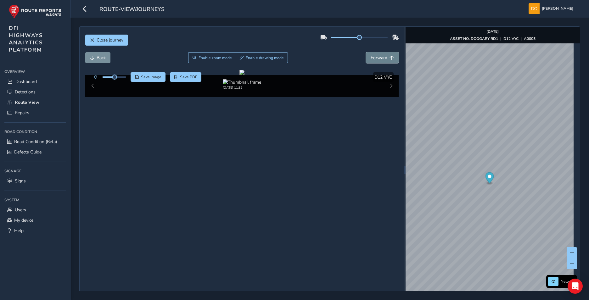
click at [380, 58] on span "Forward" at bounding box center [379, 58] width 17 height 6
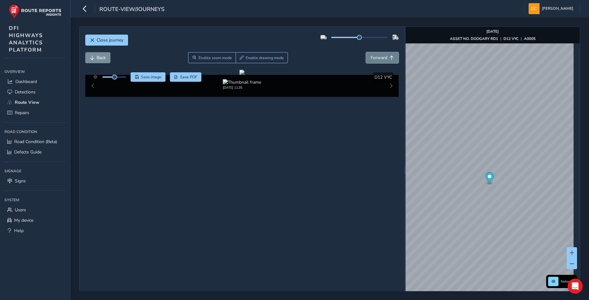
click at [380, 58] on span "Forward" at bounding box center [379, 58] width 17 height 6
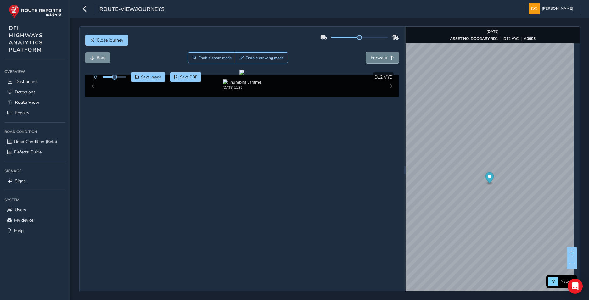
click at [380, 58] on span "Forward" at bounding box center [379, 58] width 17 height 6
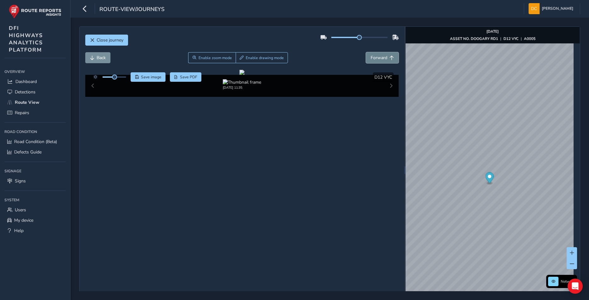
click at [380, 58] on span "Forward" at bounding box center [379, 58] width 17 height 6
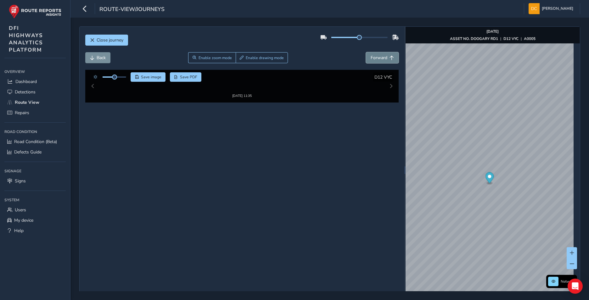
click at [380, 58] on span "Forward" at bounding box center [379, 58] width 17 height 6
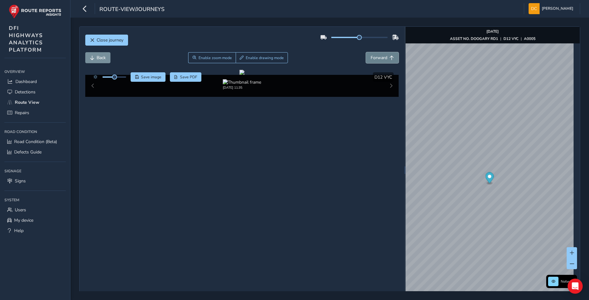
click at [380, 58] on span "Forward" at bounding box center [379, 58] width 17 height 6
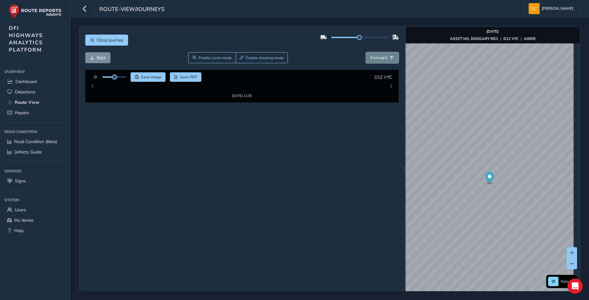
click at [380, 58] on span "Forward" at bounding box center [379, 58] width 17 height 6
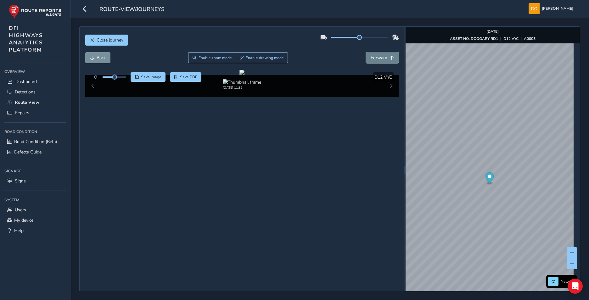
click at [380, 58] on span "Forward" at bounding box center [379, 58] width 17 height 6
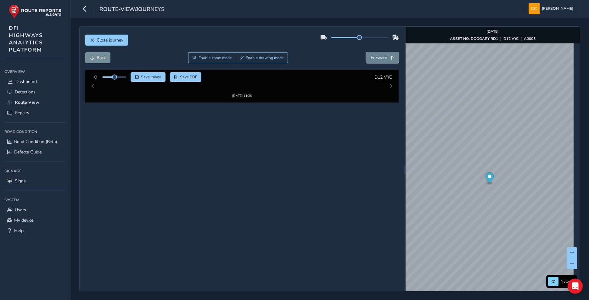
click at [380, 58] on span "Forward" at bounding box center [379, 58] width 17 height 6
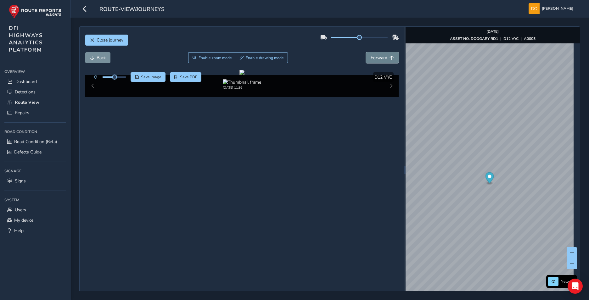
click at [380, 58] on span "Forward" at bounding box center [379, 58] width 17 height 6
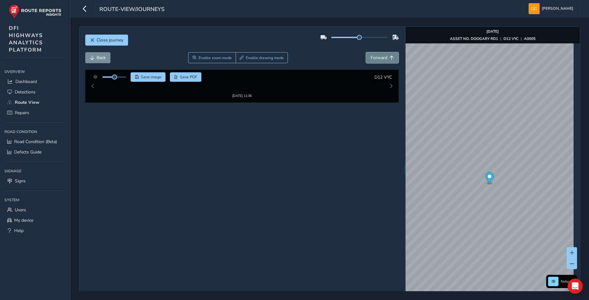
click at [380, 58] on span "Forward" at bounding box center [379, 58] width 17 height 6
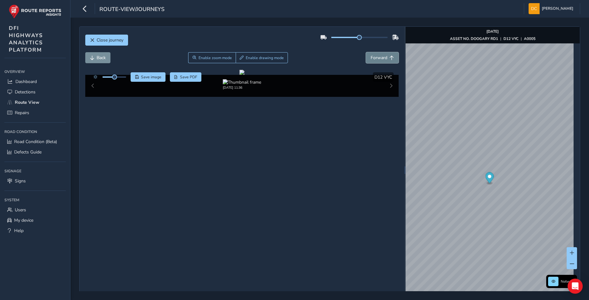
click at [380, 58] on span "Forward" at bounding box center [379, 58] width 17 height 6
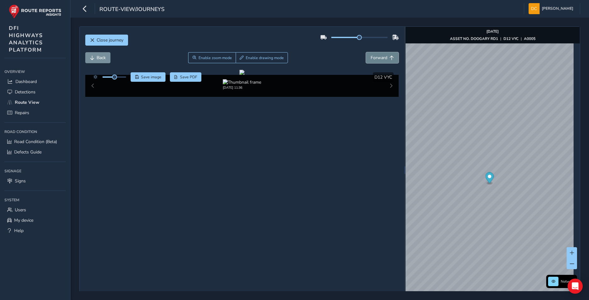
click at [380, 58] on span "Forward" at bounding box center [379, 58] width 17 height 6
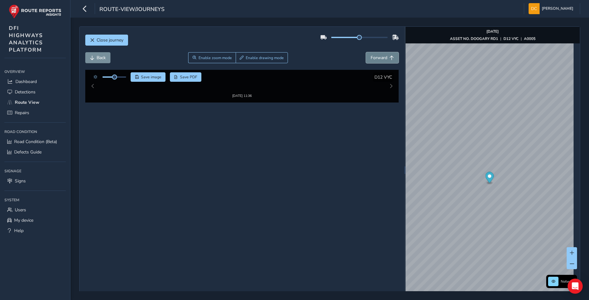
click at [380, 58] on span "Forward" at bounding box center [379, 58] width 17 height 6
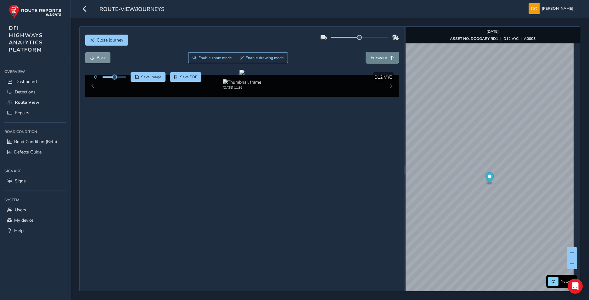
click at [380, 58] on span "Forward" at bounding box center [379, 58] width 17 height 6
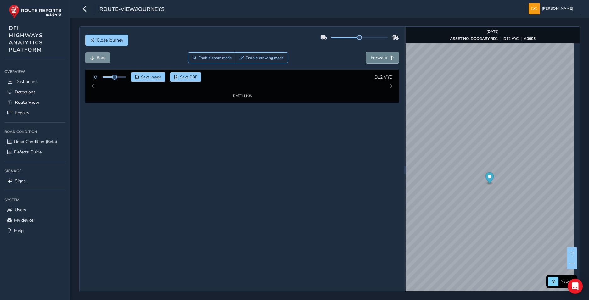
click at [380, 58] on span "Forward" at bounding box center [379, 58] width 17 height 6
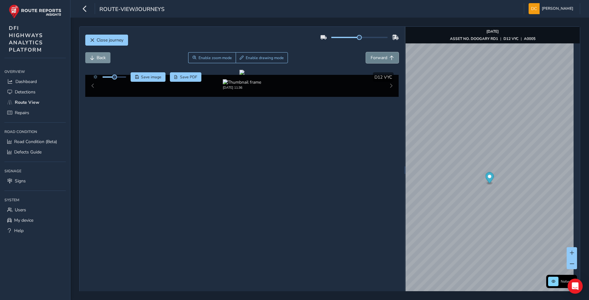
click at [380, 58] on span "Forward" at bounding box center [379, 58] width 17 height 6
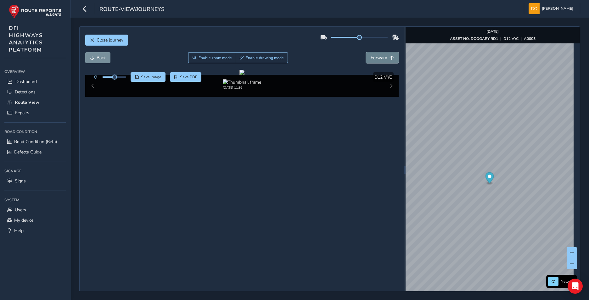
click at [380, 58] on span "Forward" at bounding box center [379, 58] width 17 height 6
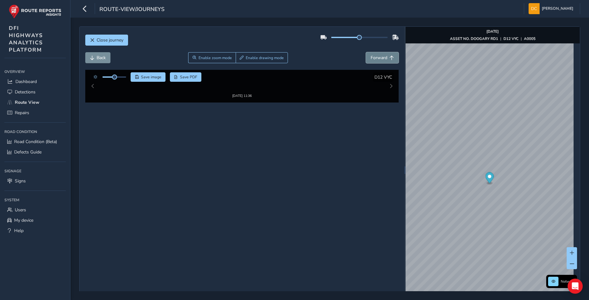
click at [380, 58] on span "Forward" at bounding box center [379, 58] width 17 height 6
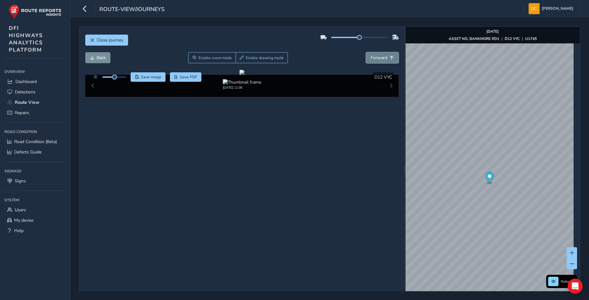
click at [380, 58] on span "Forward" at bounding box center [379, 58] width 17 height 6
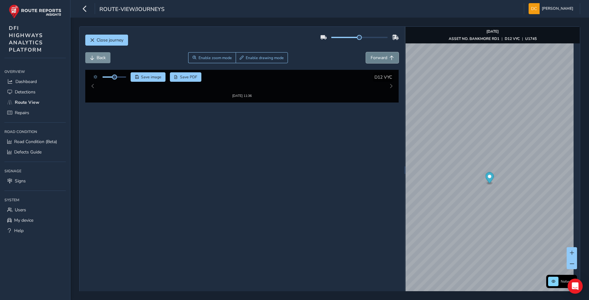
click at [380, 58] on span "Forward" at bounding box center [379, 58] width 17 height 6
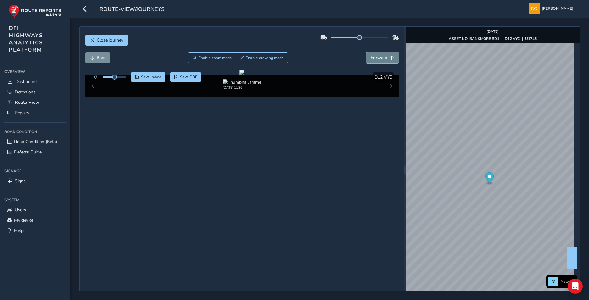
click at [380, 58] on span "Forward" at bounding box center [379, 58] width 17 height 6
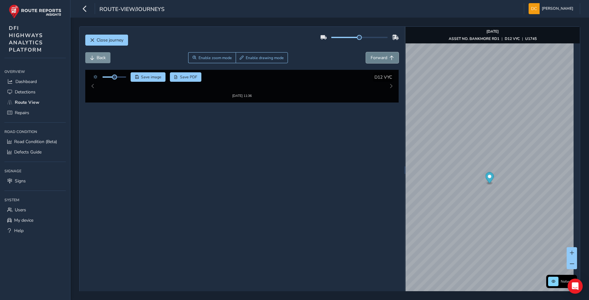
click at [380, 58] on span "Forward" at bounding box center [379, 58] width 17 height 6
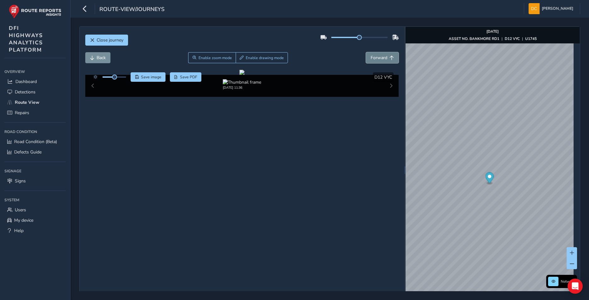
click at [380, 58] on span "Forward" at bounding box center [379, 58] width 17 height 6
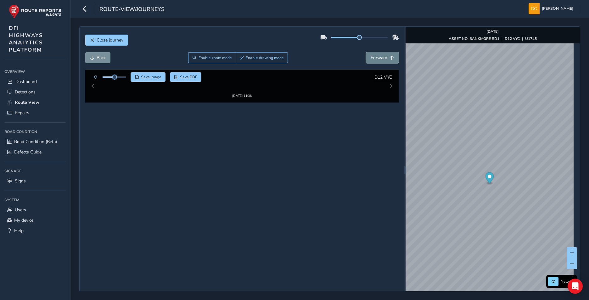
click at [380, 58] on span "Forward" at bounding box center [379, 58] width 17 height 6
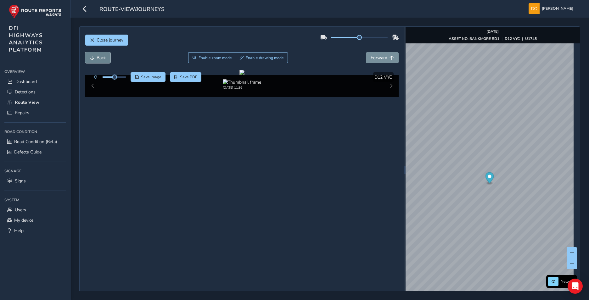
click at [103, 57] on span "Back" at bounding box center [101, 58] width 9 height 6
click at [378, 55] on span "Forward" at bounding box center [379, 58] width 17 height 6
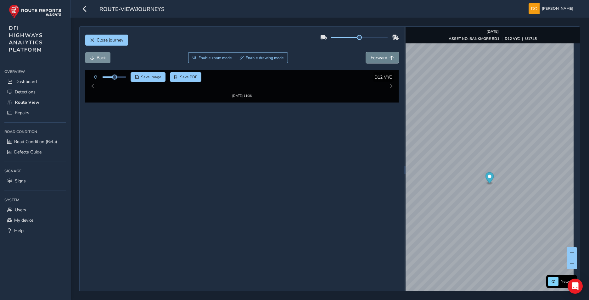
click at [378, 55] on span "Forward" at bounding box center [379, 58] width 17 height 6
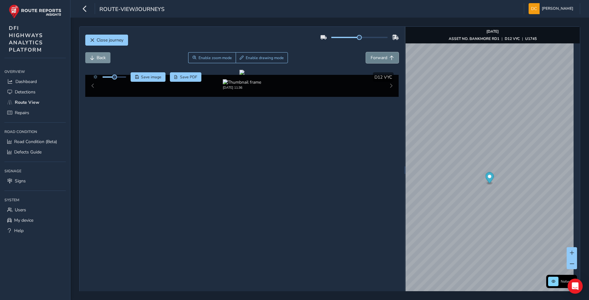
click at [378, 55] on span "Forward" at bounding box center [379, 58] width 17 height 6
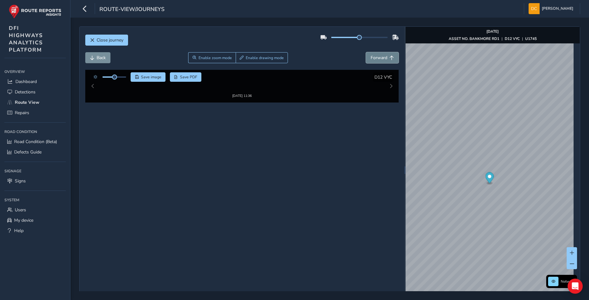
click at [378, 55] on span "Forward" at bounding box center [379, 58] width 17 height 6
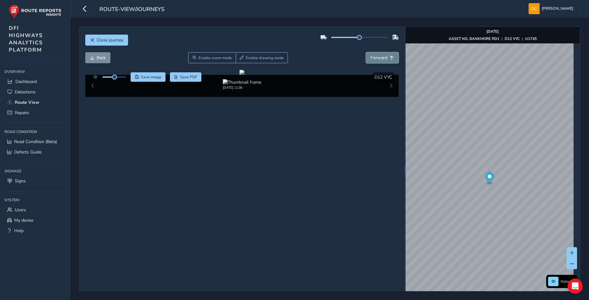
click at [378, 55] on span "Forward" at bounding box center [379, 58] width 17 height 6
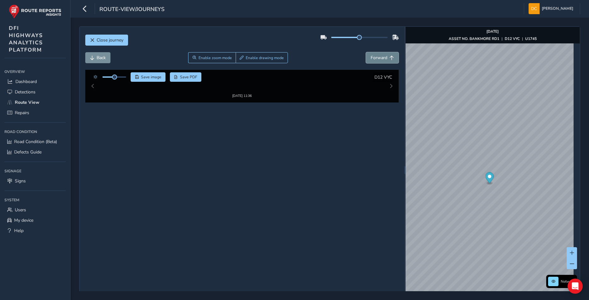
click at [378, 55] on span "Forward" at bounding box center [379, 58] width 17 height 6
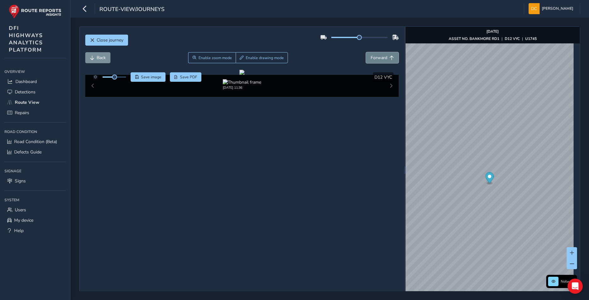
click at [378, 55] on span "Forward" at bounding box center [379, 58] width 17 height 6
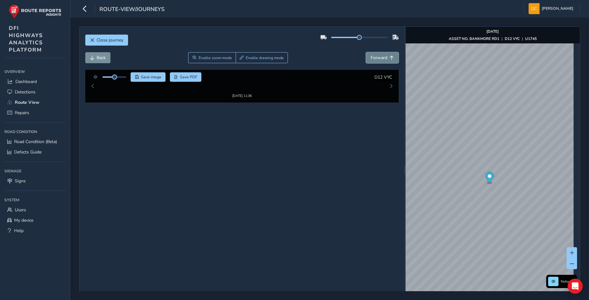
click at [378, 55] on span "Forward" at bounding box center [379, 58] width 17 height 6
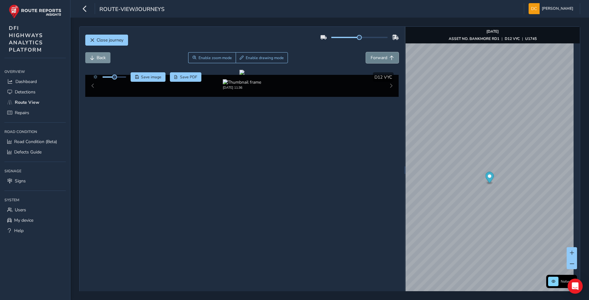
click at [378, 55] on span "Forward" at bounding box center [379, 58] width 17 height 6
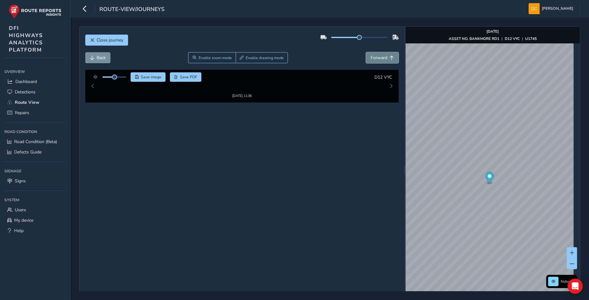
click at [378, 55] on span "Forward" at bounding box center [379, 58] width 17 height 6
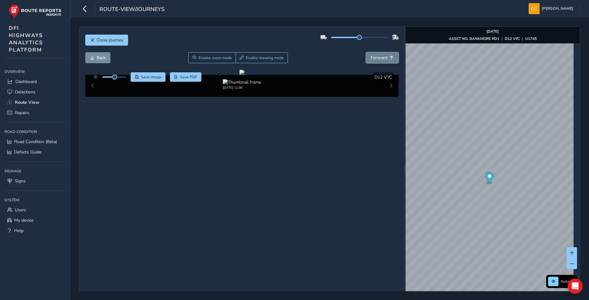
click at [378, 55] on span "Forward" at bounding box center [379, 58] width 17 height 6
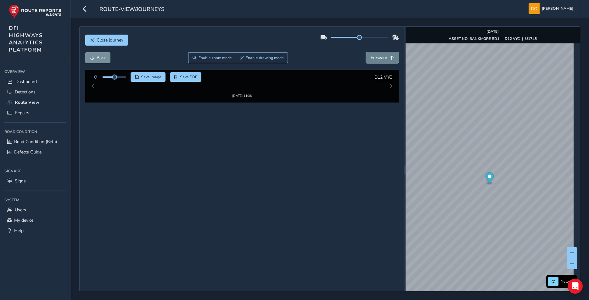
click at [378, 55] on span "Forward" at bounding box center [379, 58] width 17 height 6
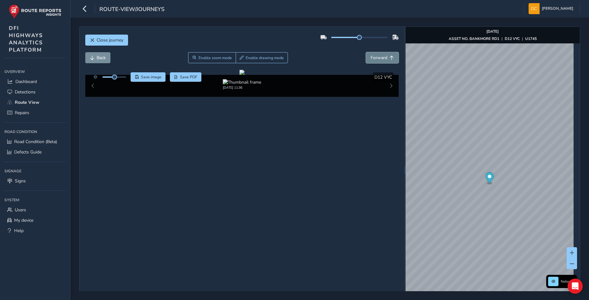
click at [378, 55] on span "Forward" at bounding box center [379, 58] width 17 height 6
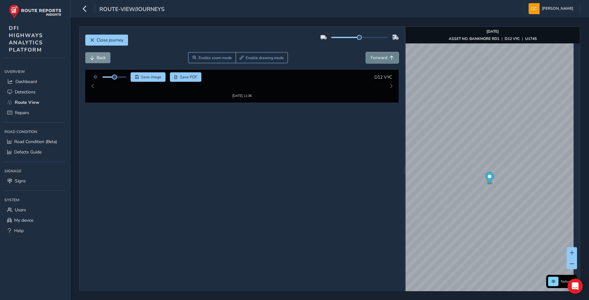
click at [378, 55] on span "Forward" at bounding box center [379, 58] width 17 height 6
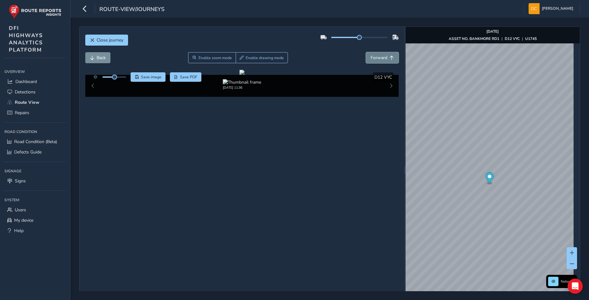
click at [378, 55] on span "Forward" at bounding box center [379, 58] width 17 height 6
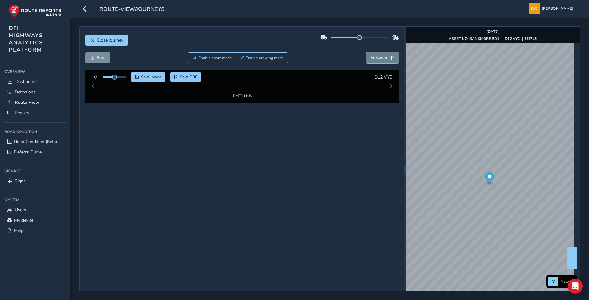
click at [378, 55] on span "Forward" at bounding box center [379, 58] width 17 height 6
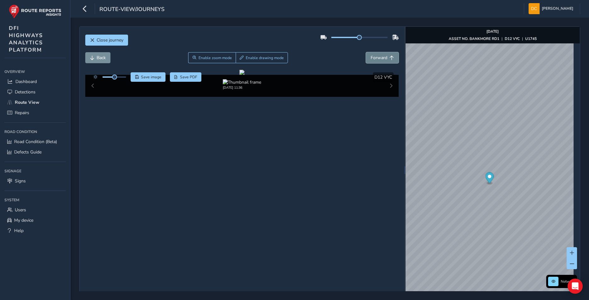
click at [378, 55] on span "Forward" at bounding box center [379, 58] width 17 height 6
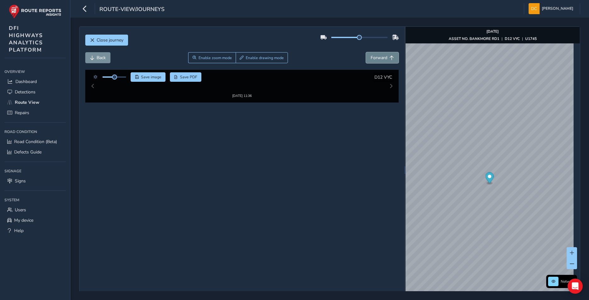
click at [378, 55] on span "Forward" at bounding box center [379, 58] width 17 height 6
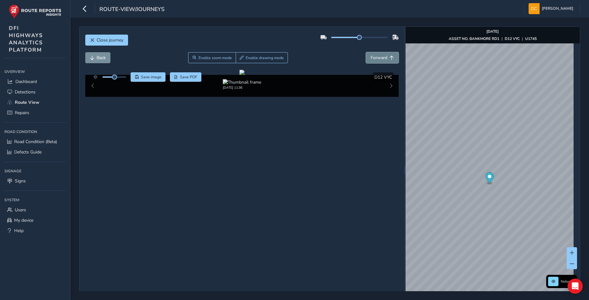
click
